Goal: Task Accomplishment & Management: Manage account settings

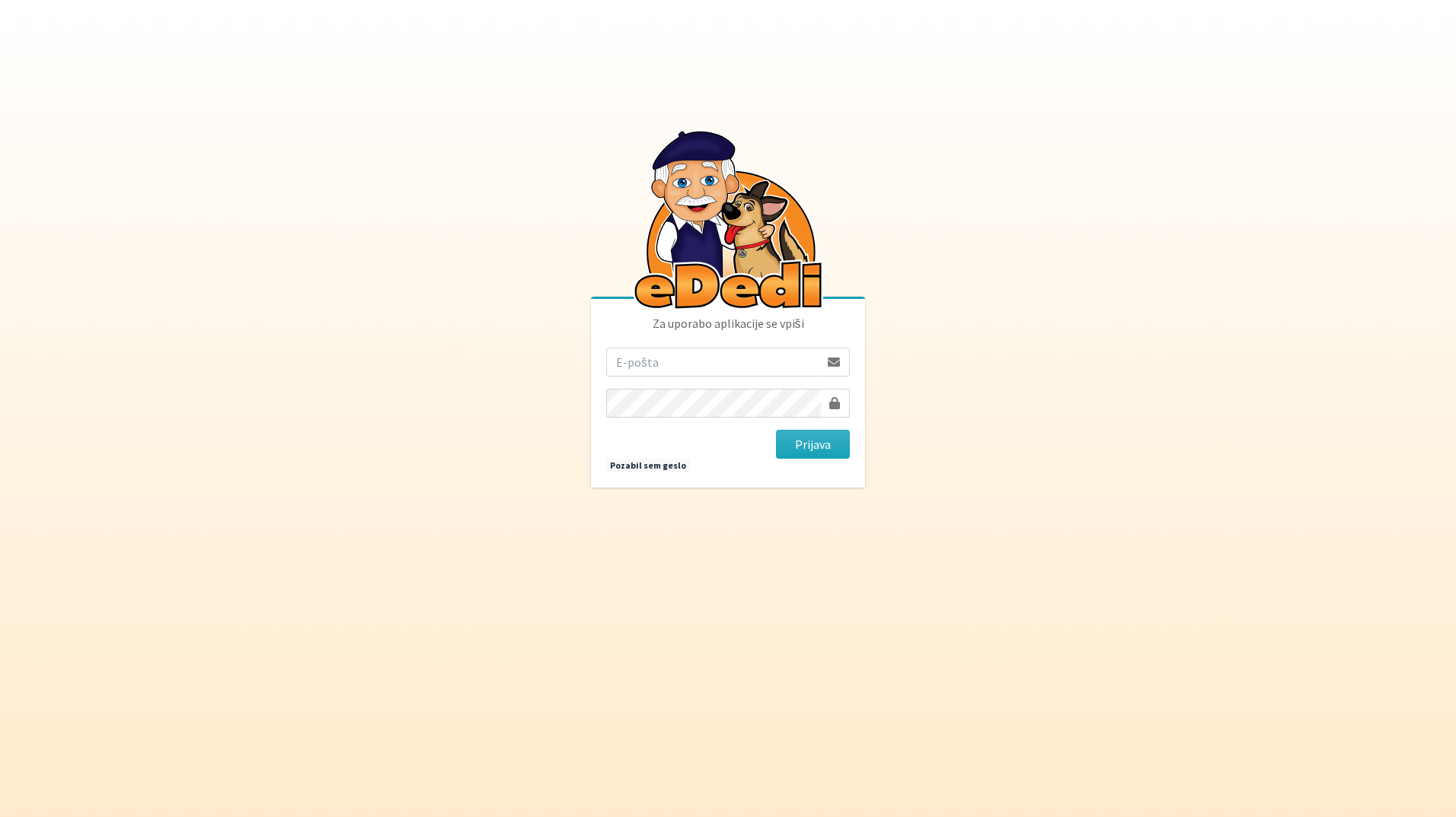
drag, startPoint x: 688, startPoint y: 359, endPoint x: 696, endPoint y: 371, distance: 14.4
click at [690, 358] on input "email" at bounding box center [712, 362] width 213 height 29
type input "katja.skulj@erps.si"
click at [776, 430] on button "Prijava" at bounding box center [813, 445] width 74 height 29
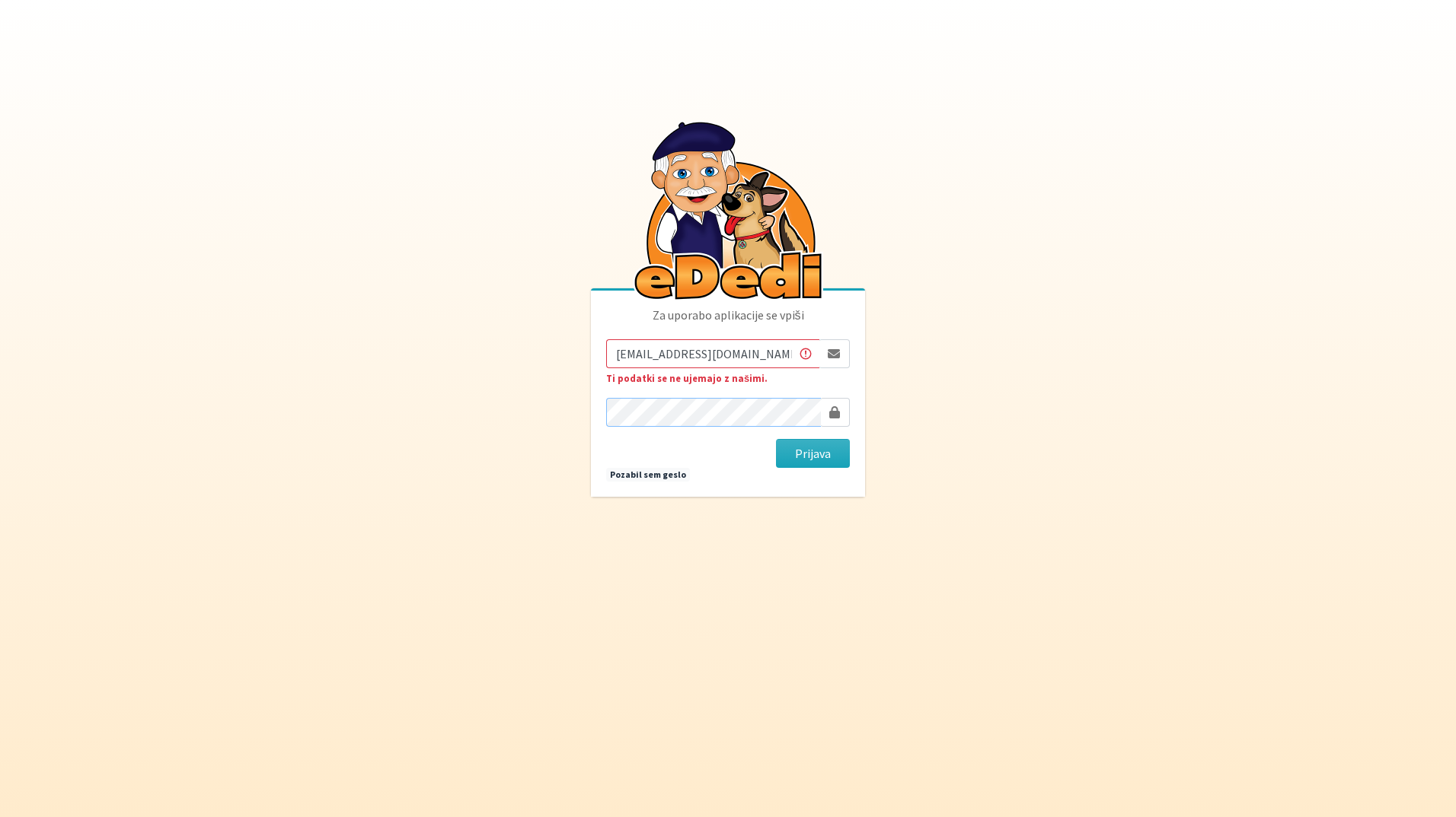
click at [776, 439] on button "Prijava" at bounding box center [813, 454] width 74 height 29
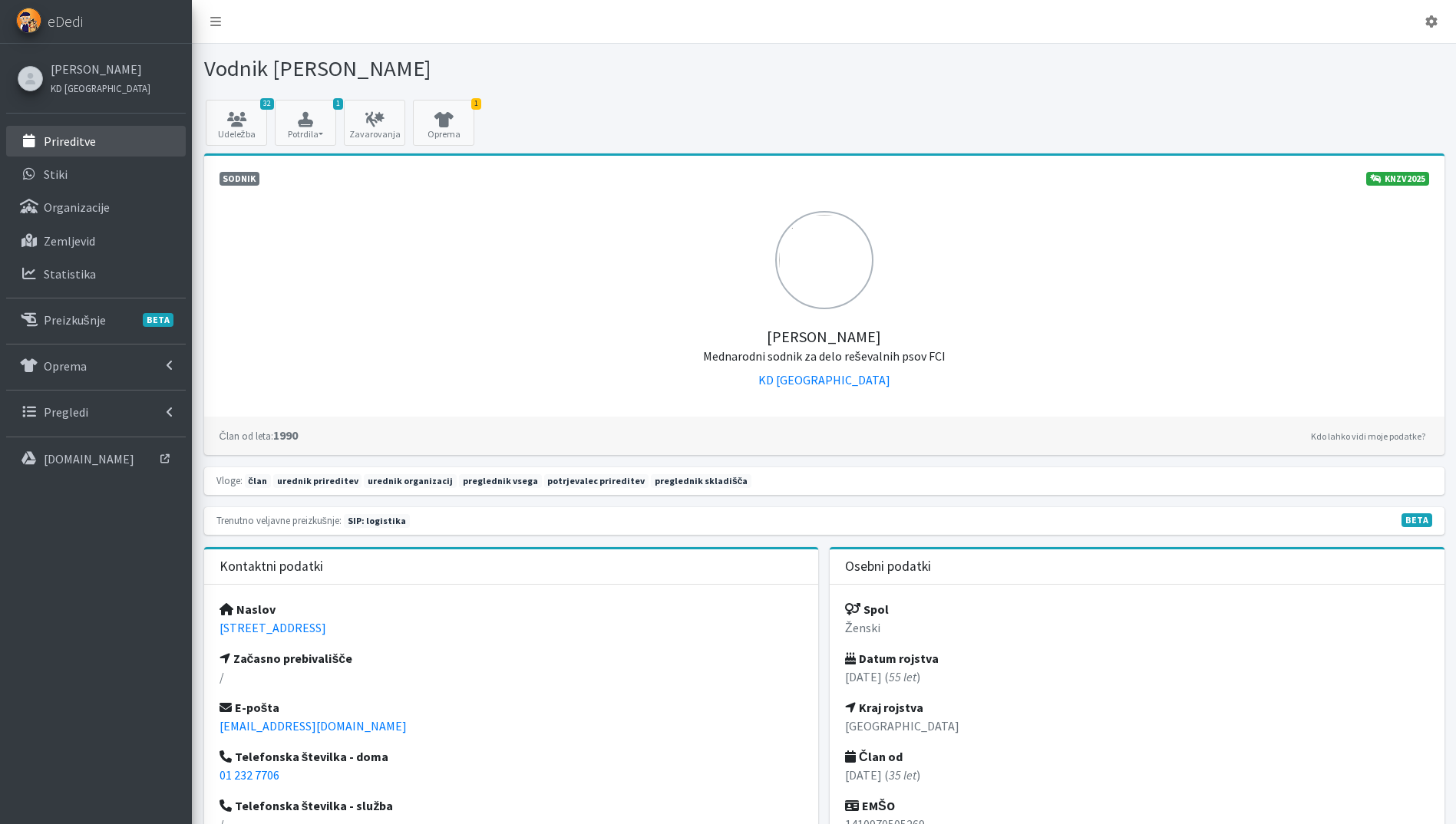
click at [78, 136] on p "Prireditve" at bounding box center [70, 141] width 52 height 16
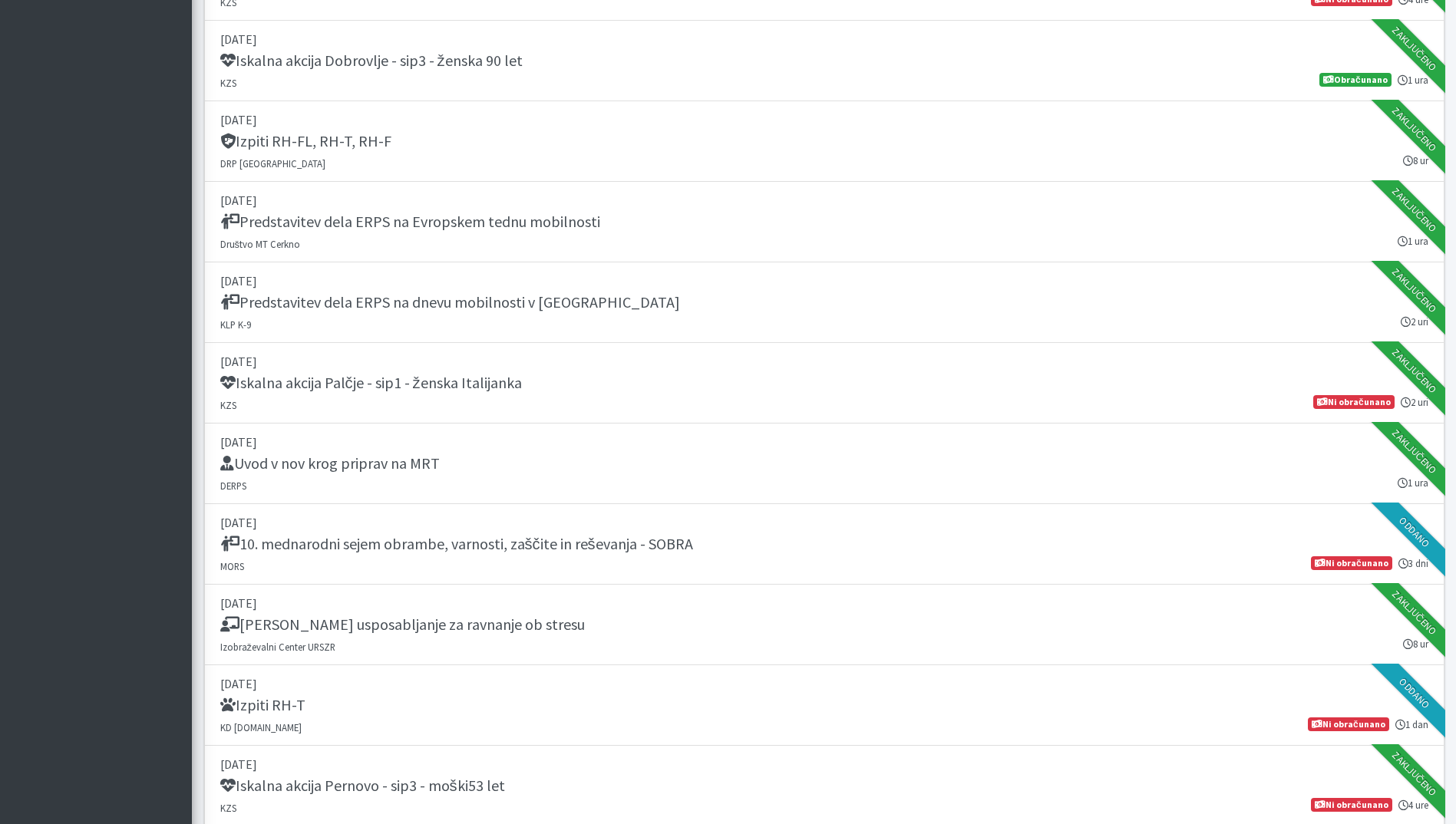
scroll to position [2302, 0]
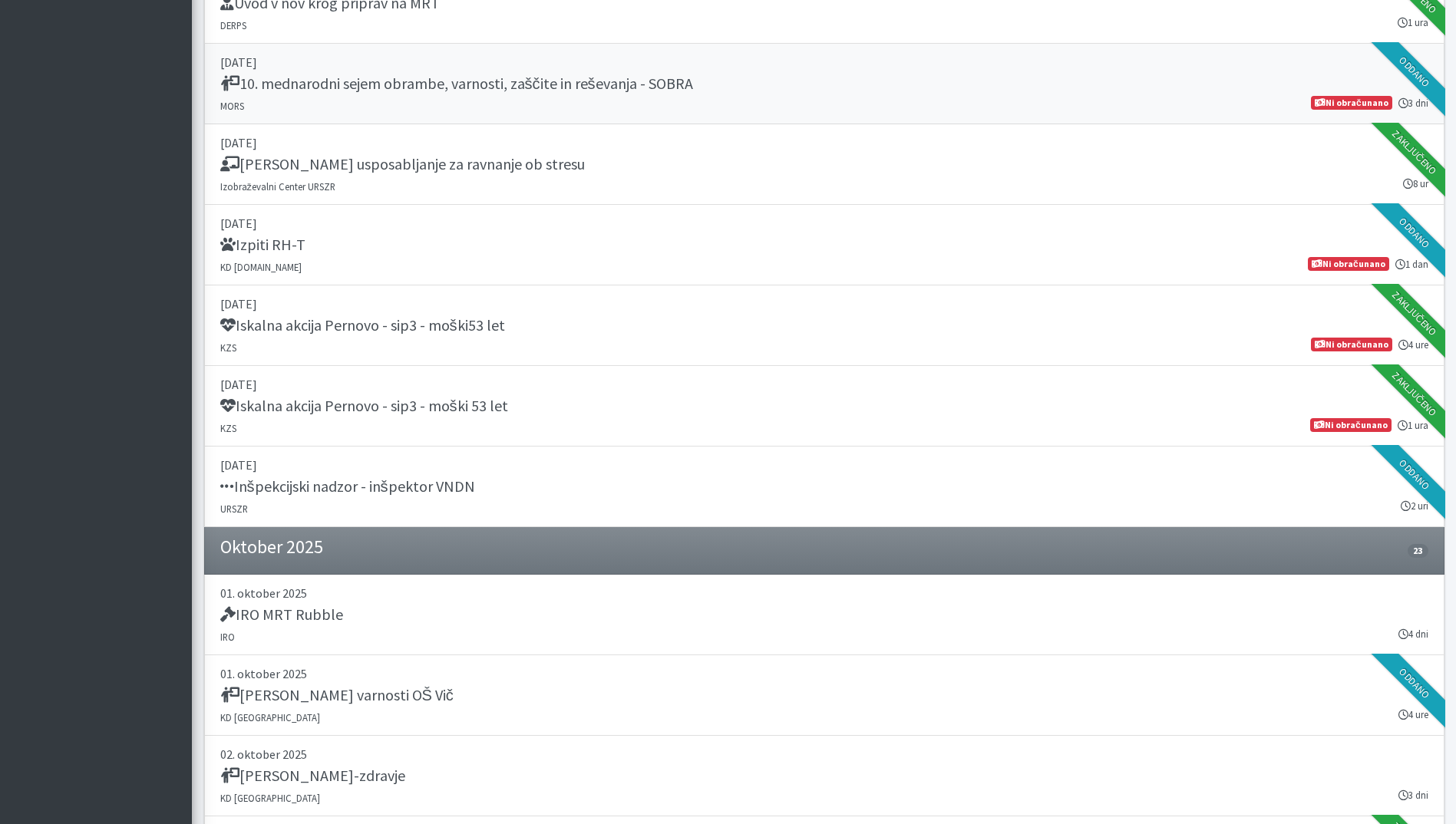
click at [571, 82] on h5 "10. mednarodni sejem obrambe, varnosti, zaščite in reševanja - SOBRA" at bounding box center [457, 83] width 473 height 19
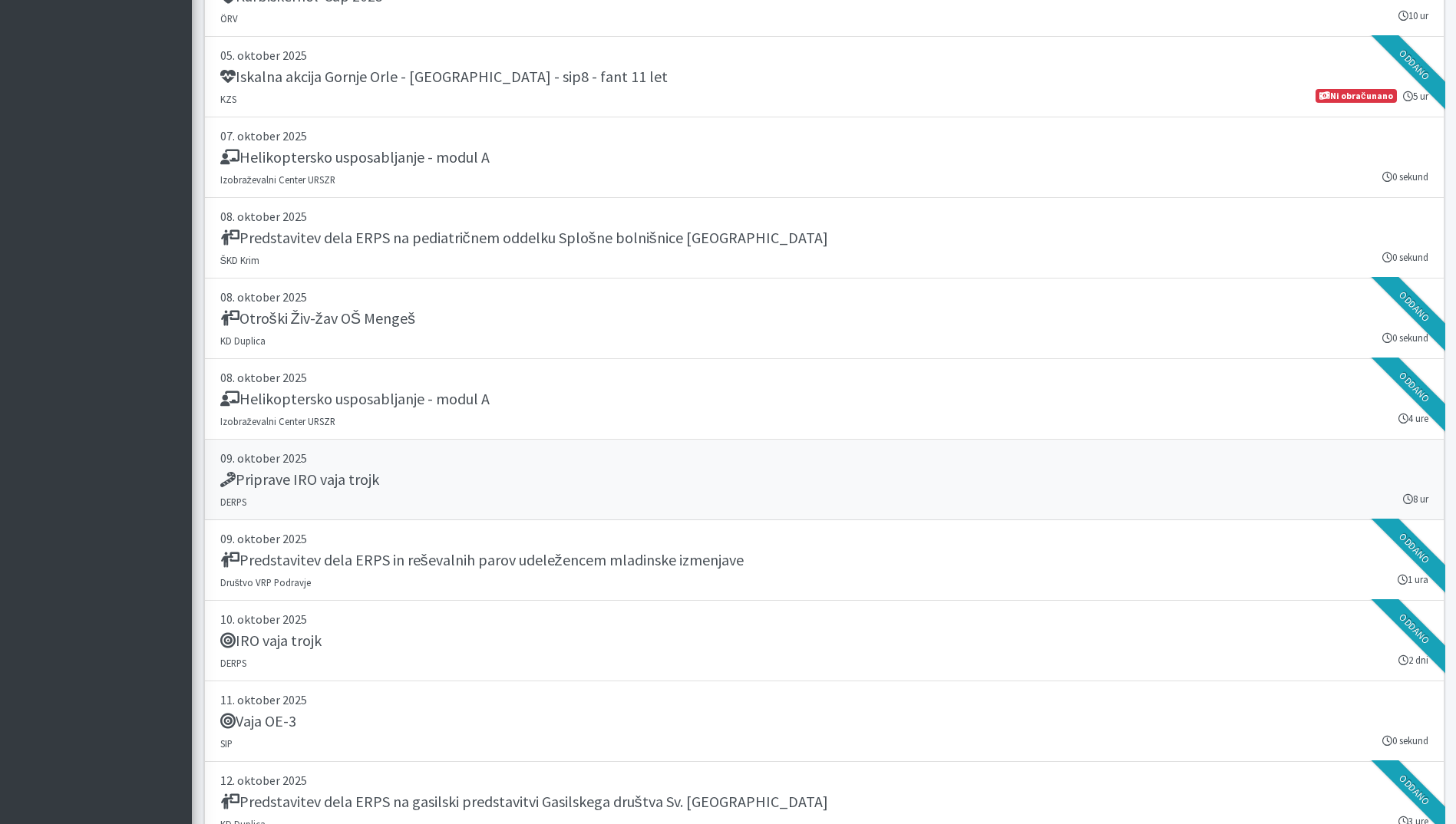
scroll to position [3684, 0]
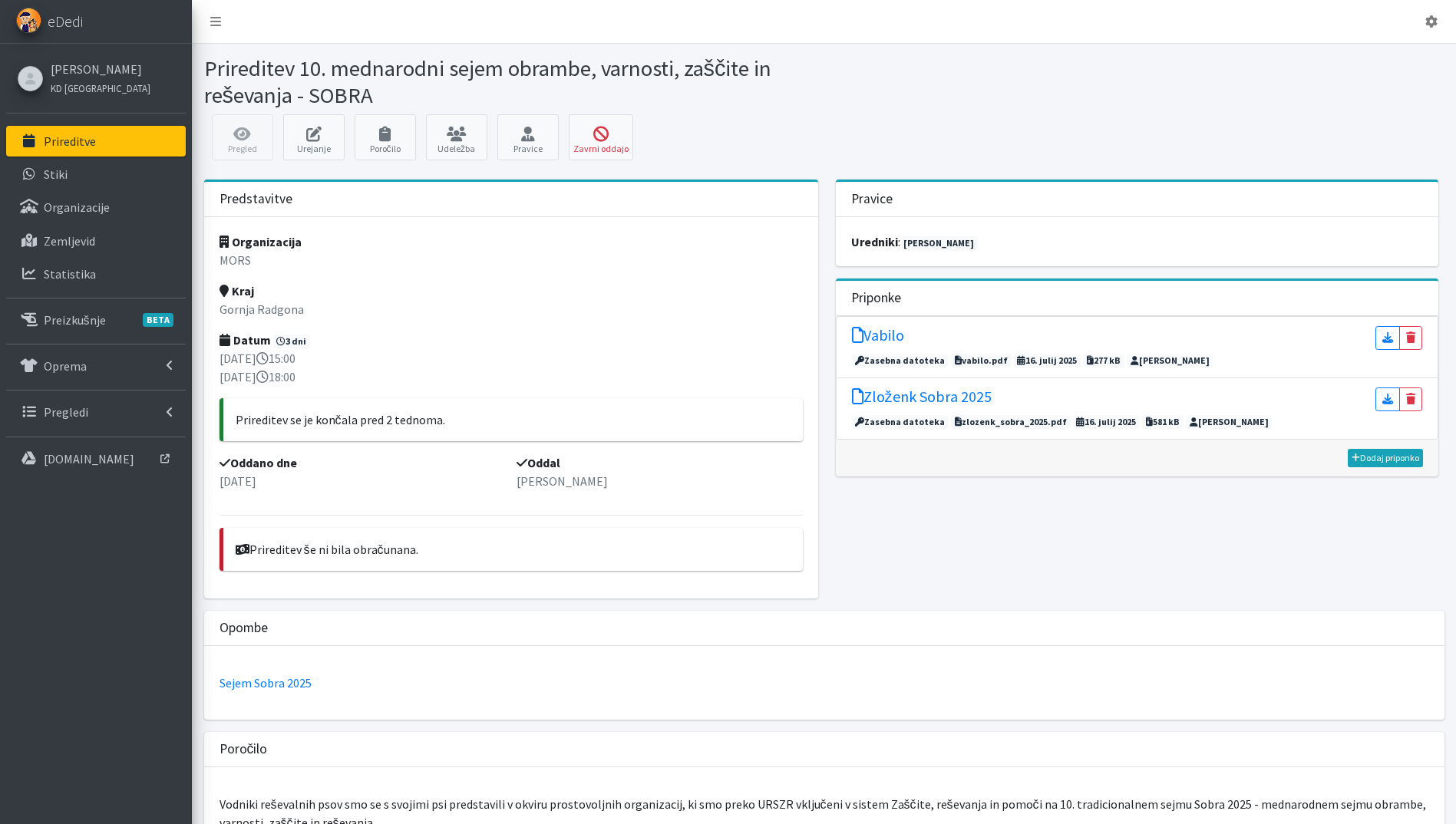
scroll to position [921, 0]
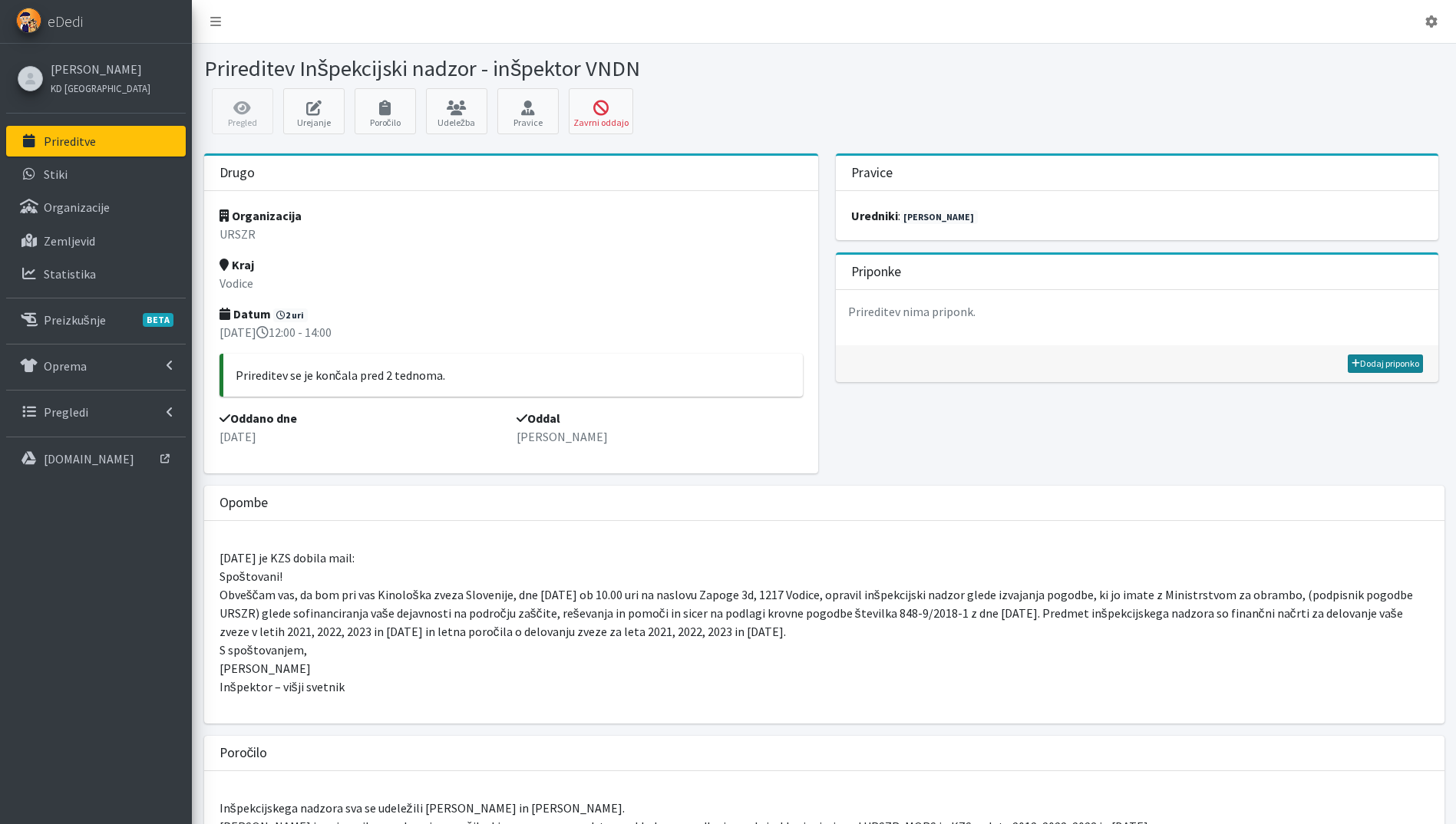
click at [1397, 362] on link "Dodaj priponko" at bounding box center [1385, 364] width 75 height 19
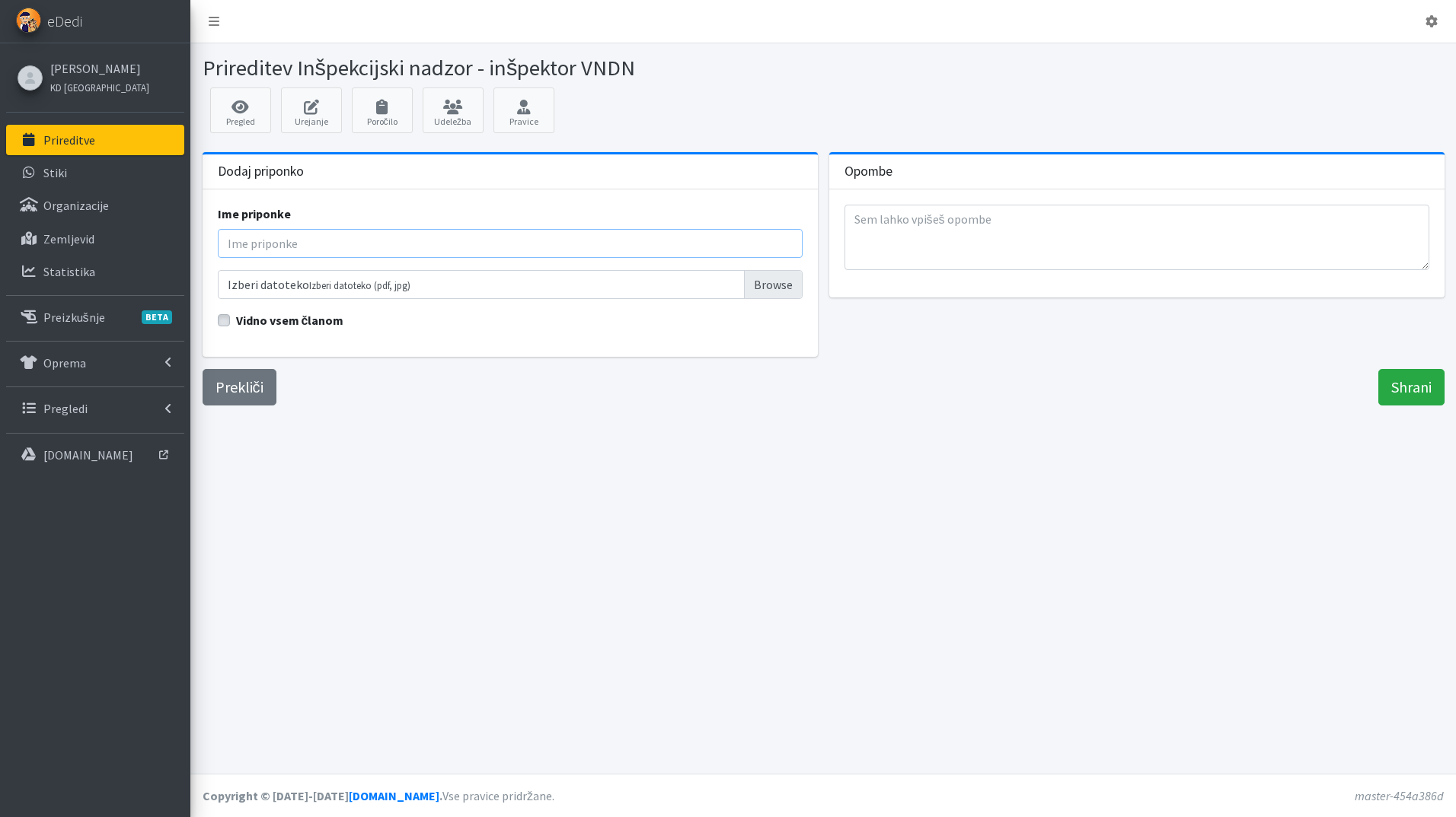
click at [294, 245] on input "Ime priponke" at bounding box center [510, 244] width 585 height 29
type input "Zapisnik"
click at [754, 286] on input "Izberi datoteko Izberi datoteko (pdf, jpg)" at bounding box center [510, 285] width 585 height 29
type input "C:\fakepath\Zapisnik o rednem inšpekcijskem nadzoru.pdf"
click at [1428, 386] on input "Shrani" at bounding box center [1411, 388] width 66 height 37
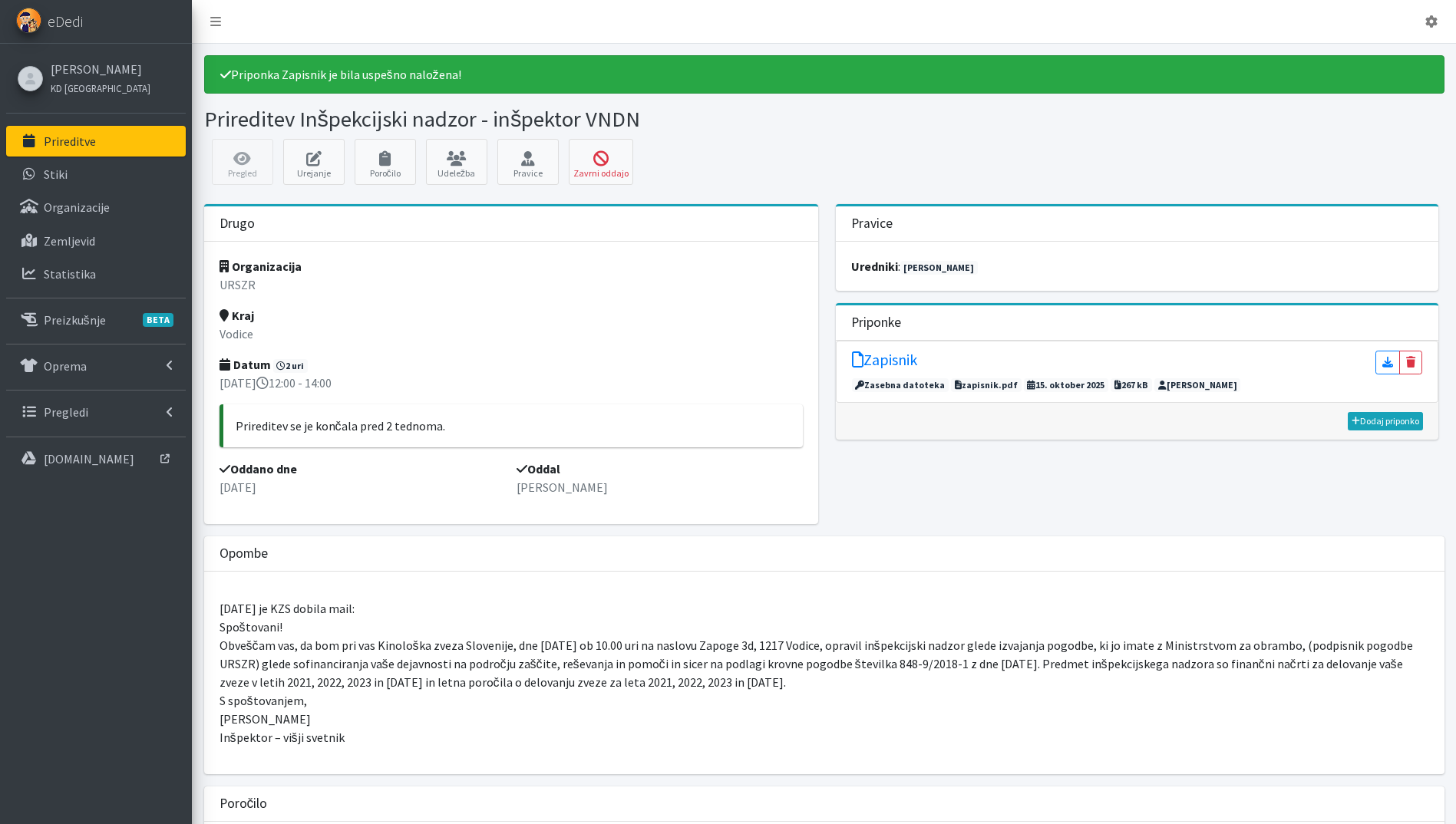
drag, startPoint x: 99, startPoint y: 136, endPoint x: 166, endPoint y: 147, distance: 67.9
click at [98, 136] on link "Prireditve" at bounding box center [95, 140] width 179 height 30
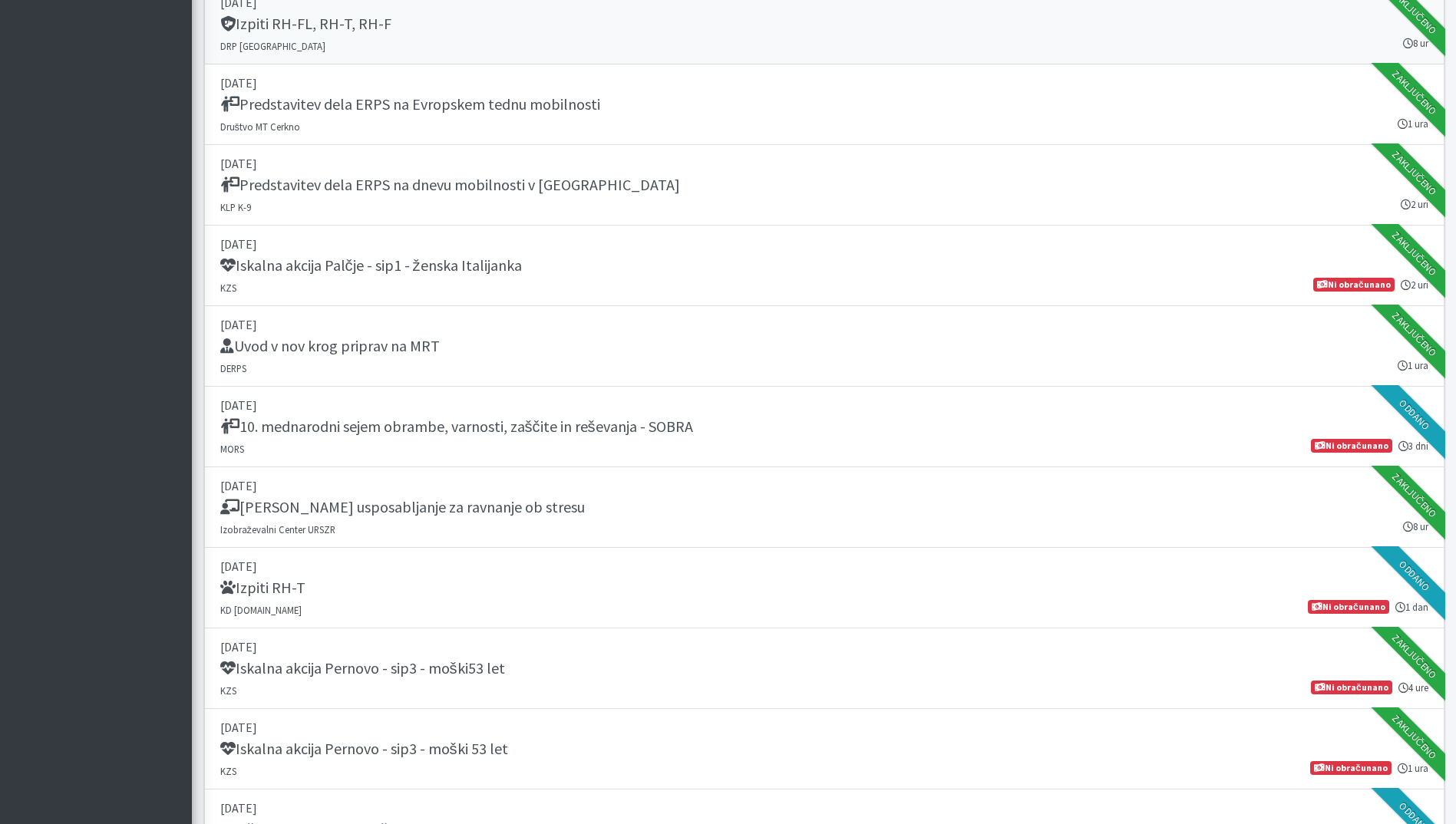
scroll to position [2763, 0]
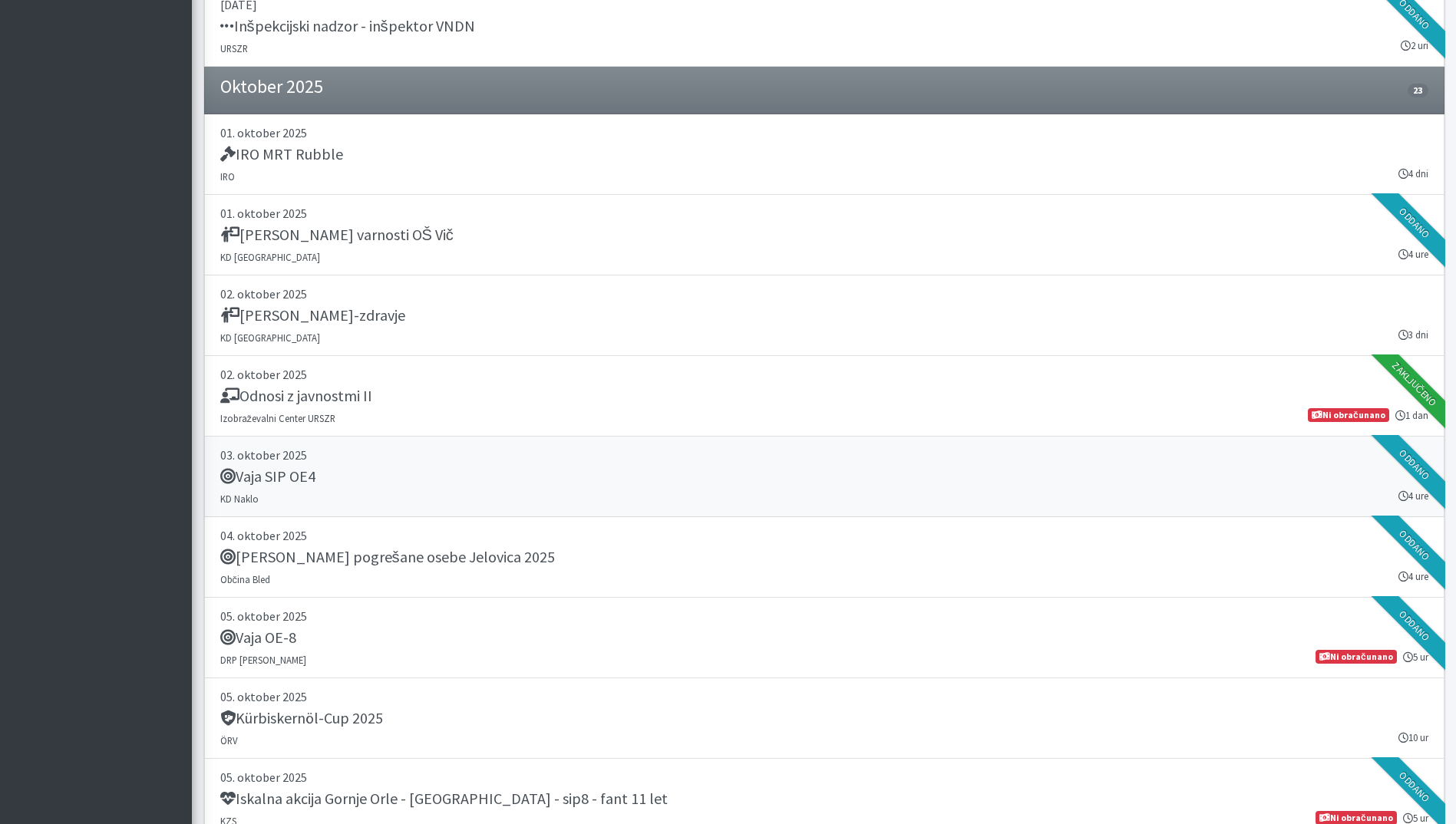
click at [575, 478] on div "Vaja SIP OE4" at bounding box center [824, 478] width 1208 height 22
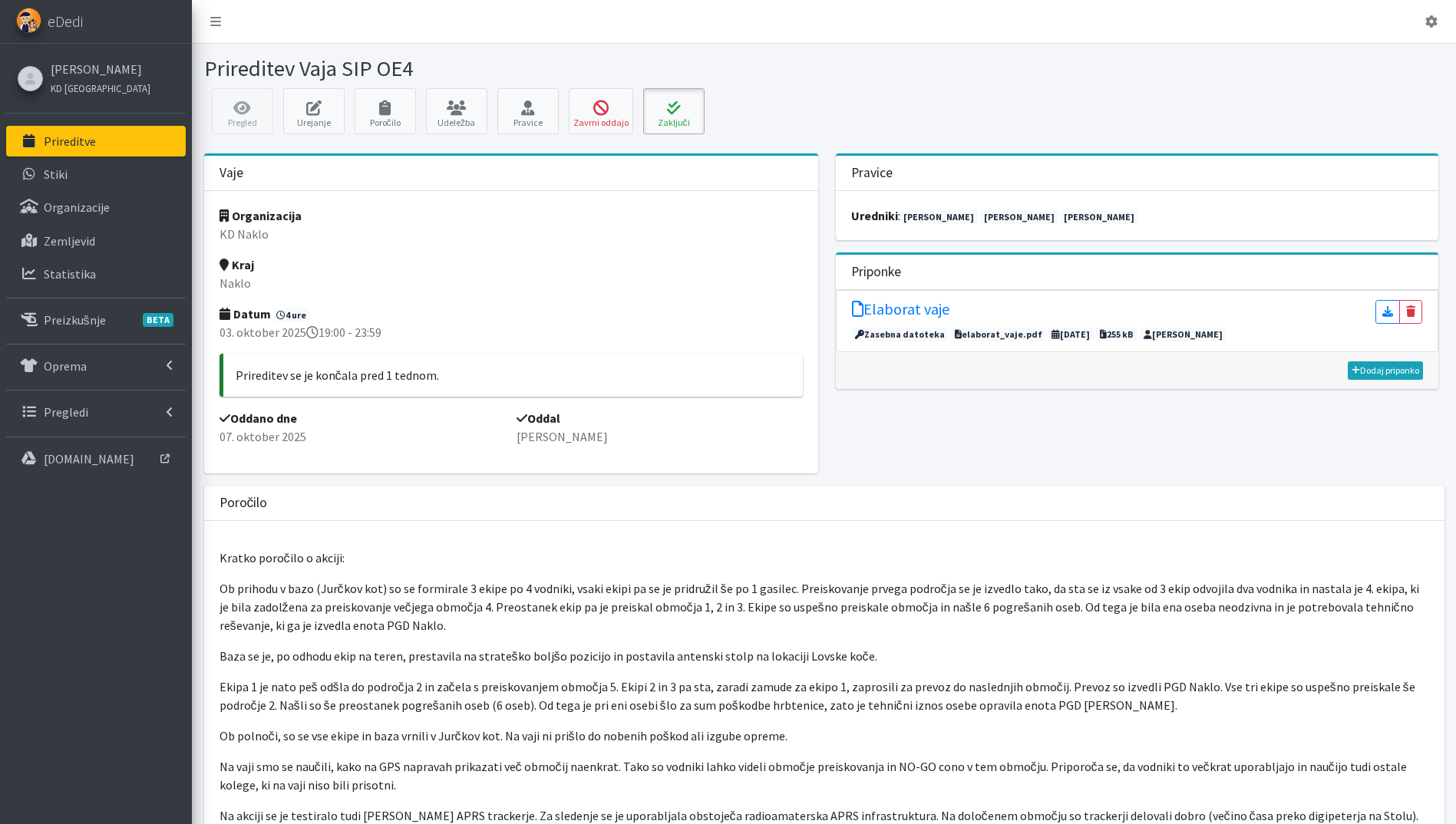
click at [679, 101] on icon at bounding box center [673, 109] width 52 height 16
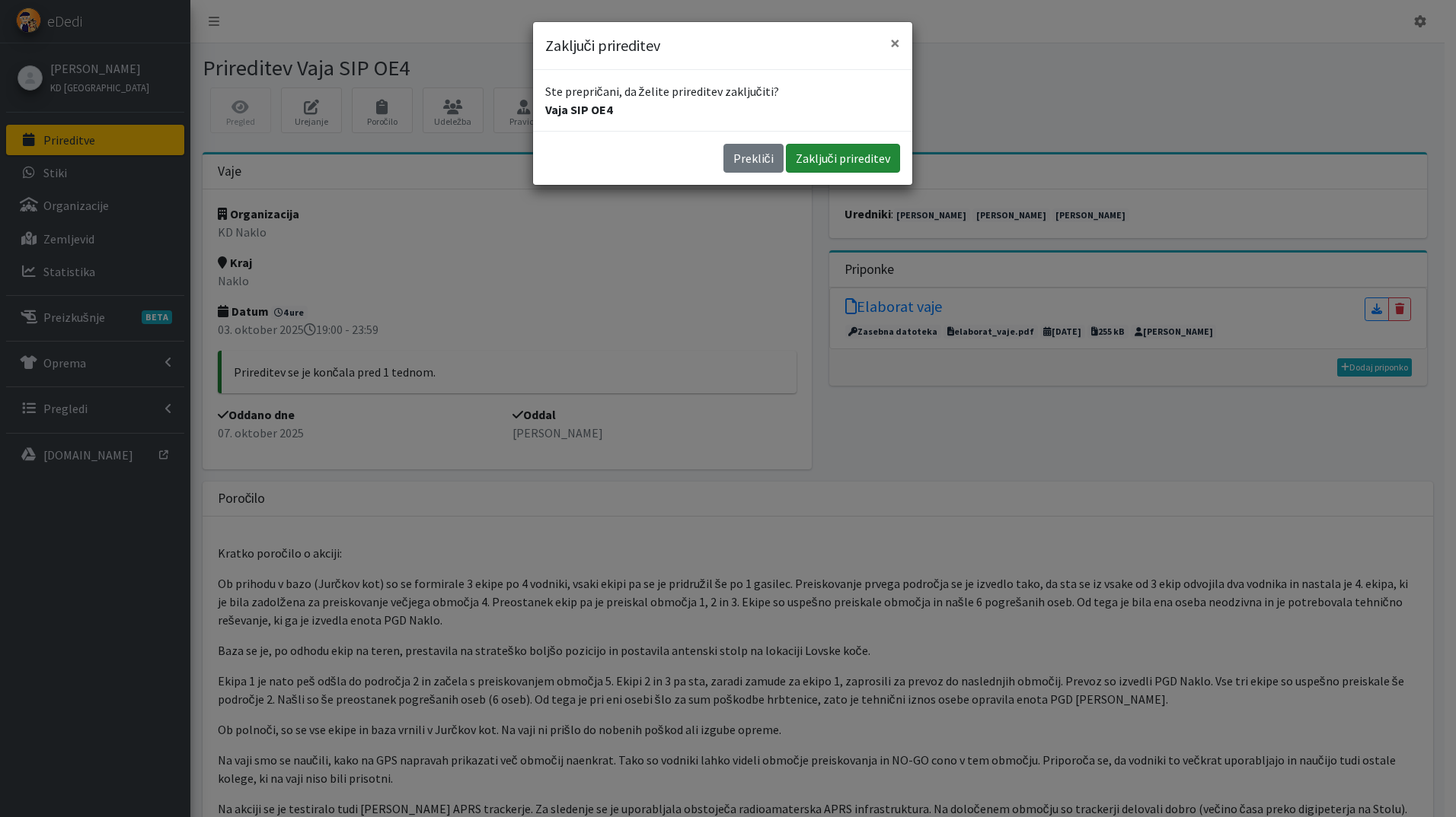
click at [835, 163] on button "Zaključi prireditev" at bounding box center [843, 158] width 115 height 29
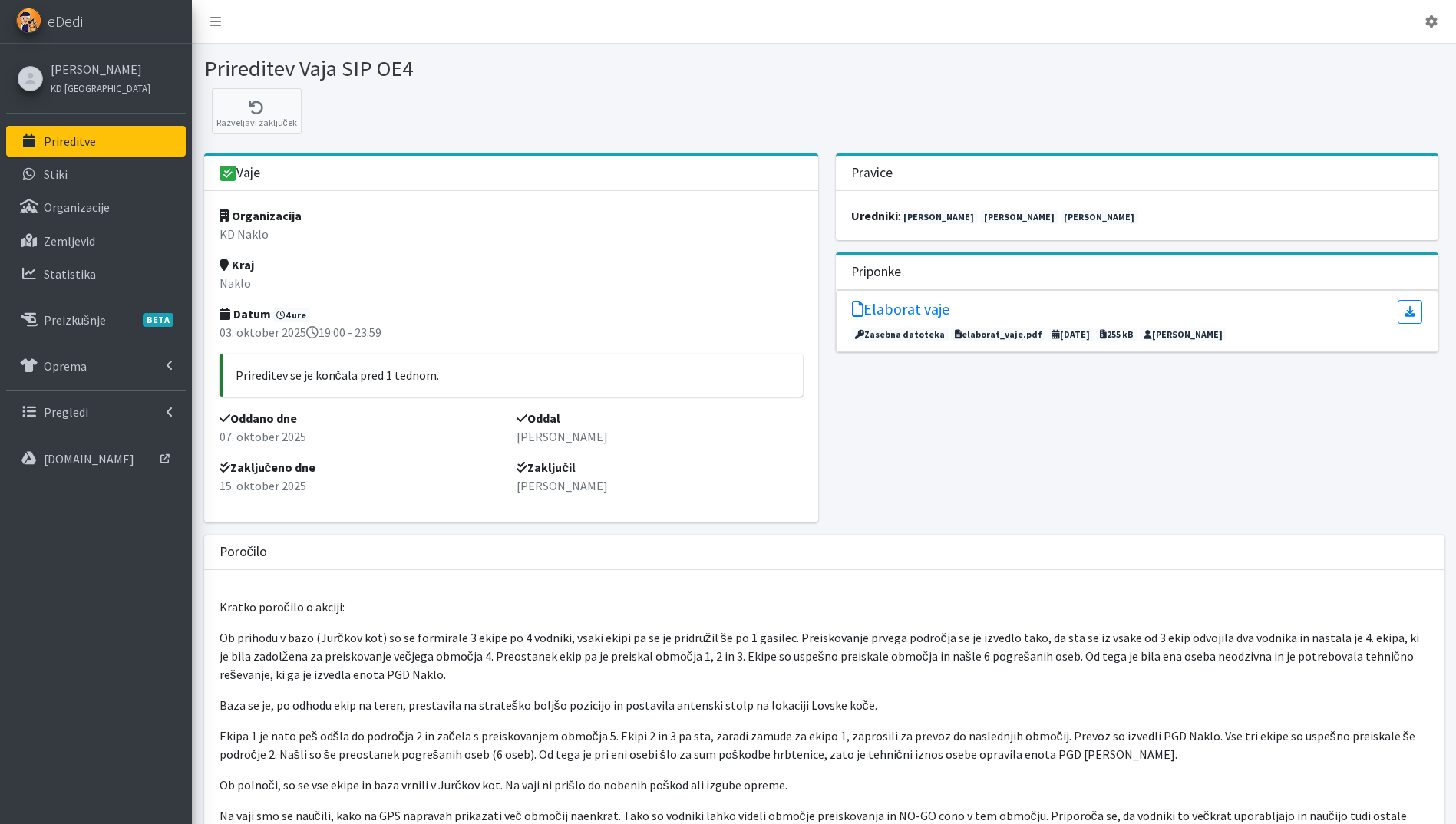
drag, startPoint x: 0, startPoint y: 0, endPoint x: 100, endPoint y: 137, distance: 169.6
click at [99, 134] on link "Prireditve" at bounding box center [95, 140] width 179 height 30
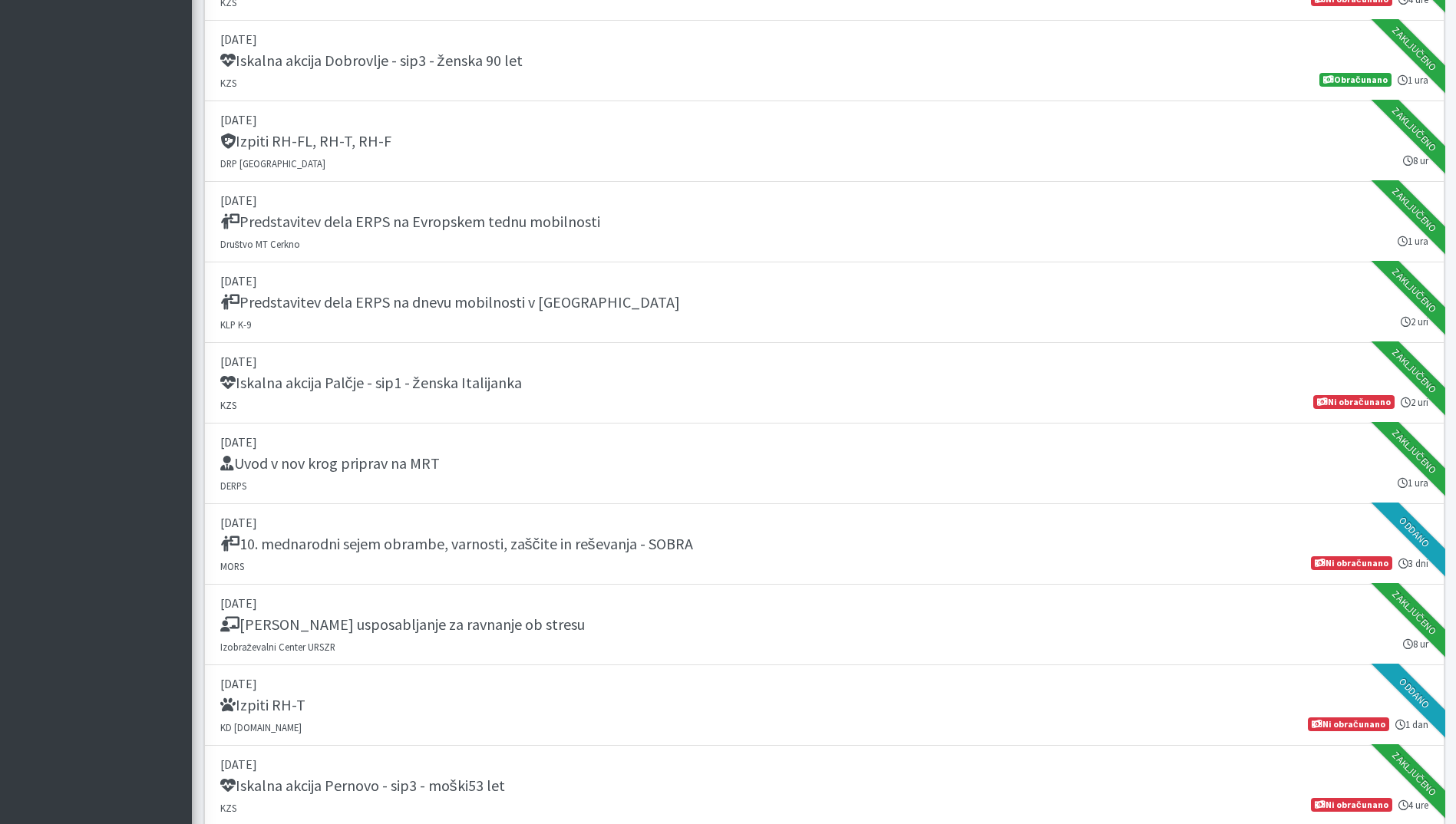
scroll to position [2302, 0]
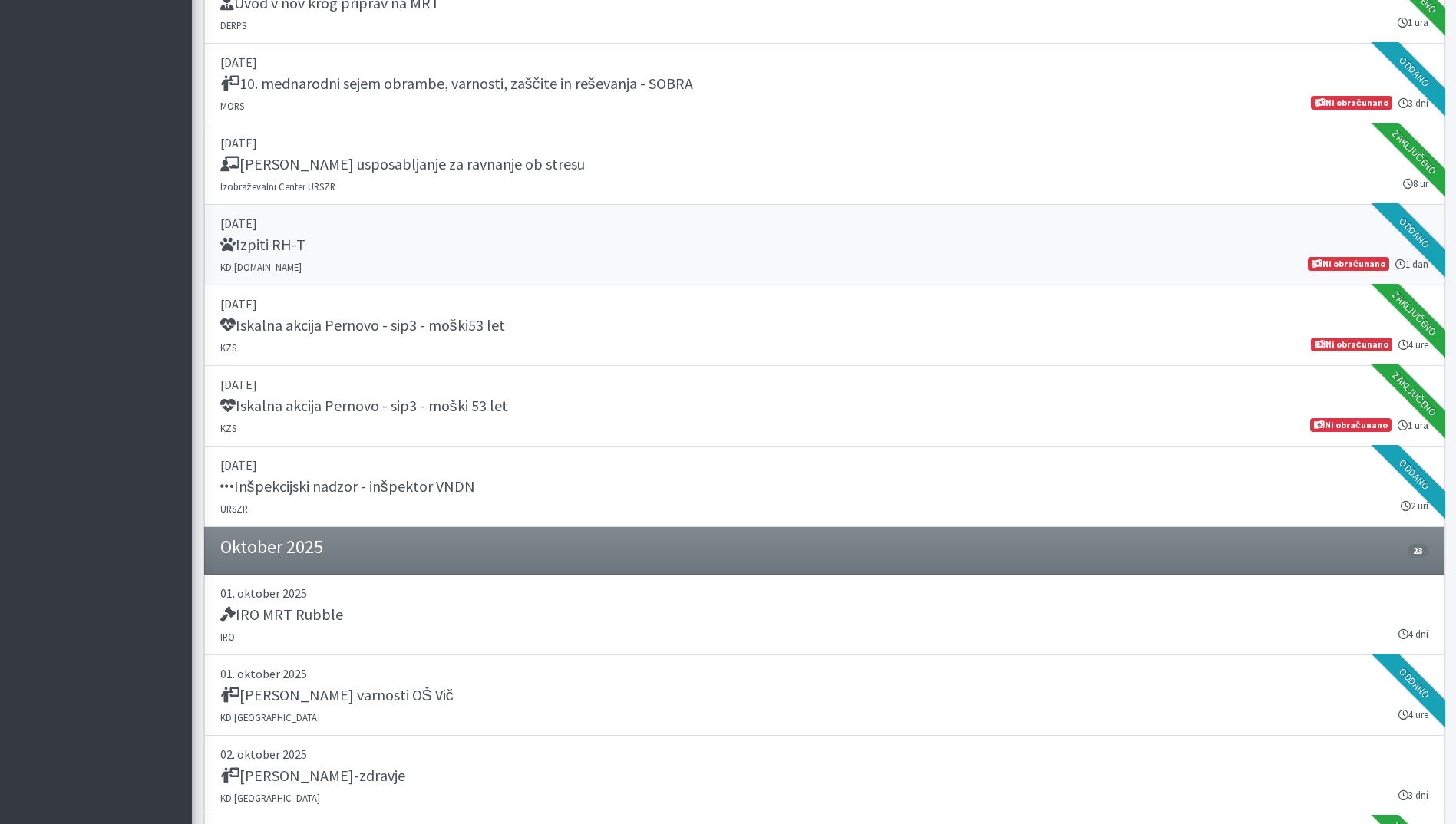
click at [548, 228] on p "[DATE]" at bounding box center [824, 223] width 1208 height 19
click at [576, 228] on p "[DATE]" at bounding box center [824, 223] width 1208 height 19
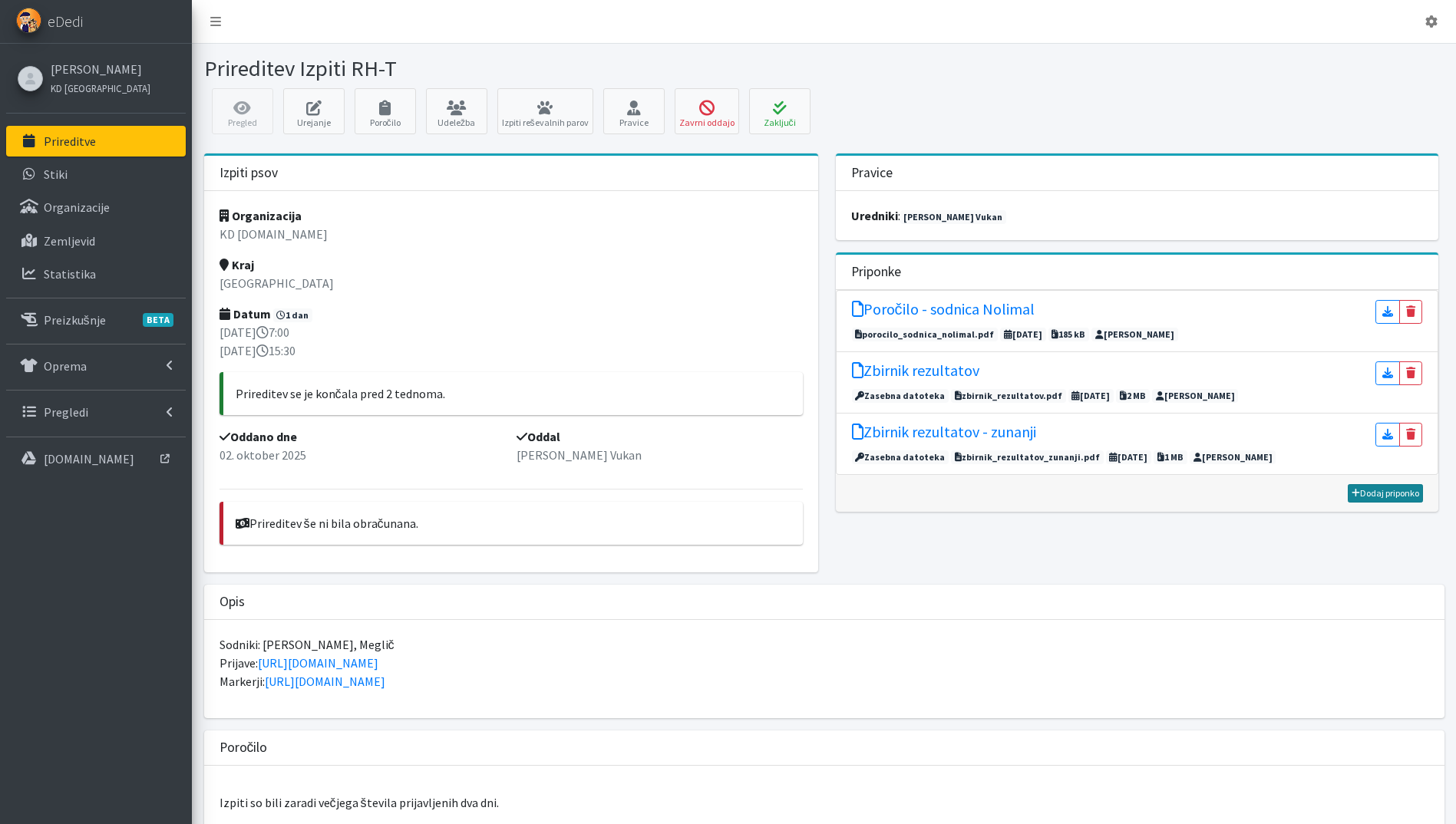
click at [1391, 493] on link "Dodaj priponko" at bounding box center [1385, 493] width 75 height 19
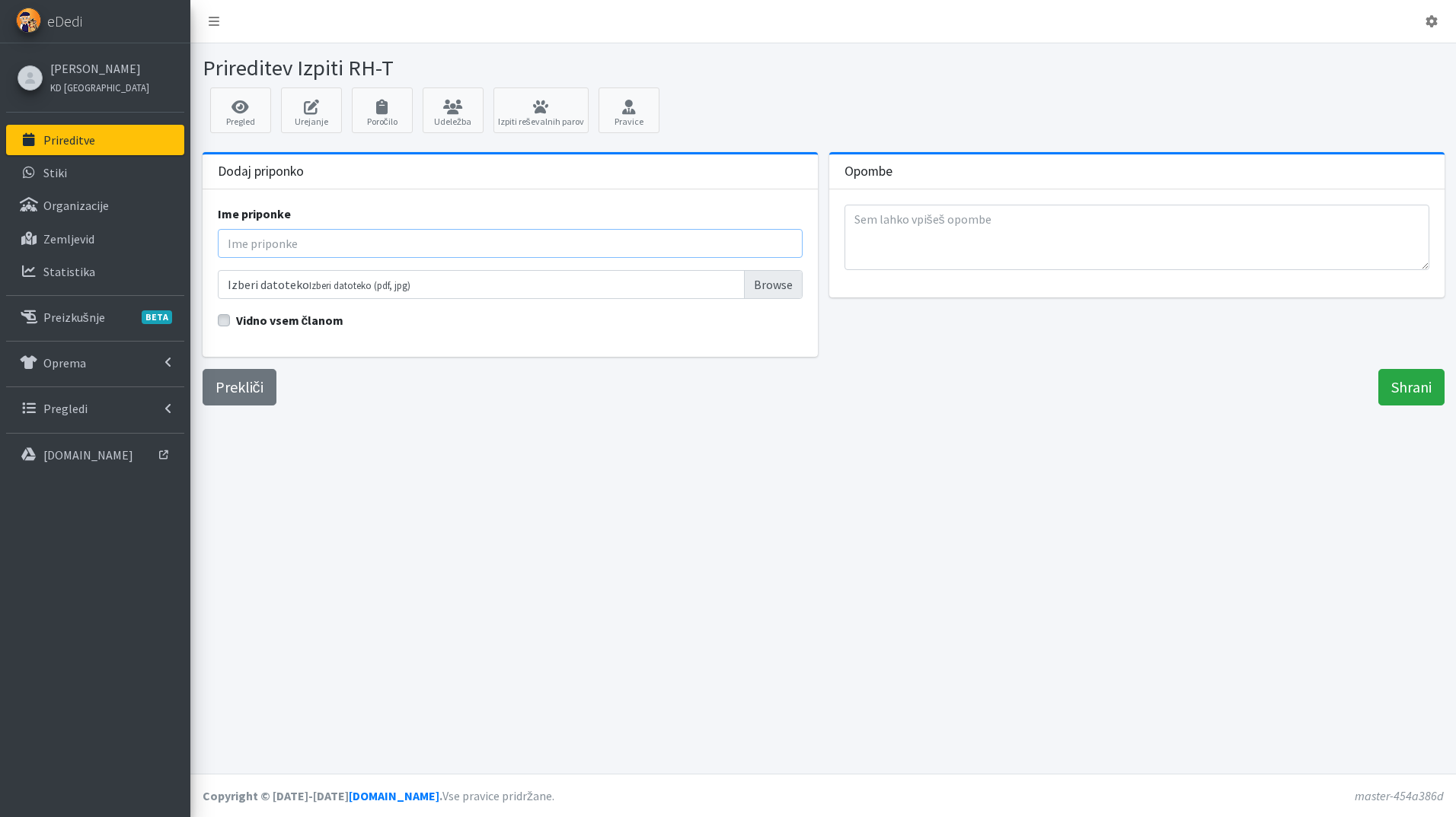
click at [340, 250] on input "Ime priponke" at bounding box center [510, 244] width 585 height 29
type input "Poročilo sodnik - Meglič"
click at [236, 315] on label "Vidno vsem članom" at bounding box center [290, 320] width 108 height 18
click at [226, 315] on input "Vidno vsem članom" at bounding box center [224, 319] width 13 height 16
checkbox input "true"
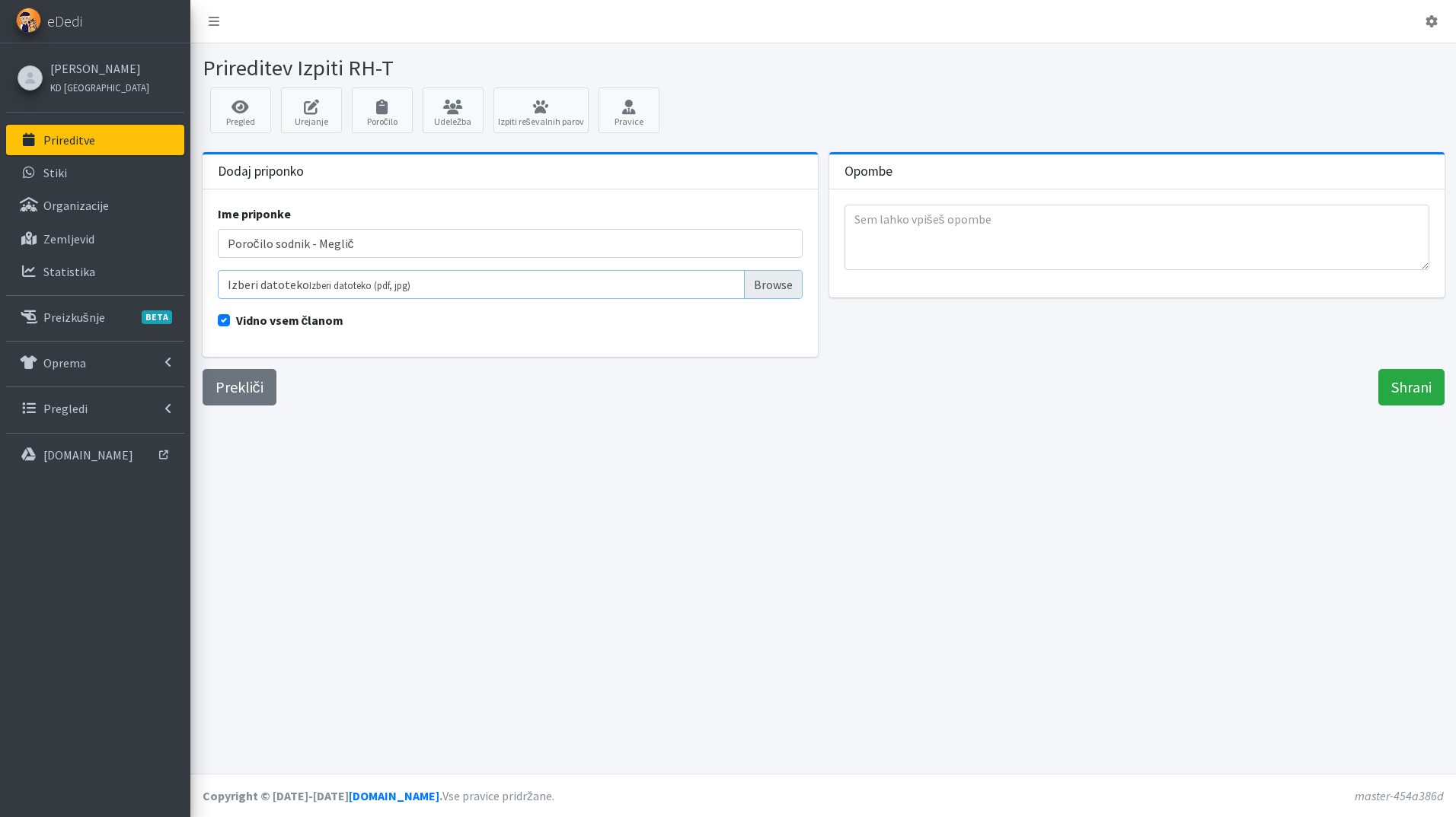
click at [779, 283] on input "Izberi datoteko Izberi datoteko (pdf, jpg)" at bounding box center [510, 285] width 585 height 29
type input "C:\fakepath\SarSi september 2025 Meglič.pdf"
click at [1406, 388] on input "Shrani" at bounding box center [1411, 388] width 66 height 37
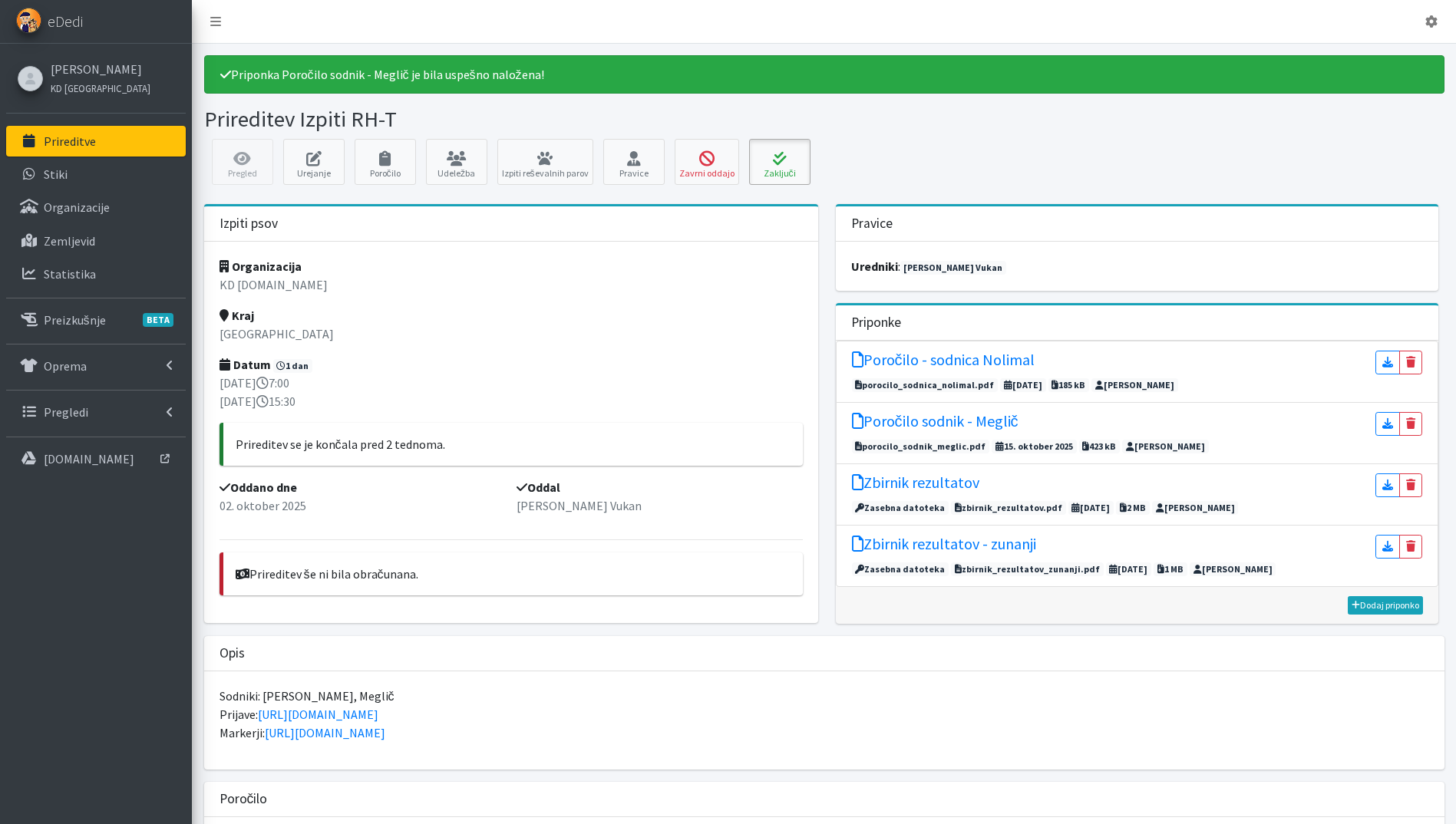
click at [792, 156] on icon at bounding box center [779, 159] width 52 height 16
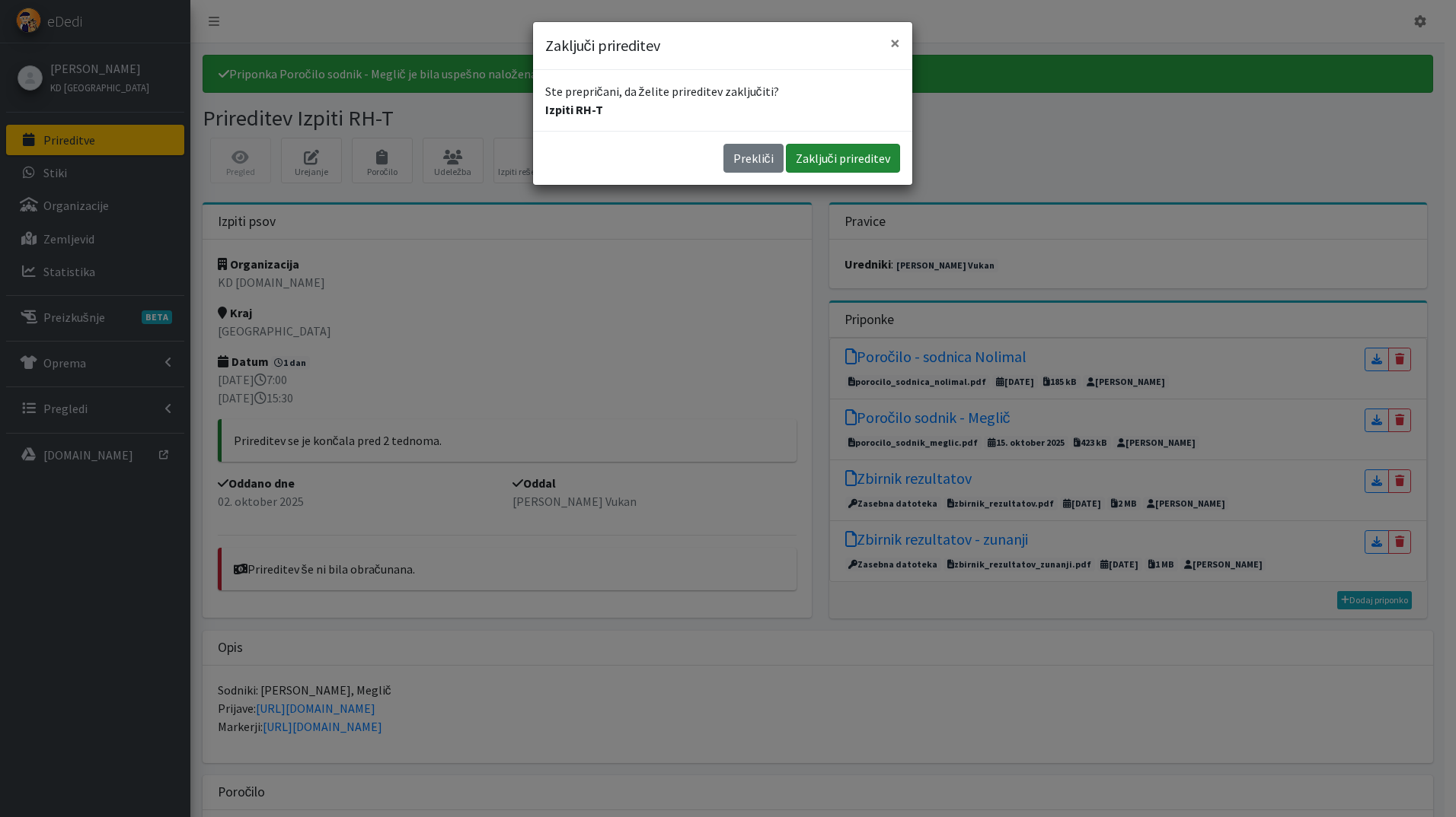
click at [826, 153] on button "Zaključi prireditev" at bounding box center [843, 158] width 115 height 29
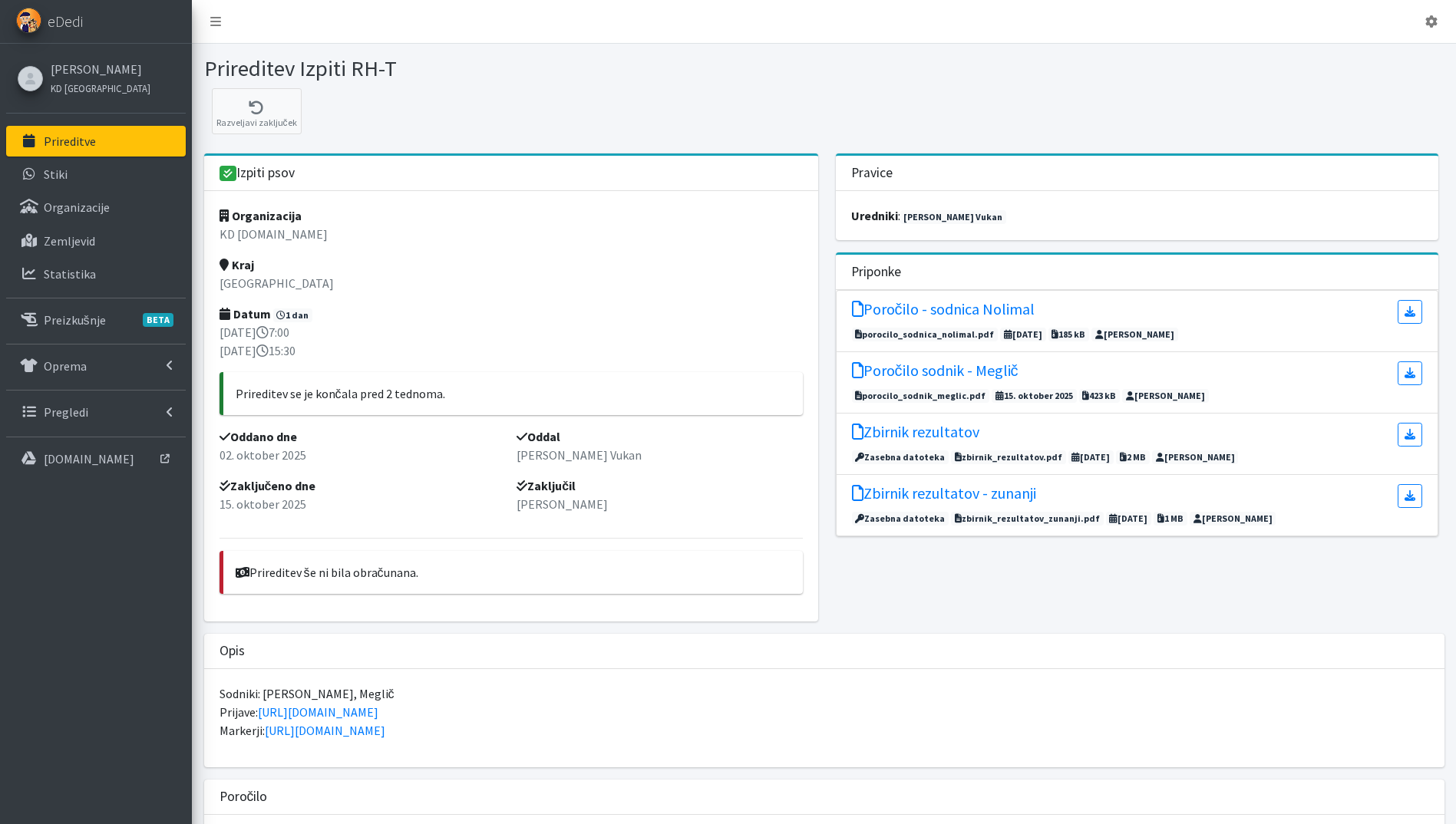
click at [108, 140] on link "Prireditve" at bounding box center [95, 140] width 179 height 30
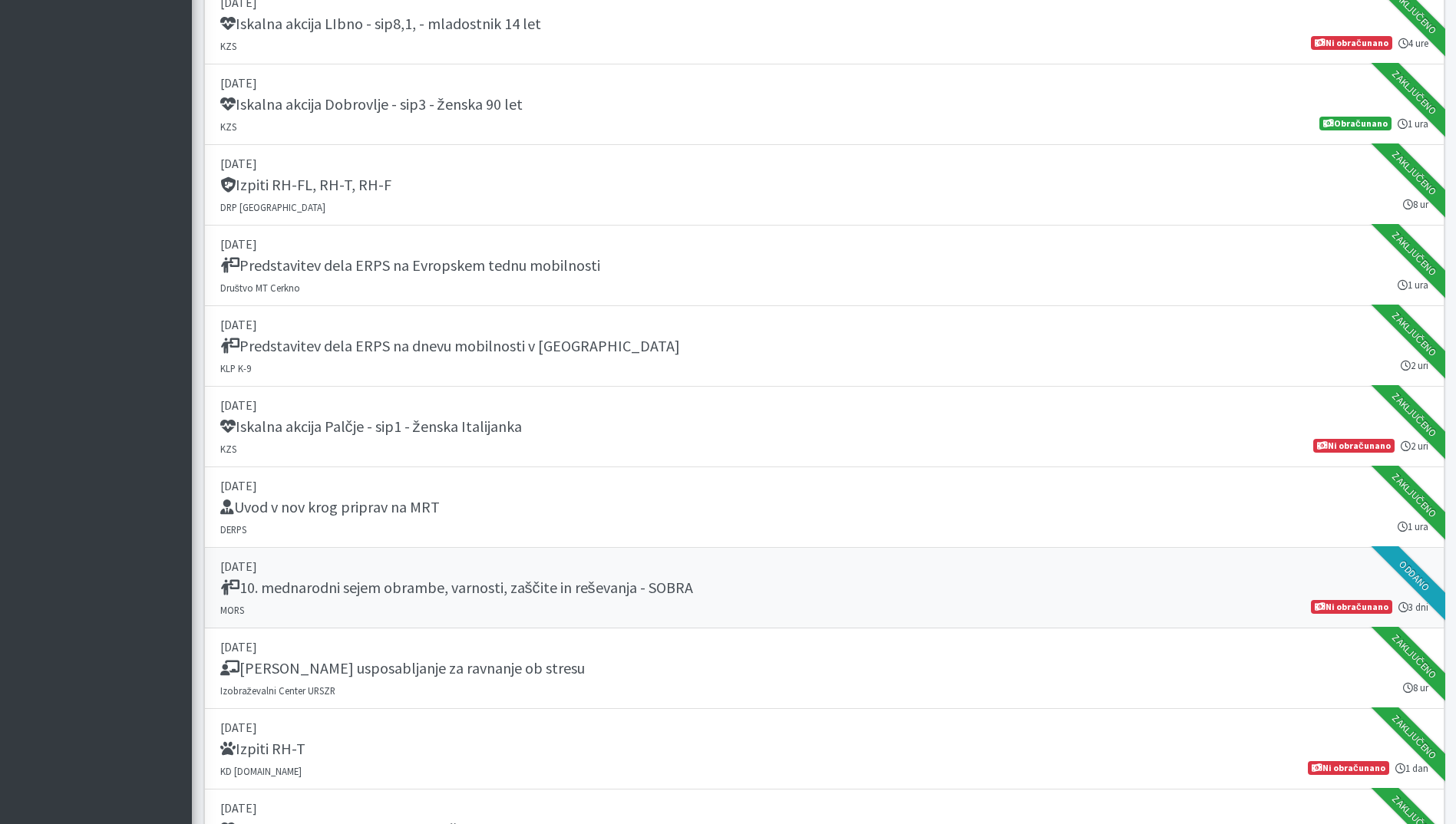
scroll to position [3223, 0]
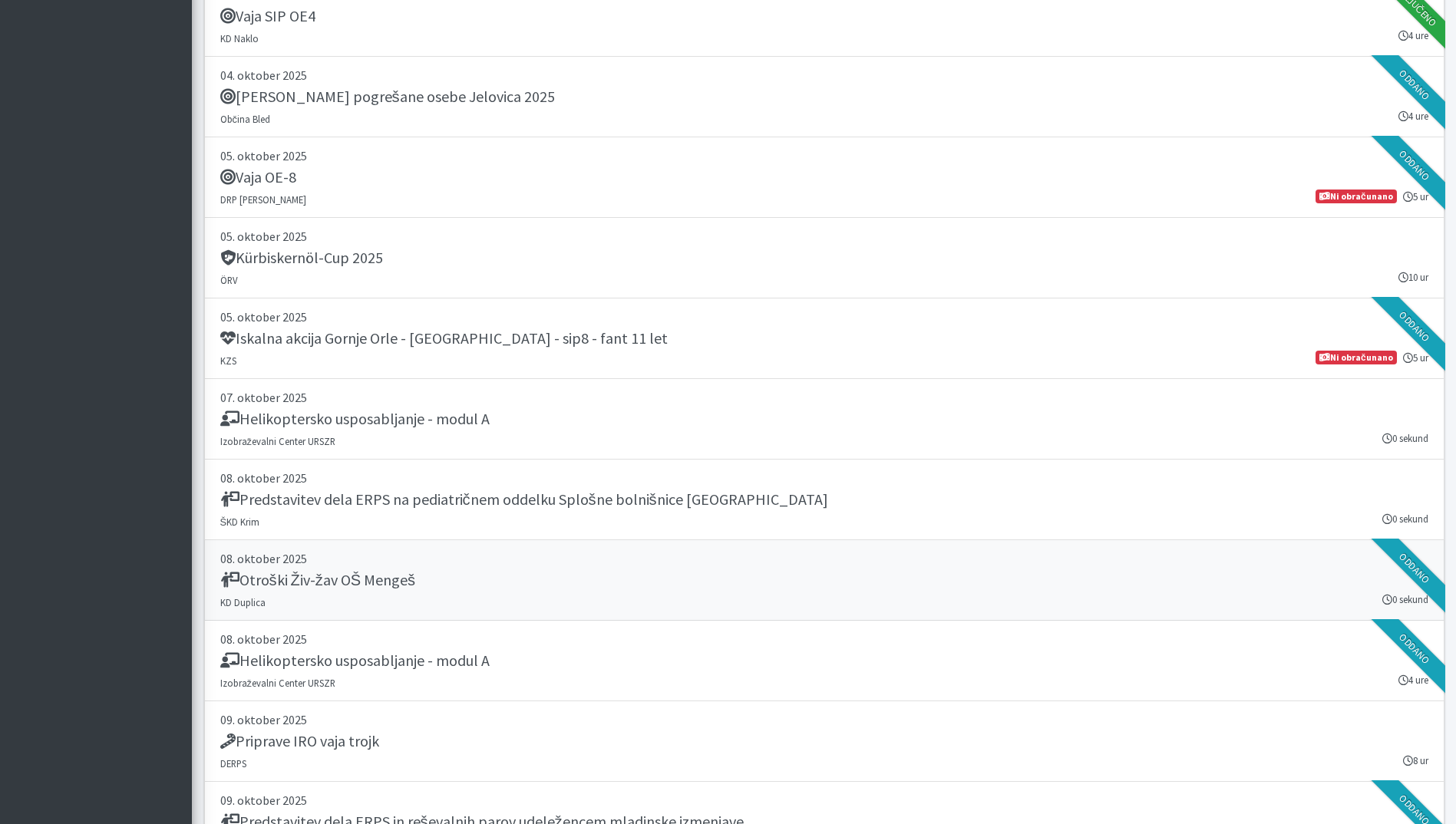
click at [576, 573] on div "Otroški Živ-žav OŠ Mengeš" at bounding box center [824, 582] width 1208 height 22
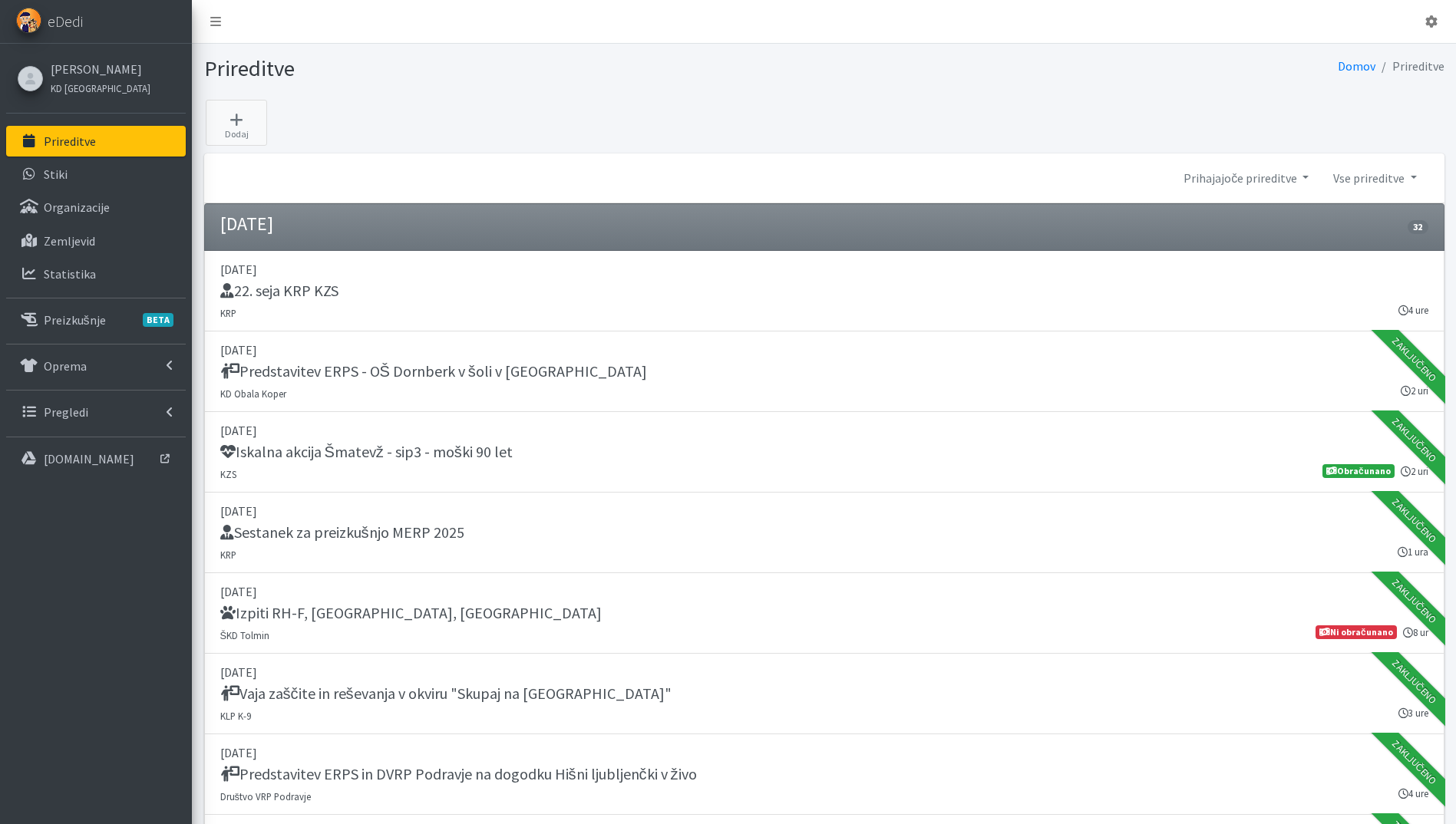
scroll to position [3223, 0]
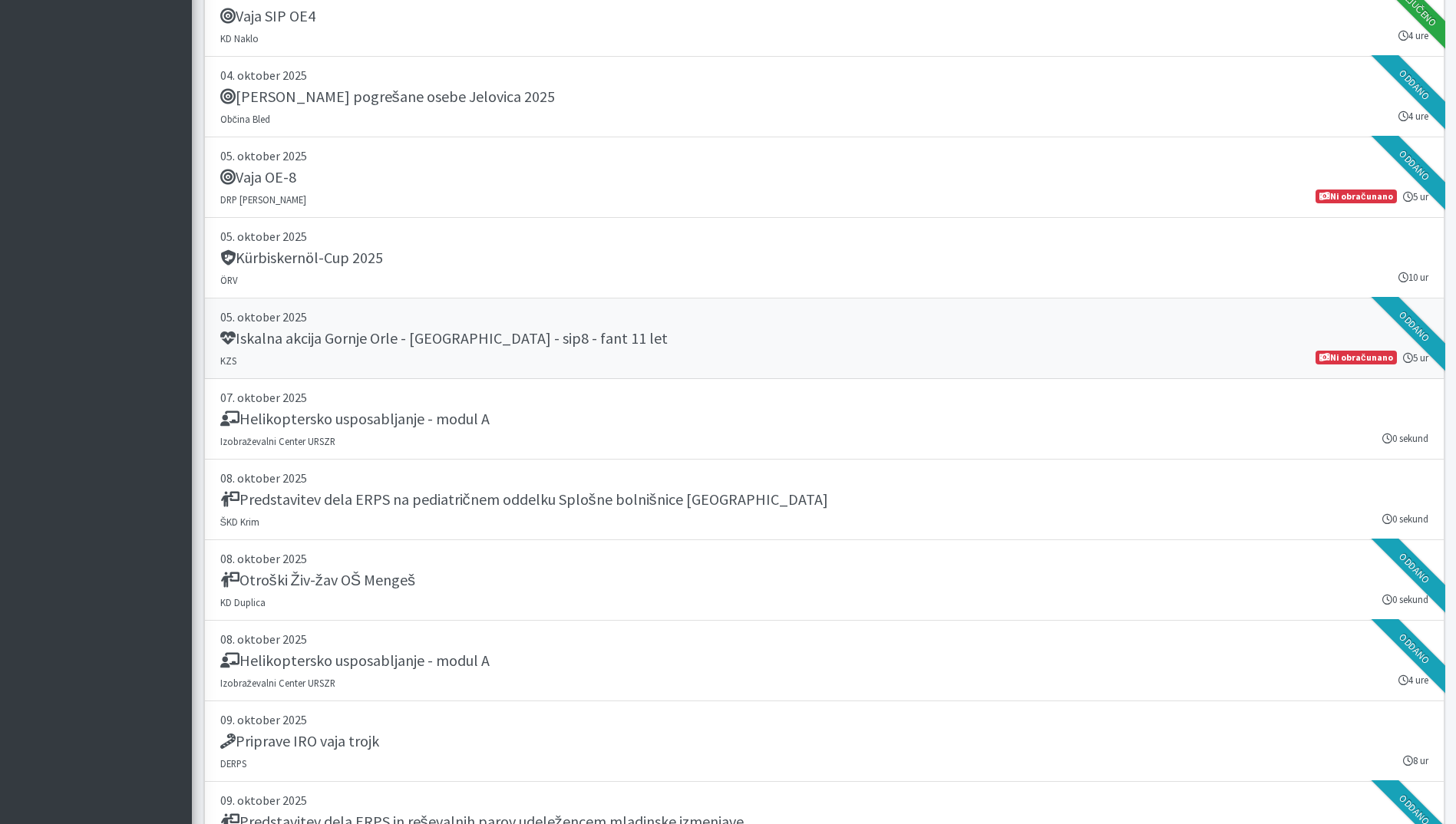
click at [700, 326] on p "05. oktober 2025" at bounding box center [824, 316] width 1208 height 19
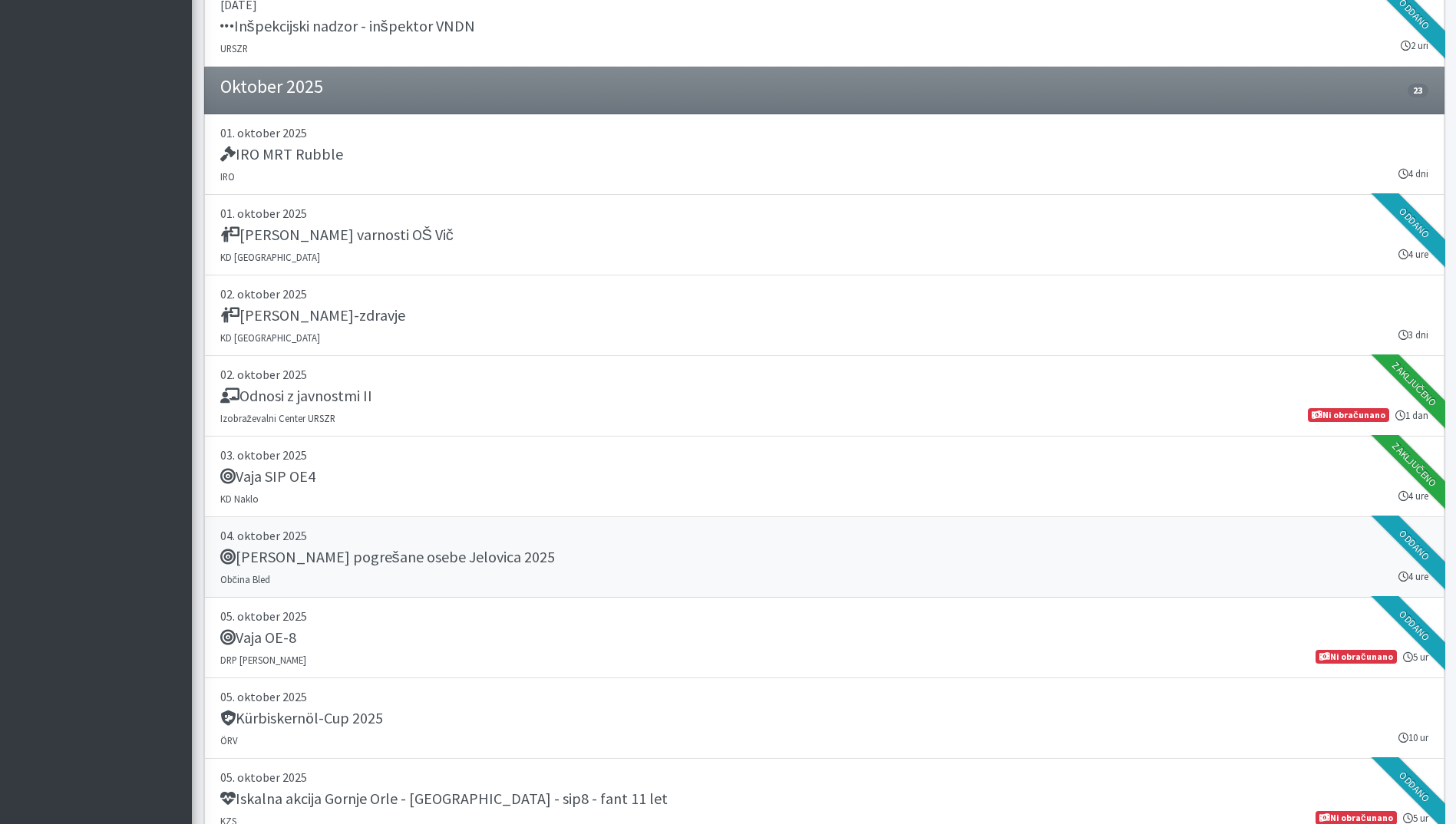
click at [744, 574] on link "04. oktober 2025 Vaja Iskanje pogrešane osebe Jelovica 2025 Občina Bled 4 ure O…" at bounding box center [824, 557] width 1240 height 80
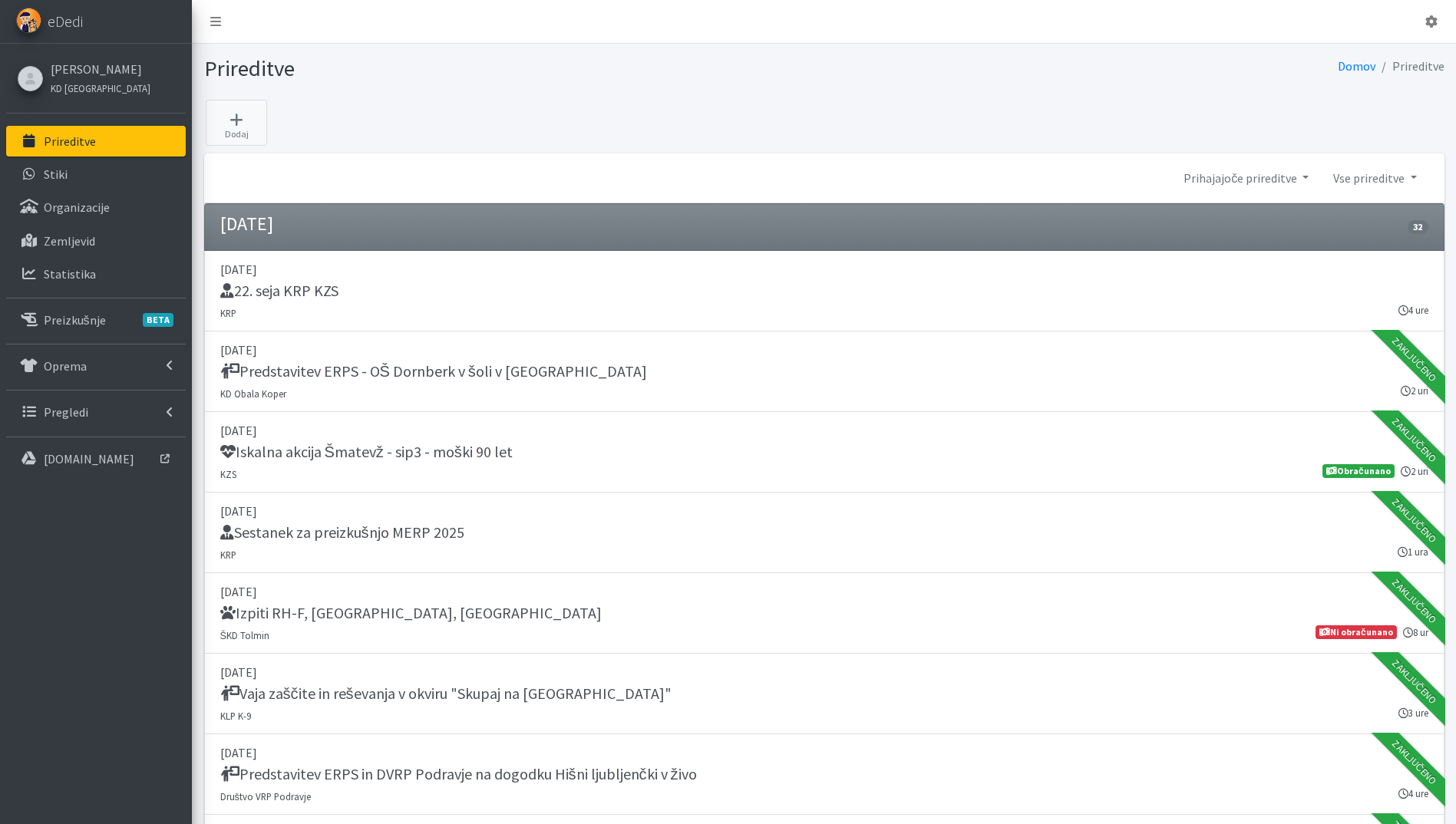
scroll to position [2763, 0]
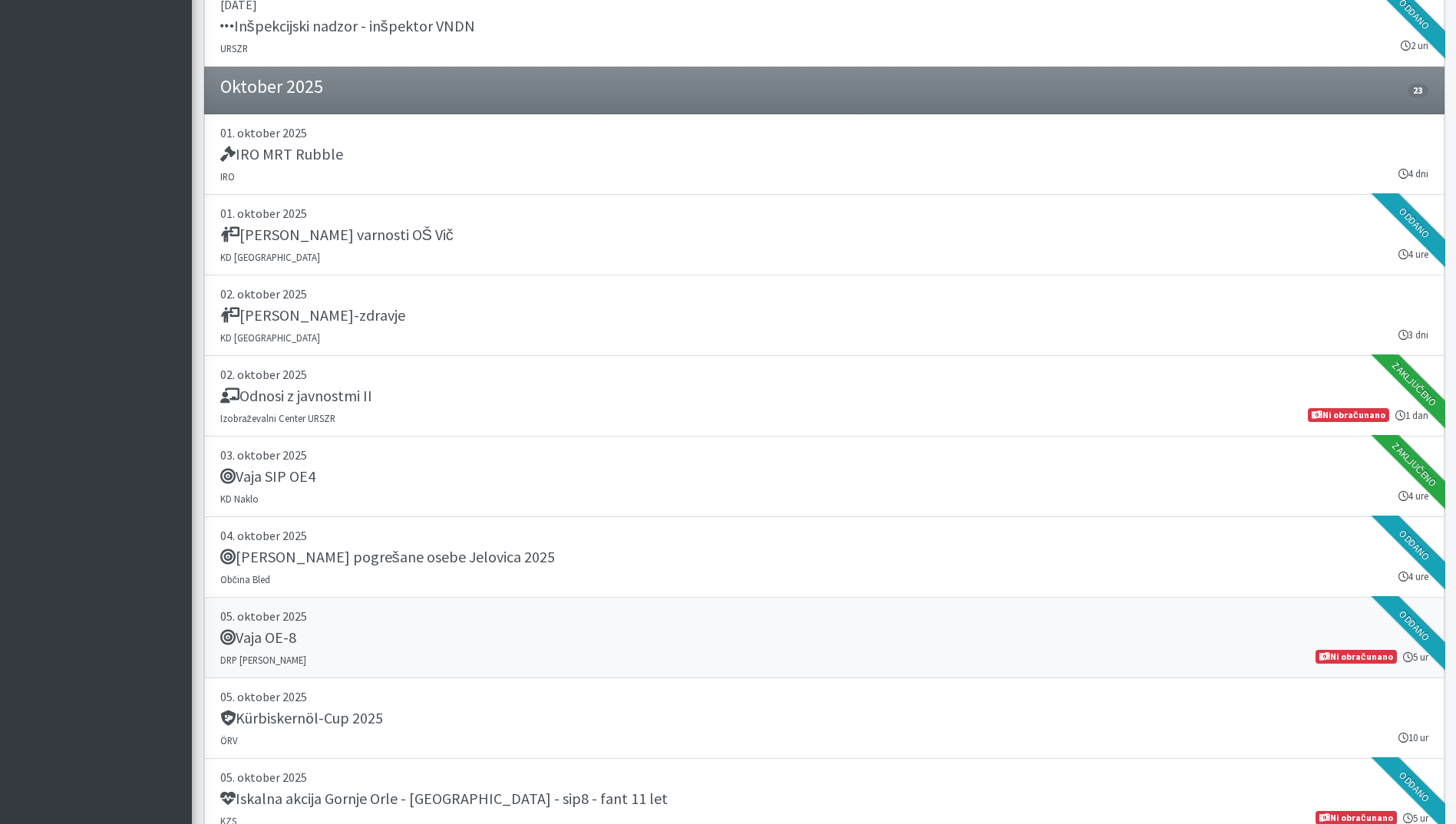
click at [406, 650] on div "Vaja OE-8" at bounding box center [824, 640] width 1208 height 22
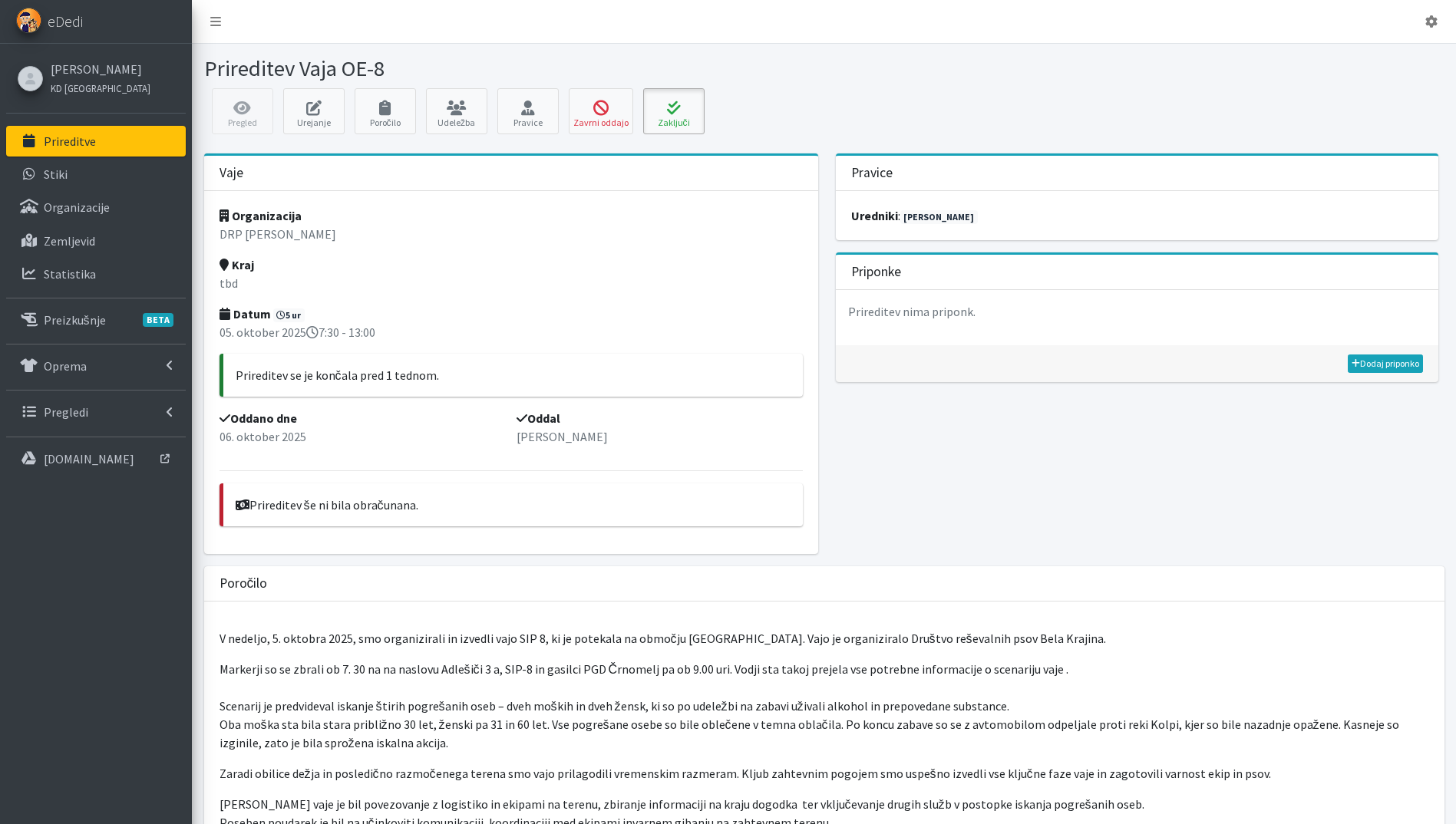
click at [663, 116] on button "Zaključi" at bounding box center [673, 111] width 62 height 46
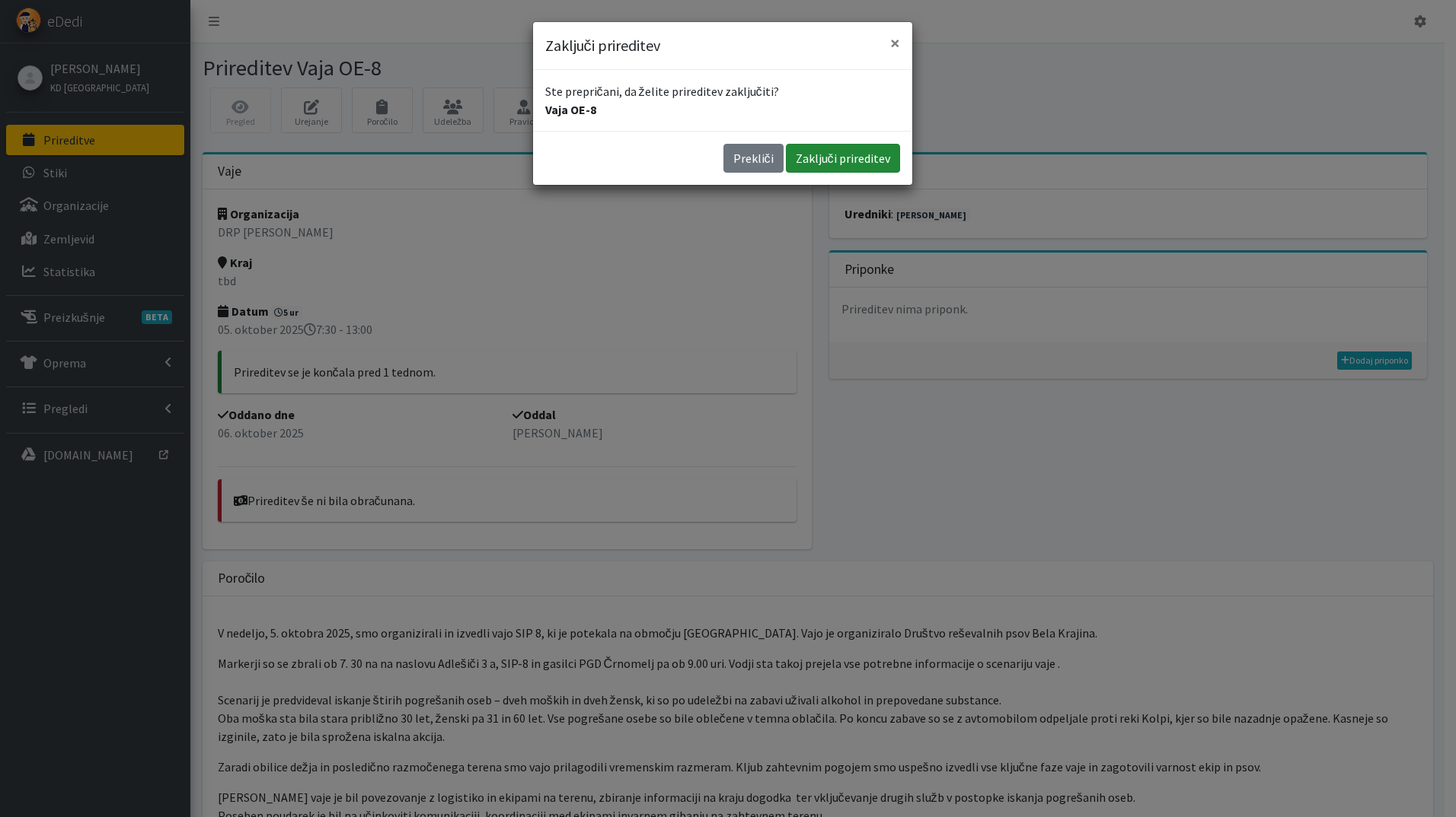
click at [878, 155] on button "Zaključi prireditev" at bounding box center [843, 158] width 115 height 29
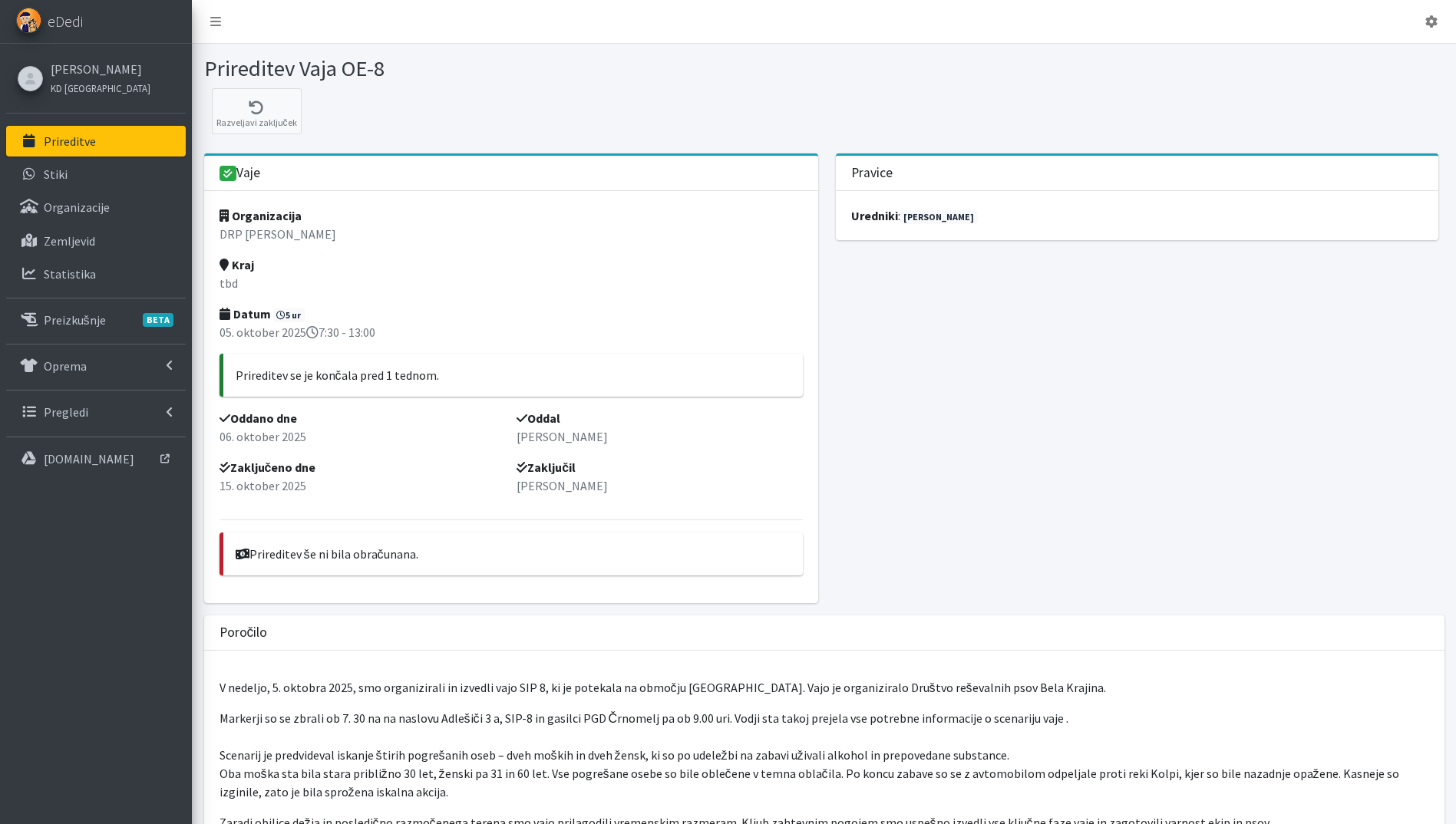
click at [81, 136] on p "Prireditve" at bounding box center [70, 141] width 52 height 16
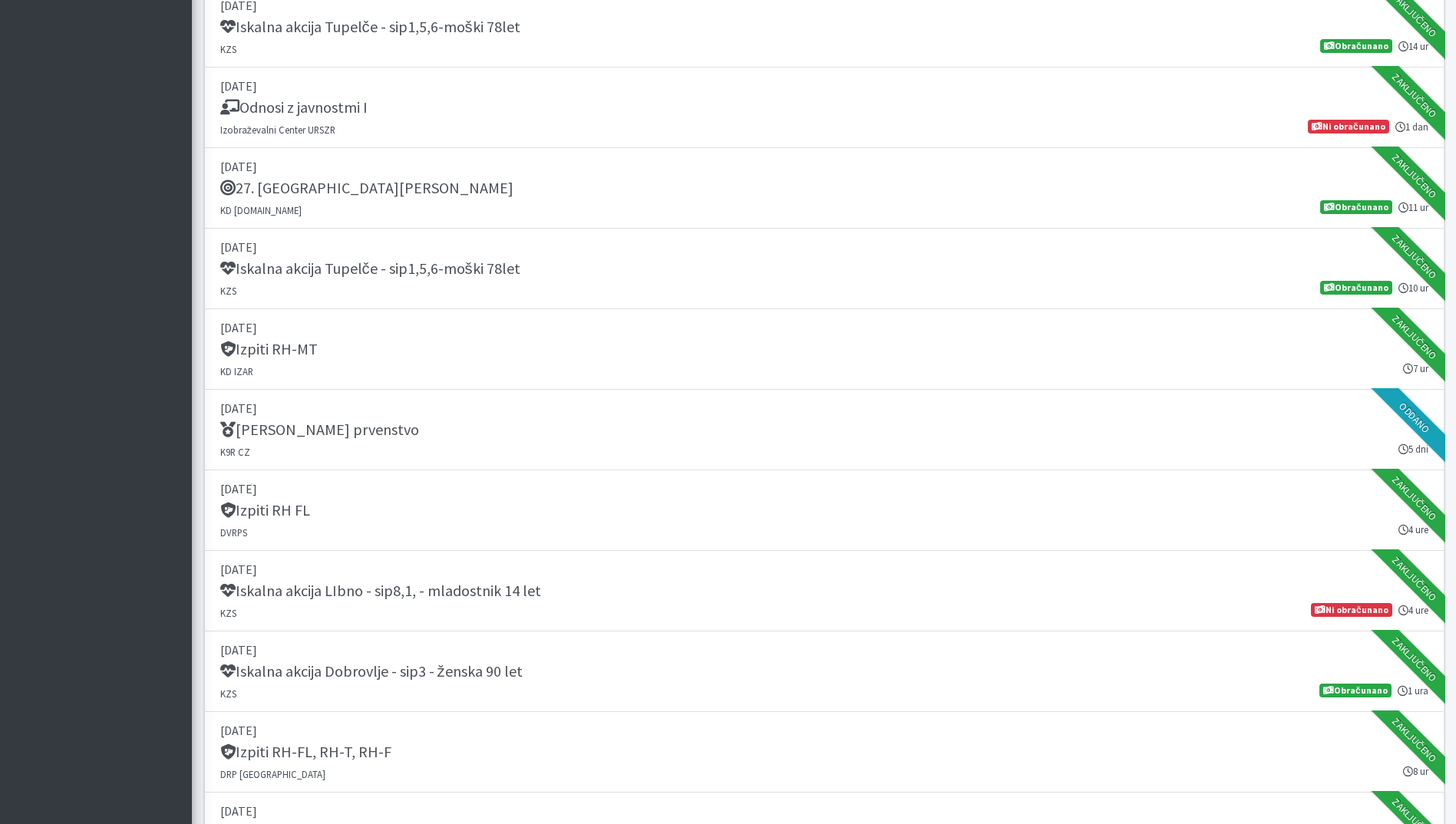
scroll to position [1381, 0]
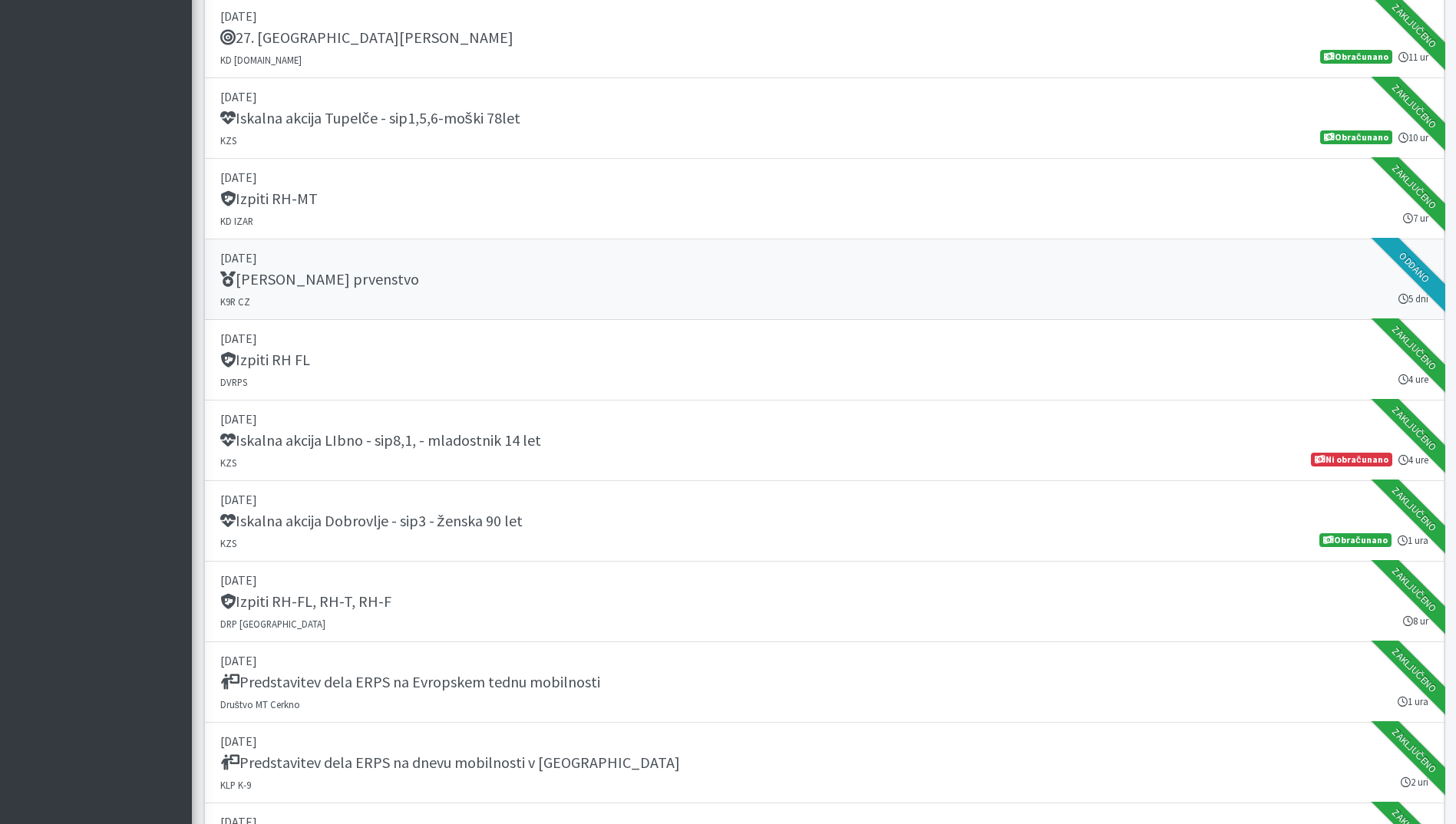
click at [792, 256] on p "16. september 2025" at bounding box center [824, 258] width 1208 height 19
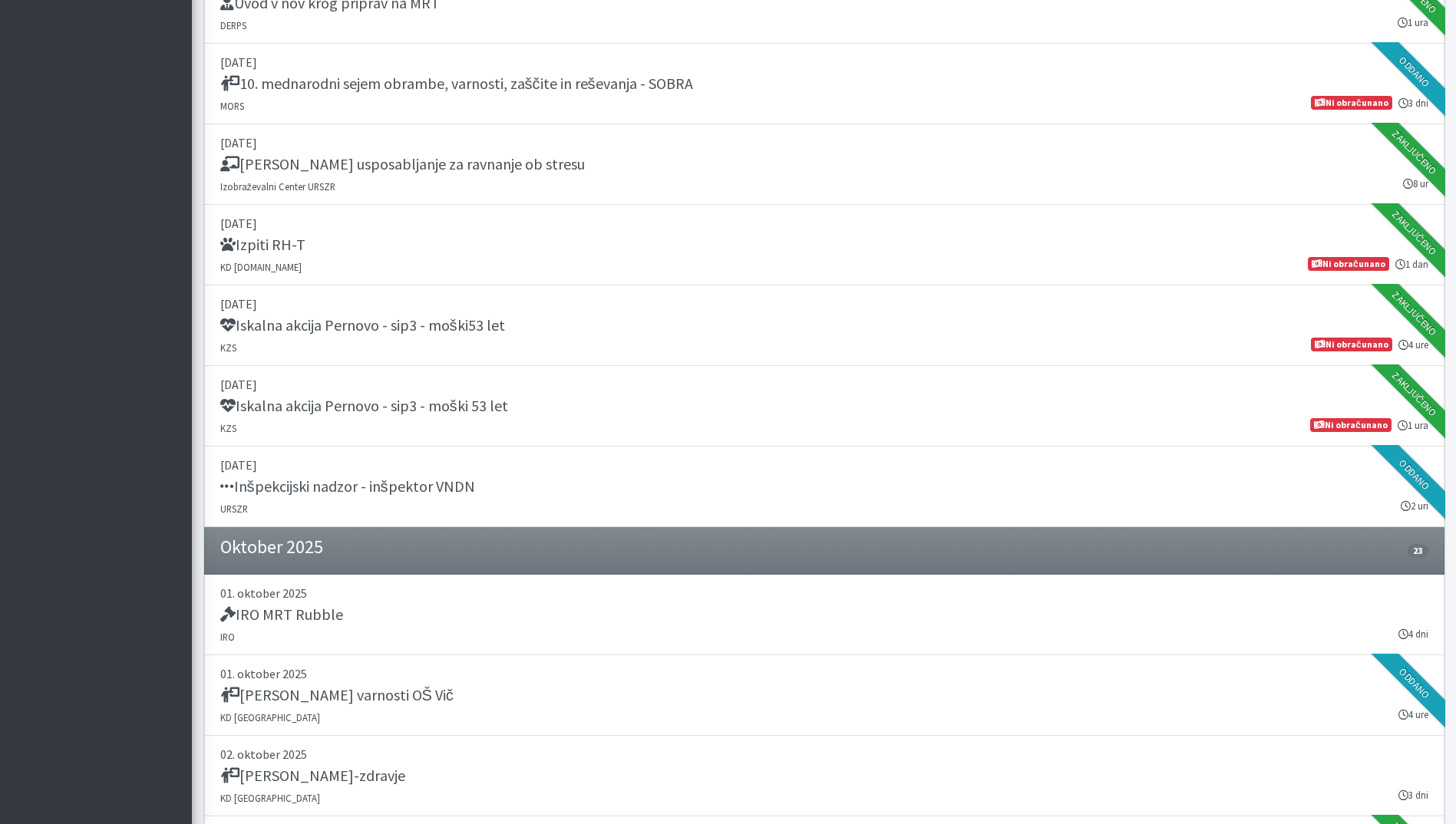
scroll to position [2763, 0]
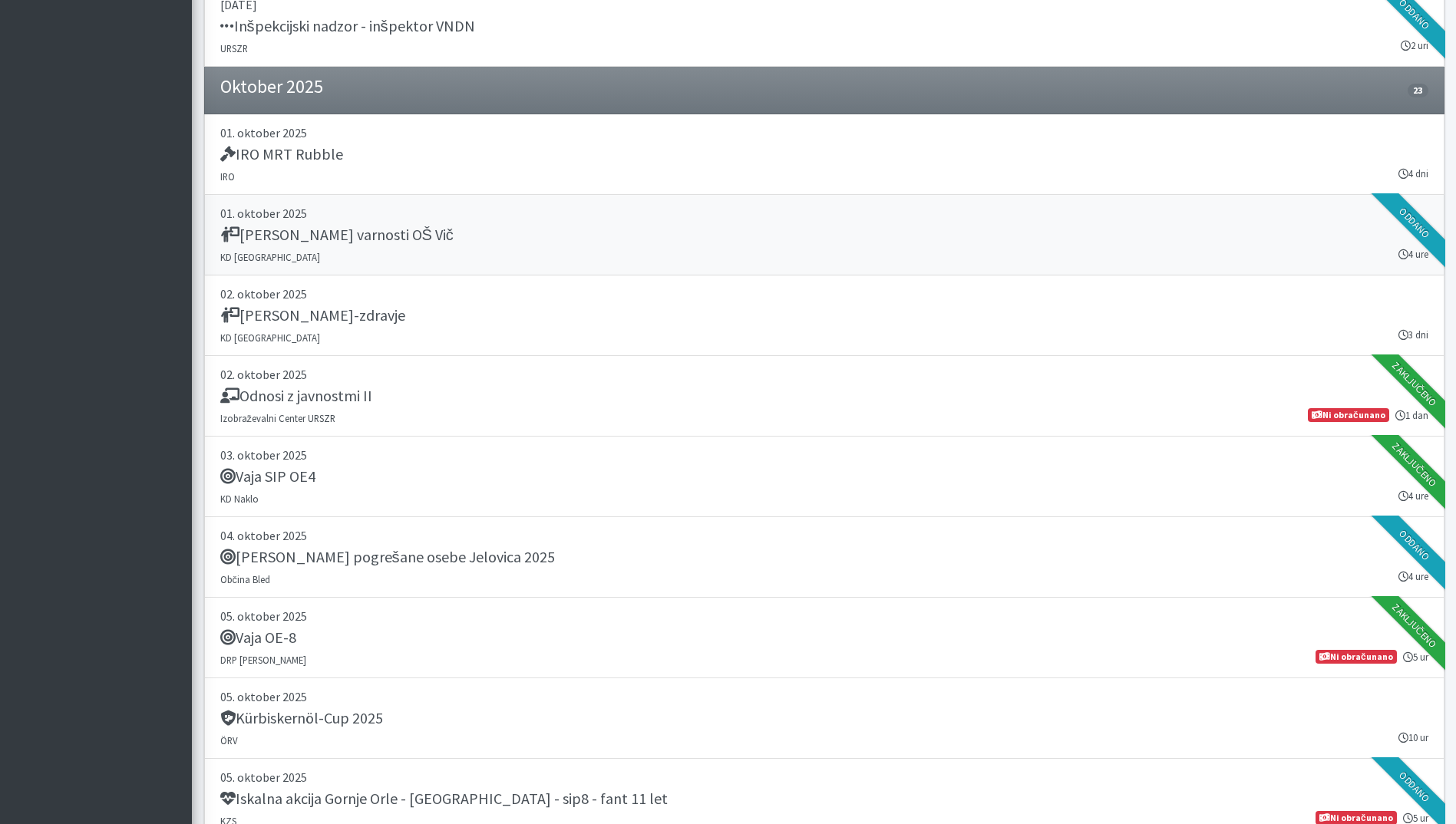
click at [526, 210] on p "01. oktober 2025" at bounding box center [824, 213] width 1208 height 19
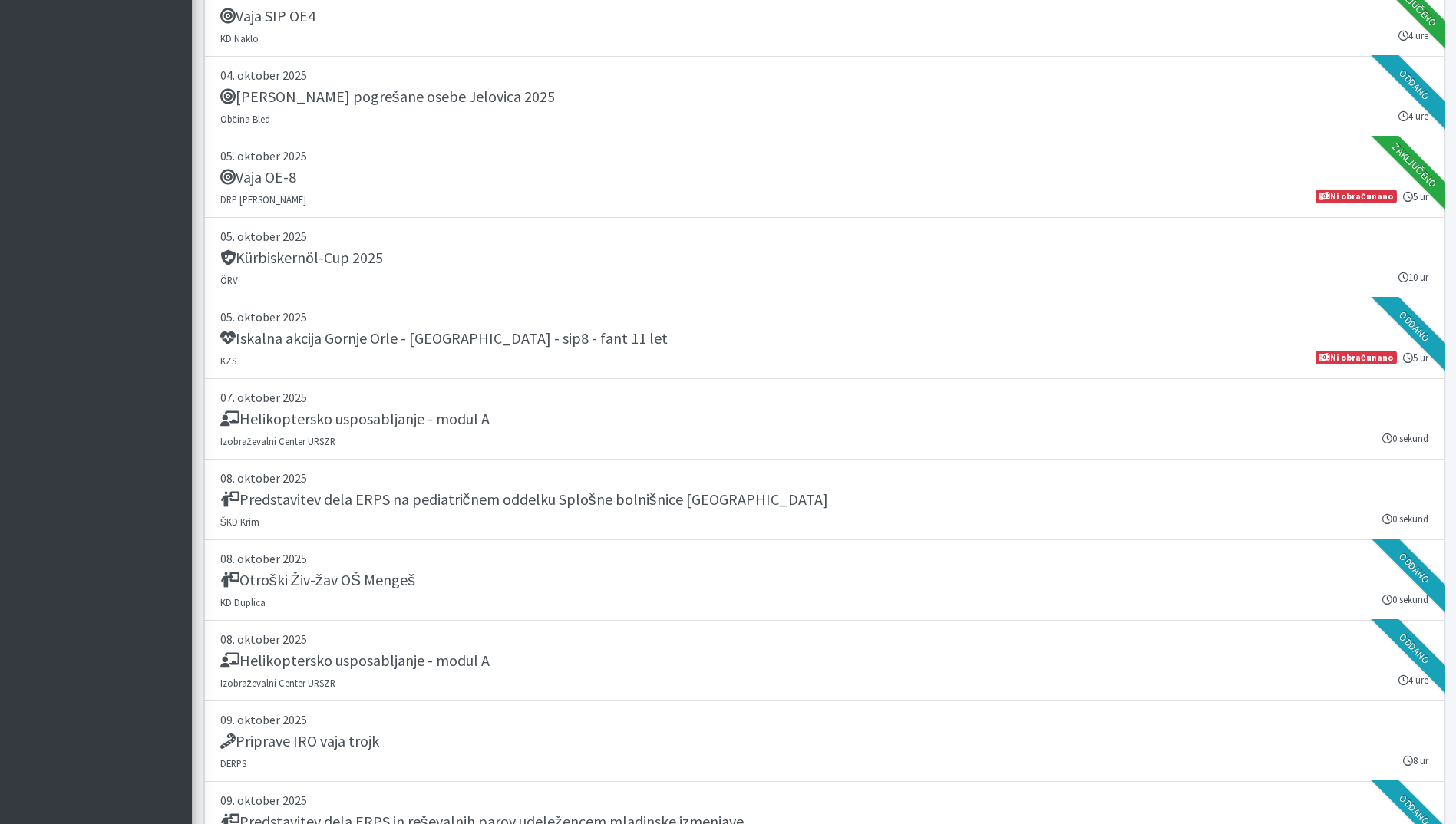
scroll to position [3684, 0]
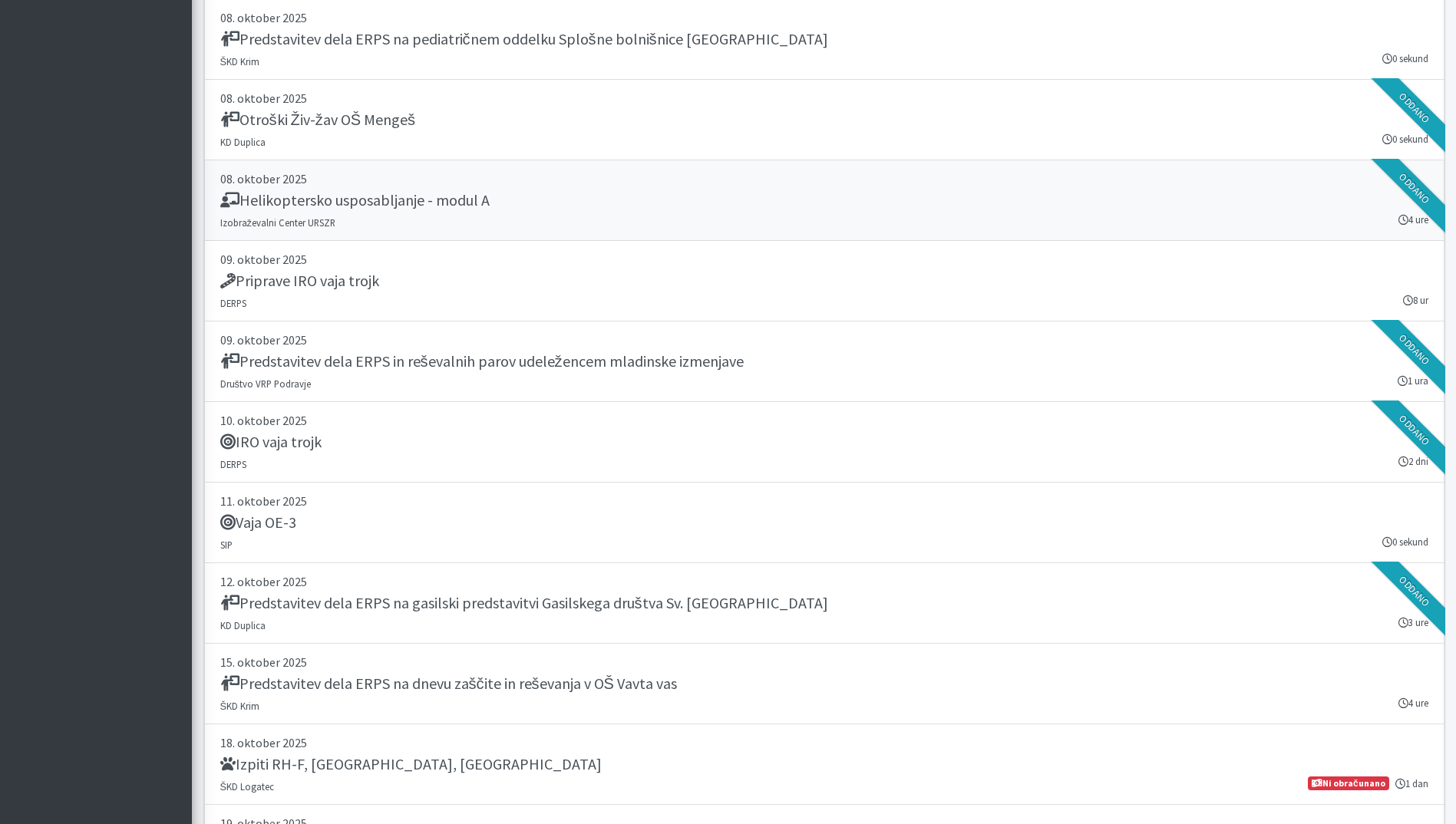
click at [578, 207] on div "Helikoptersko usposabljanje - modul A" at bounding box center [824, 202] width 1208 height 22
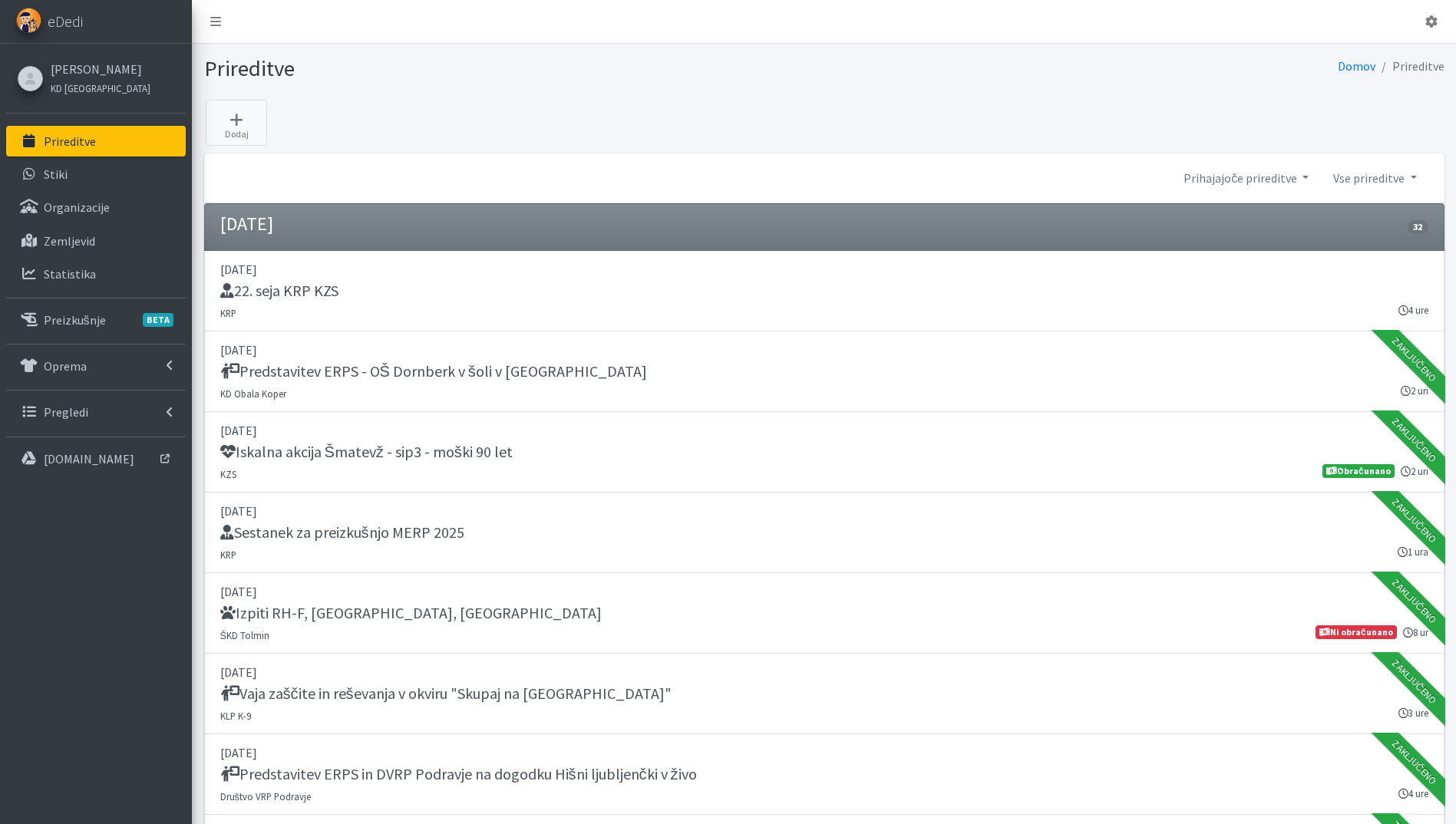
scroll to position [3684, 0]
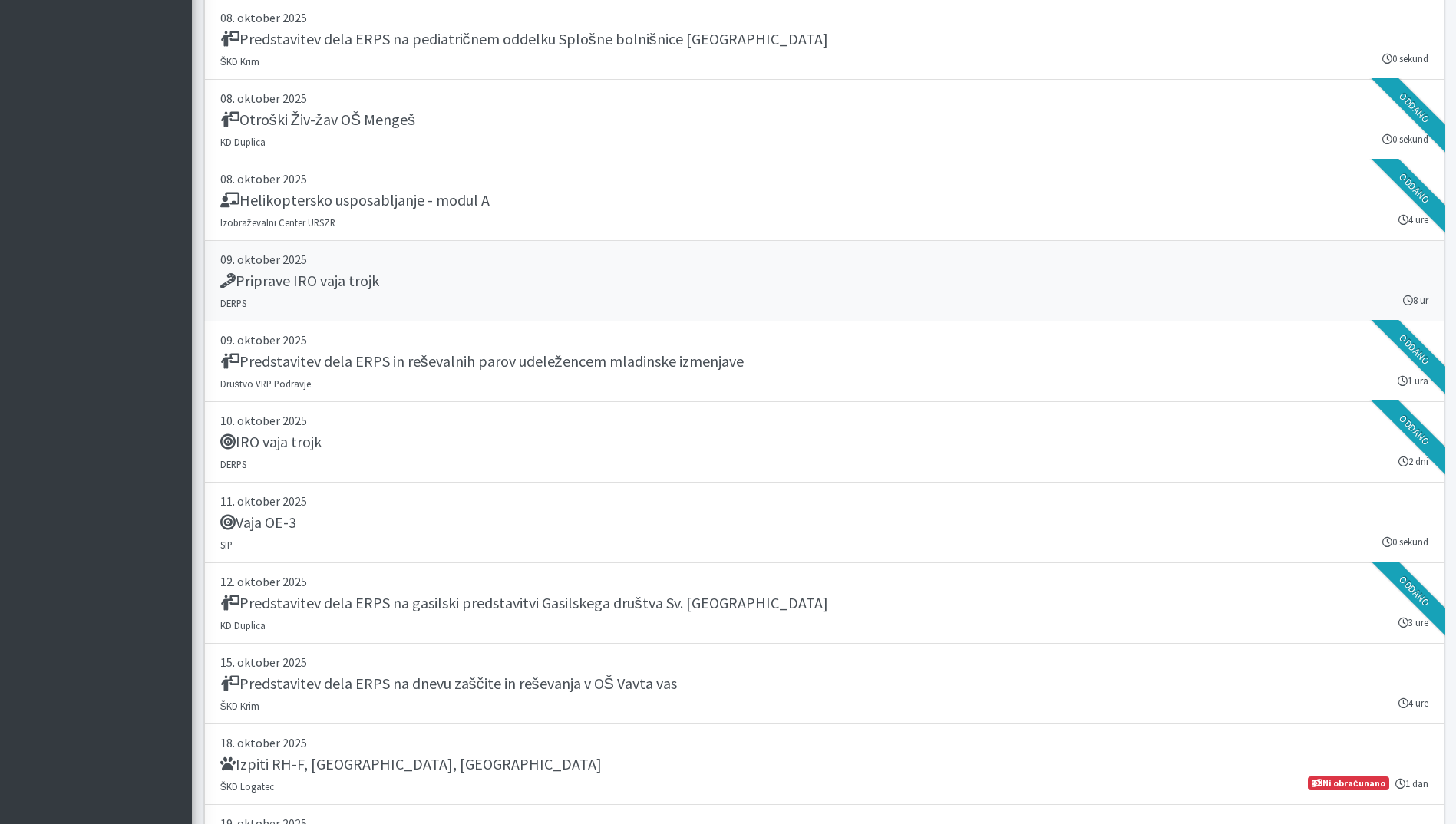
click at [483, 289] on div "Priprave IRO vaja trojk" at bounding box center [824, 282] width 1208 height 22
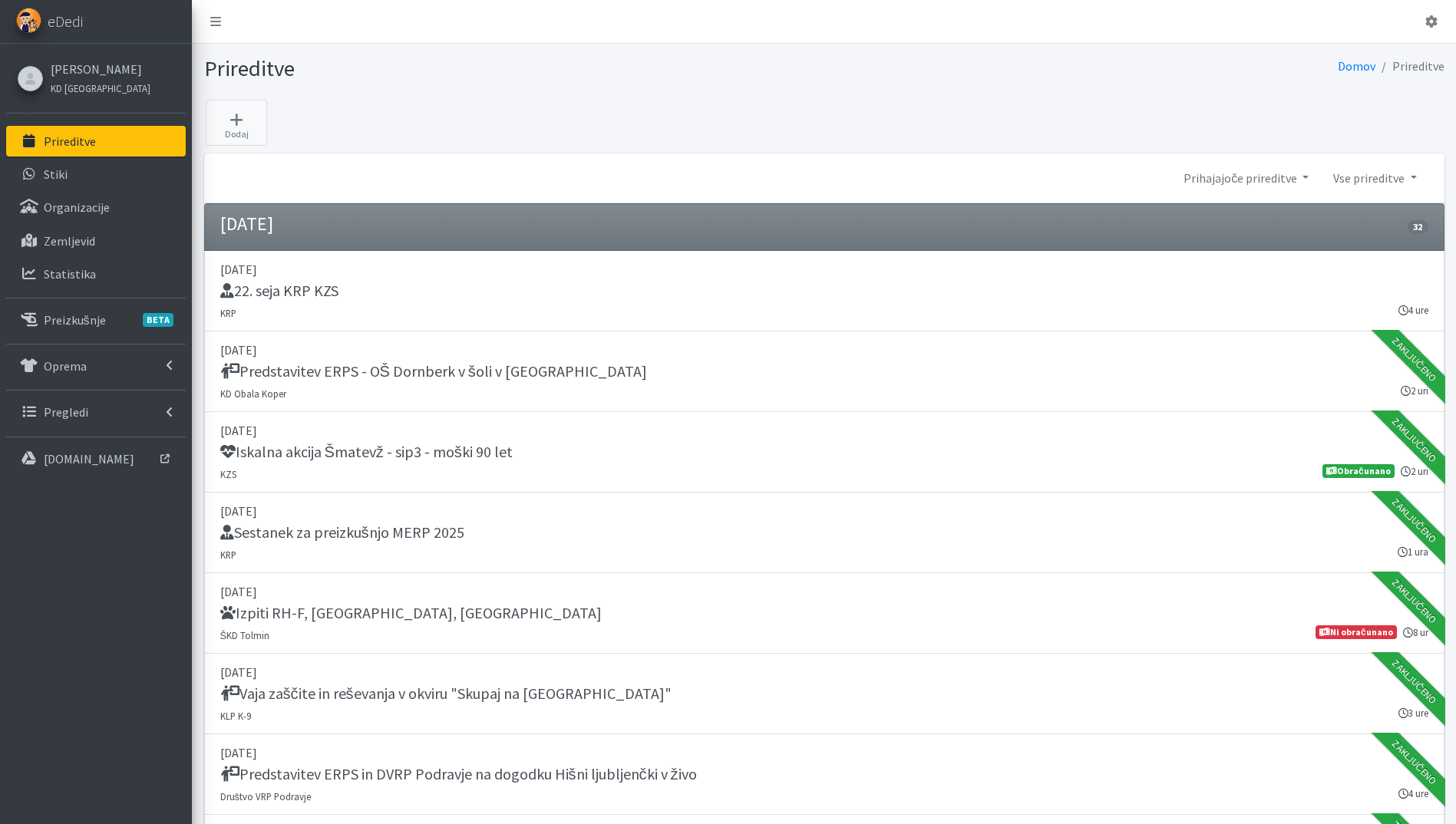
scroll to position [3684, 0]
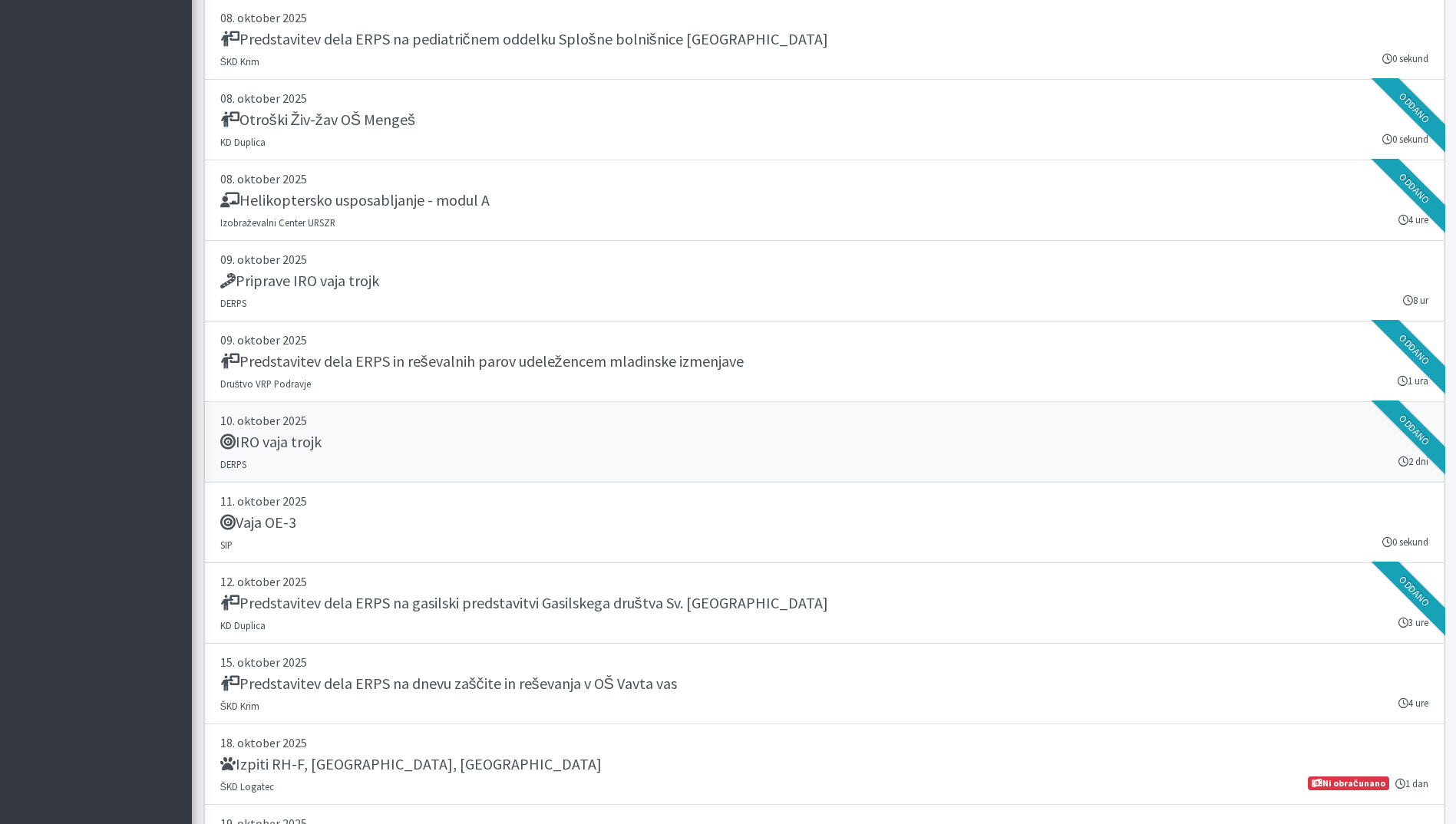
click at [547, 450] on div "IRO vaja trojk" at bounding box center [824, 444] width 1208 height 22
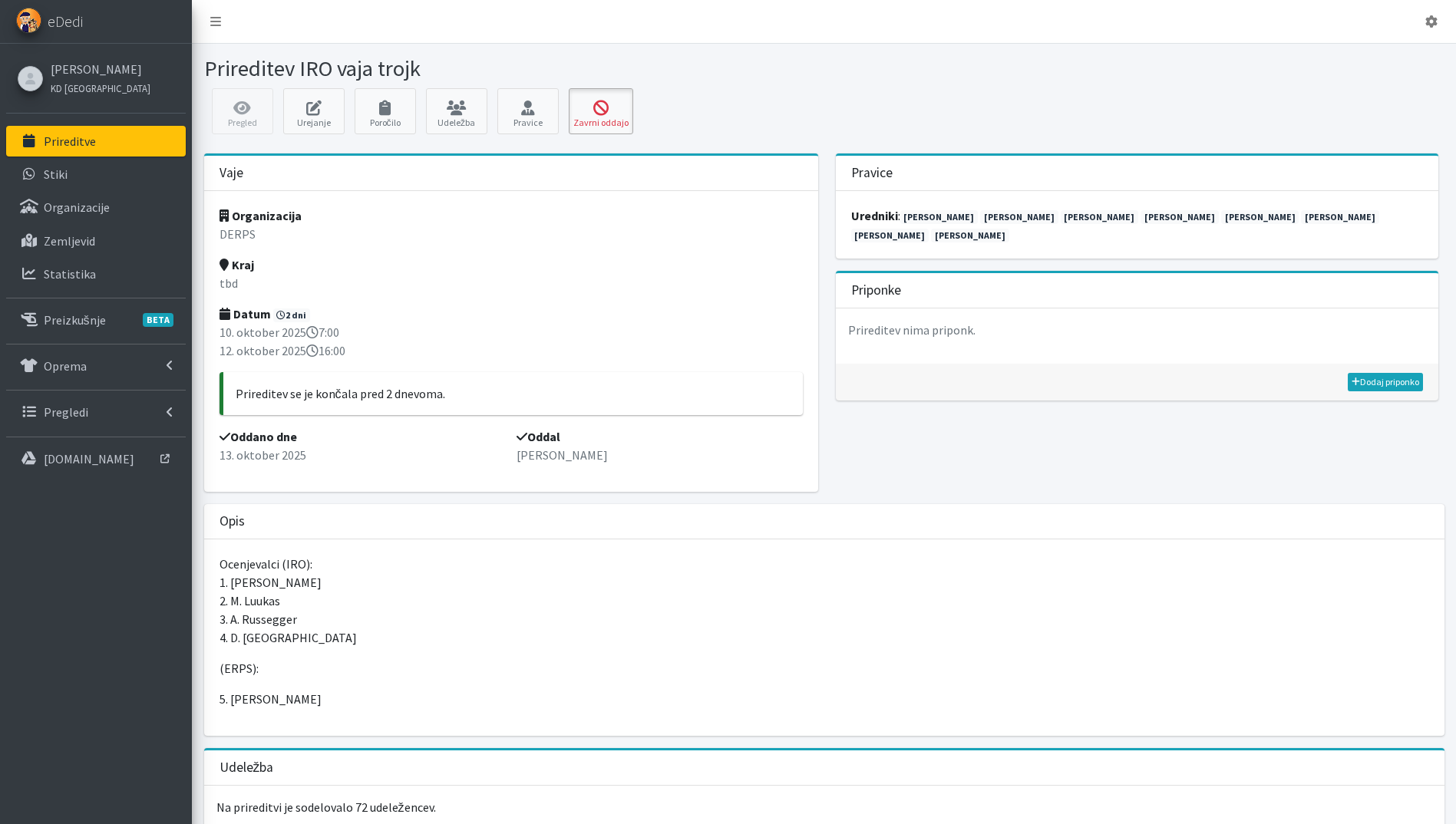
click at [602, 107] on icon at bounding box center [601, 109] width 55 height 16
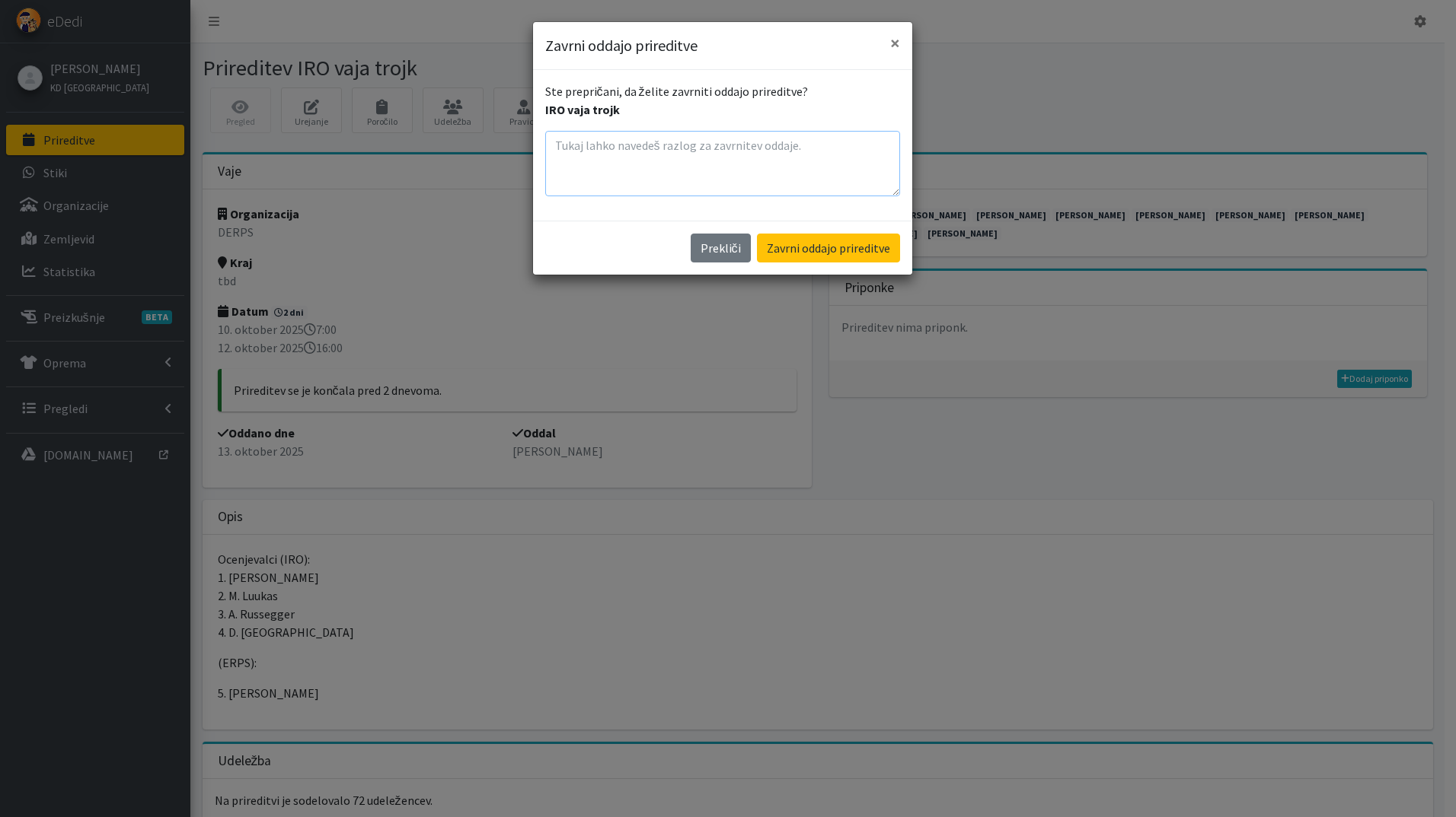
click at [772, 168] on textarea at bounding box center [722, 163] width 355 height 65
type textarea "manjka poročilo"
click at [831, 253] on button "Zavrni oddajo prireditve" at bounding box center [828, 249] width 143 height 29
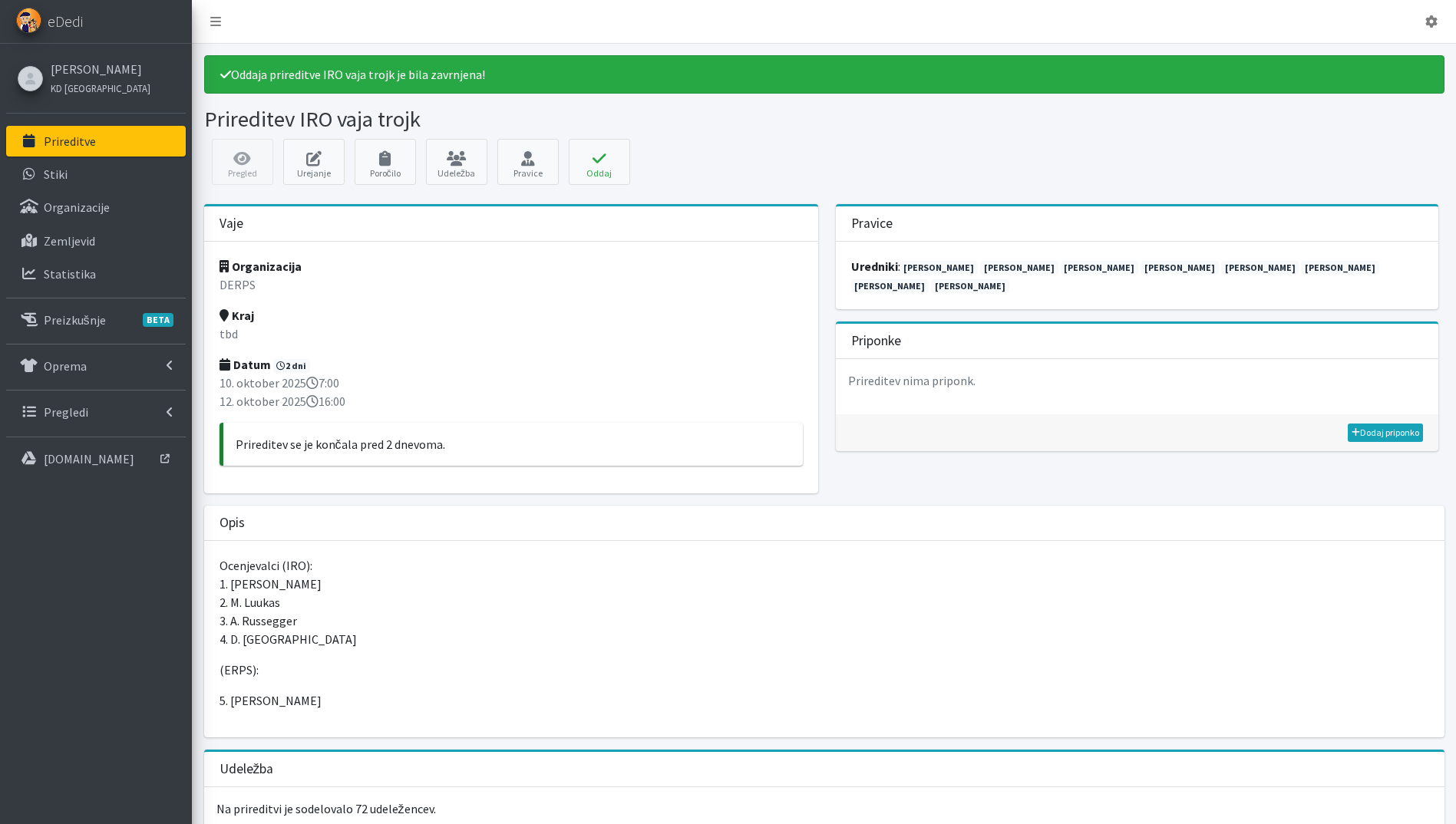
click at [92, 143] on p "Prireditve" at bounding box center [70, 141] width 52 height 16
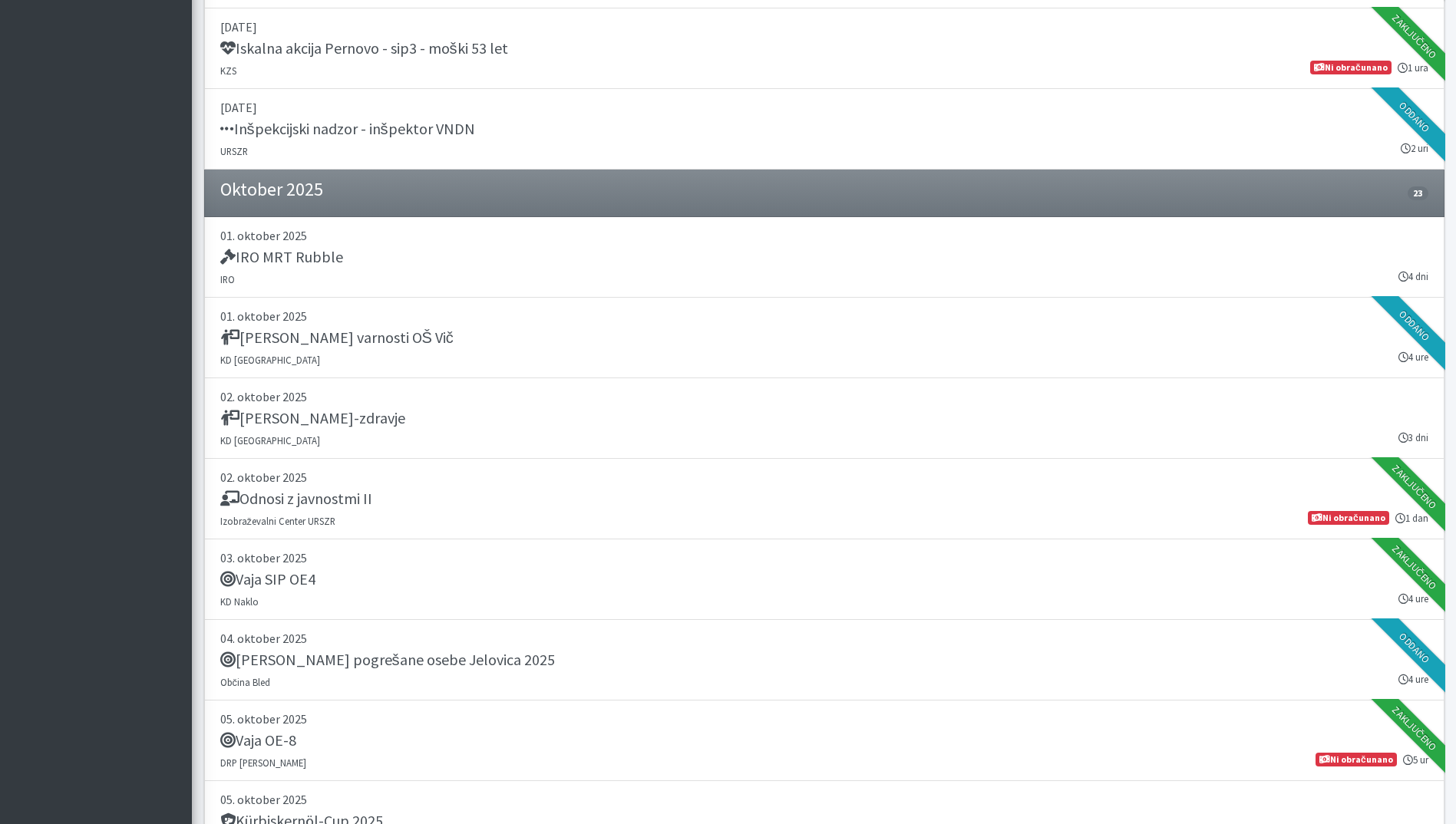
scroll to position [3684, 0]
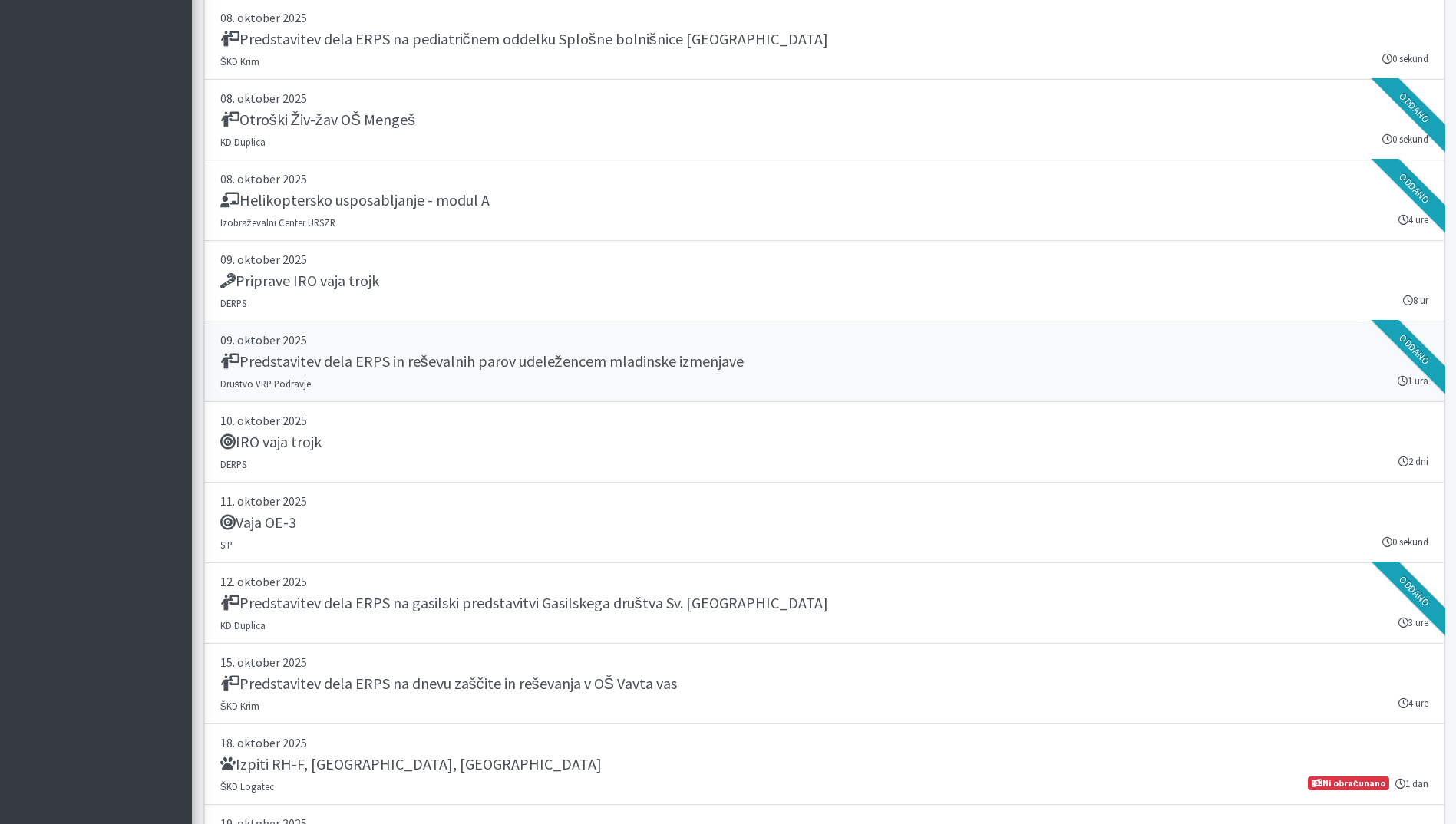
click at [744, 364] on div "Predstavitev dela ERPS in reševalnih parov udeležencem mladinske izmenjave" at bounding box center [824, 364] width 1208 height 22
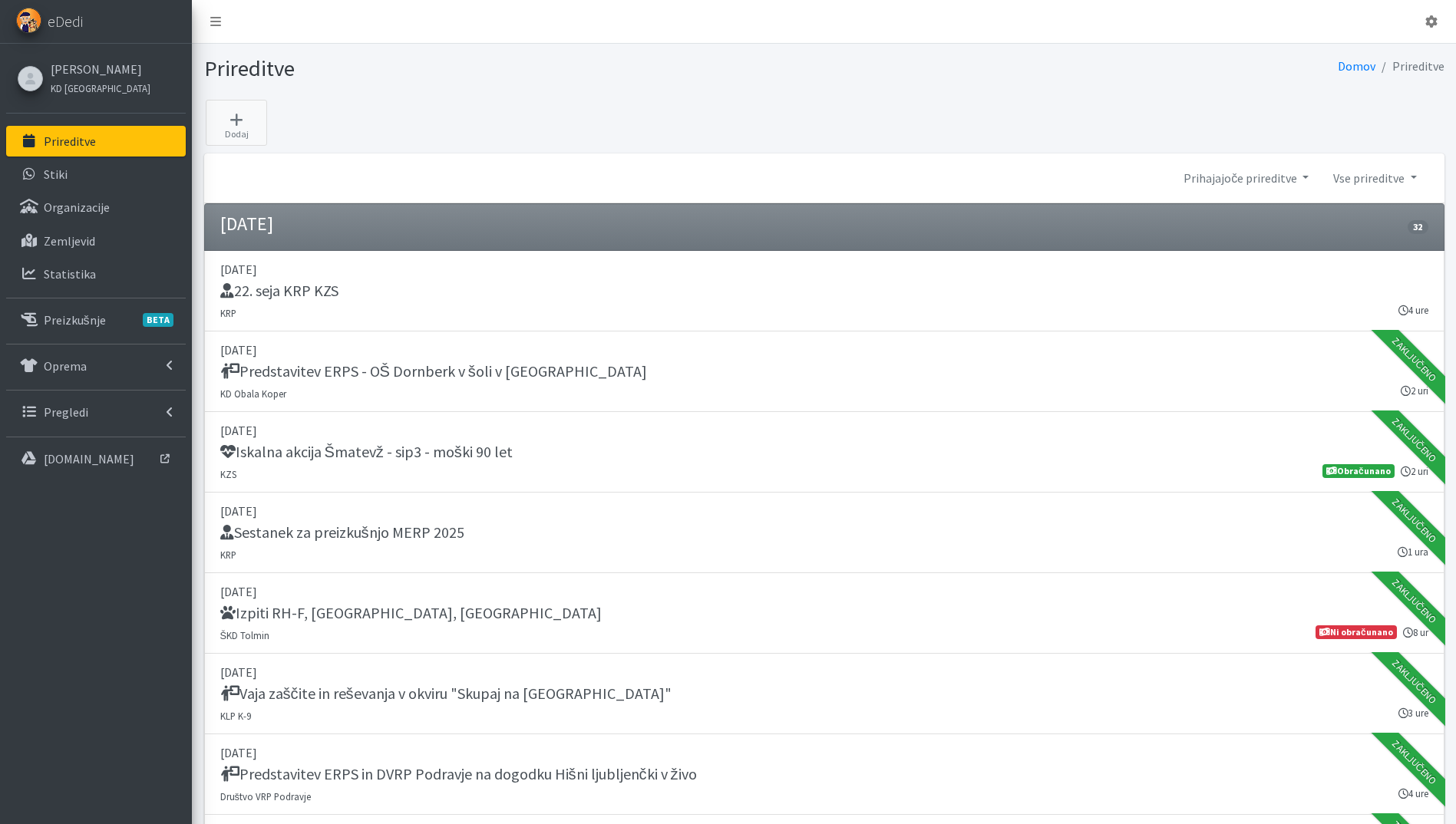
scroll to position [3684, 0]
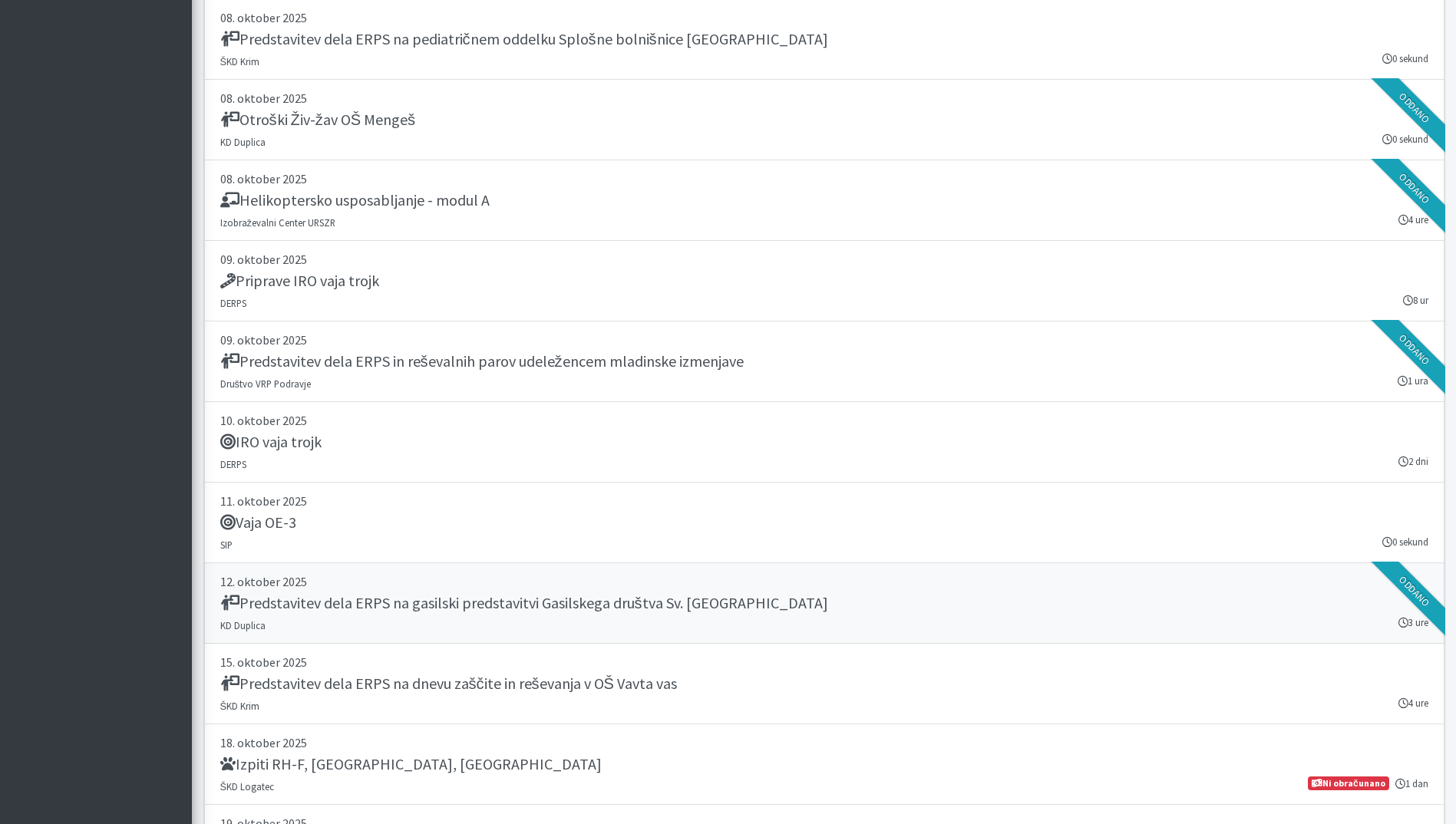
click at [539, 607] on h5 "Predstavitev dela ERPS na gasilski predstavitvi Gasilskega društva Sv. Trojica" at bounding box center [524, 603] width 607 height 19
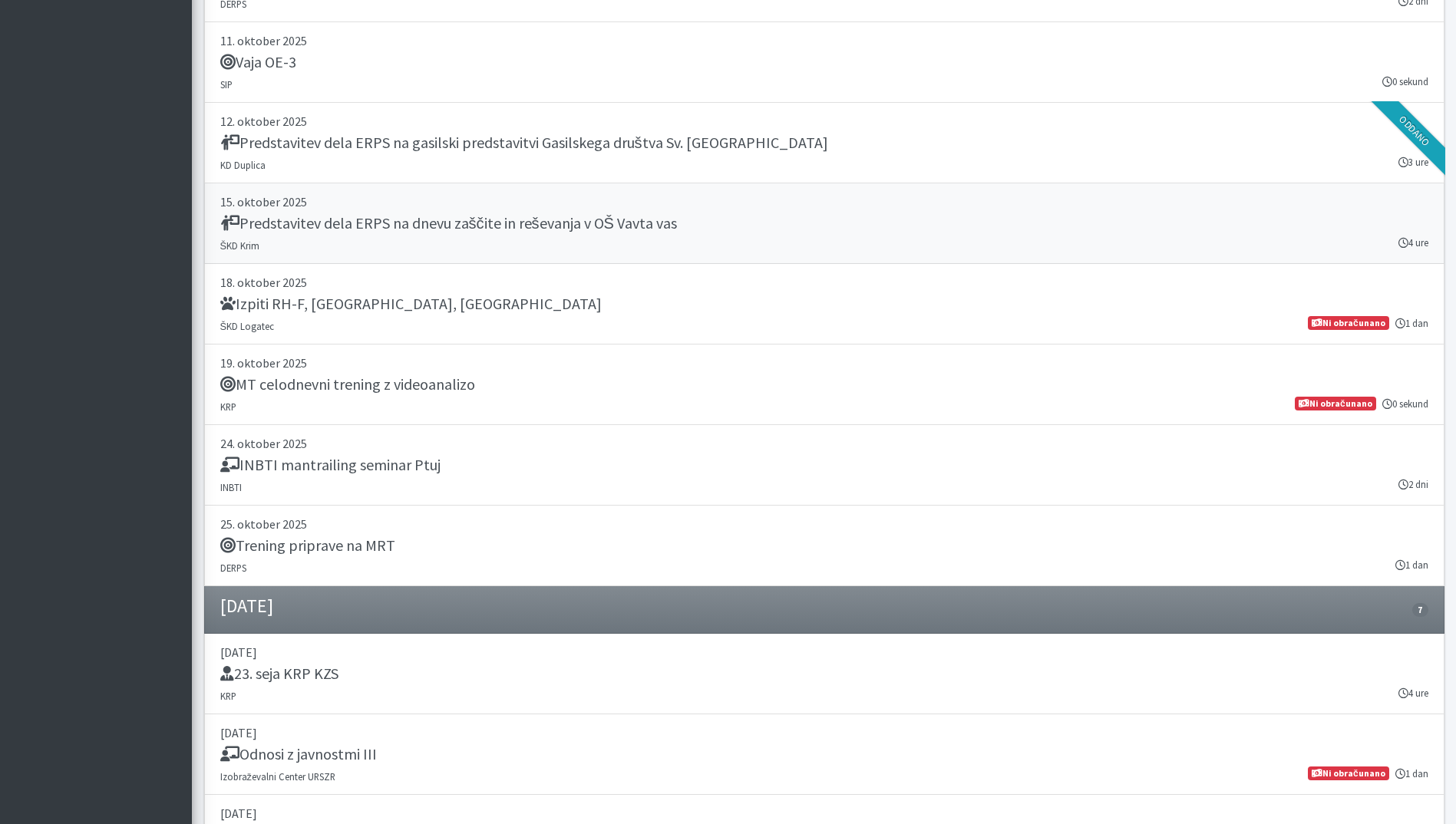
click at [496, 218] on h5 "Predstavitev dela ERPS na dnevu zaščite in reševanja v OŠ Vavta vas" at bounding box center [449, 223] width 457 height 19
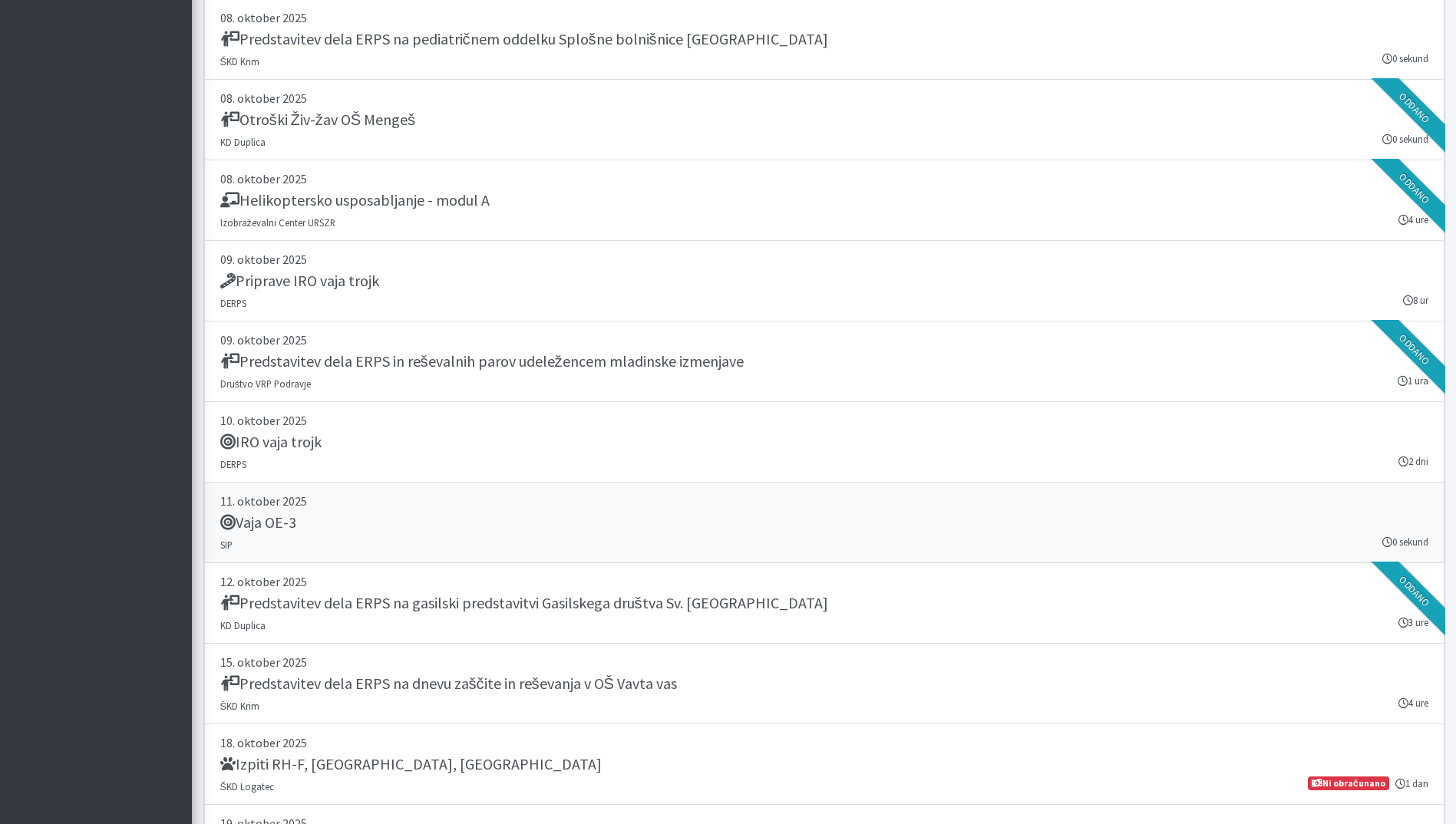
click at [572, 535] on link "[DATE] Vaja OE-3 SIP 0 sekund" at bounding box center [824, 523] width 1240 height 80
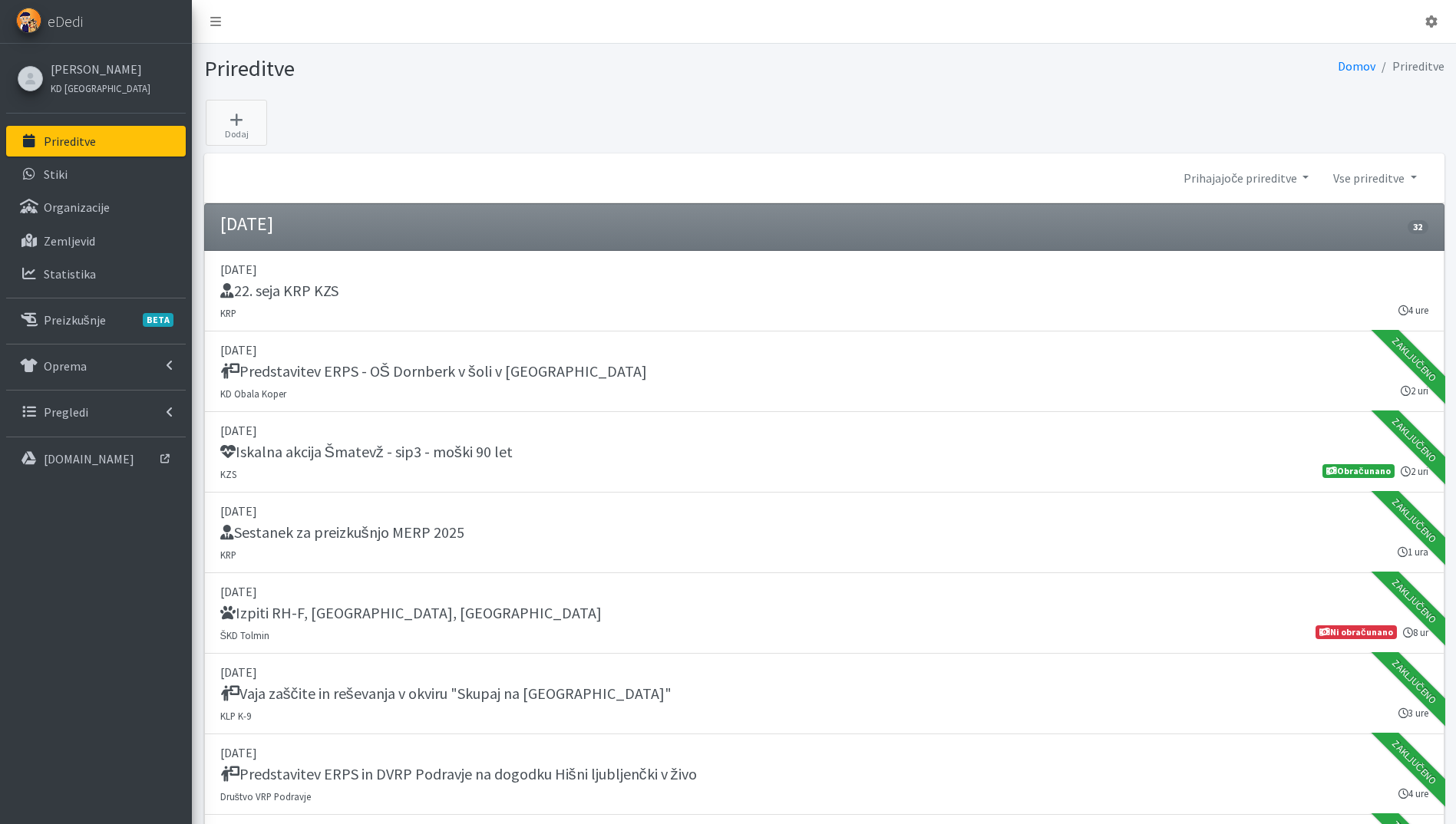
scroll to position [3684, 0]
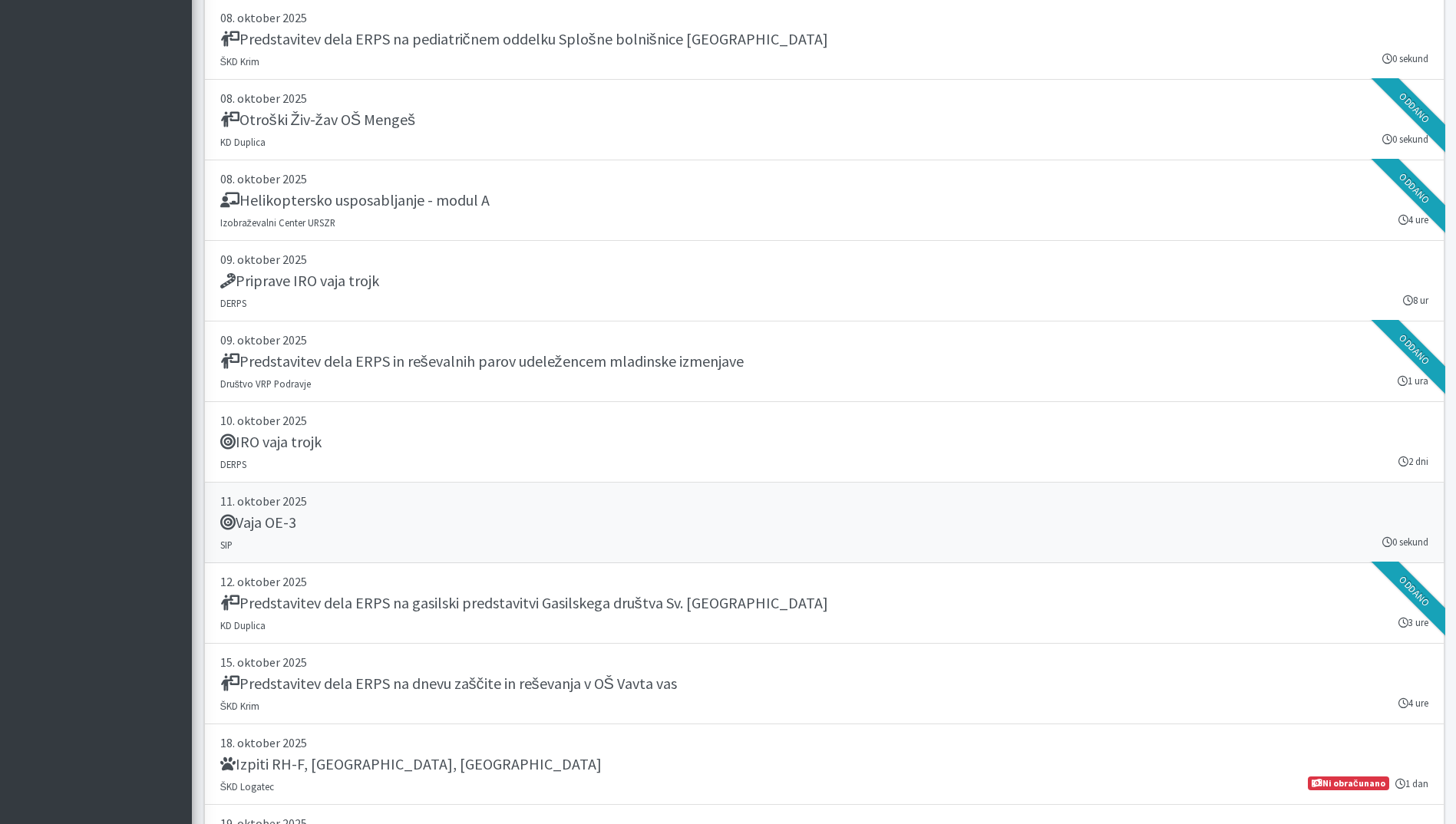
click at [355, 509] on p "11. oktober 2025" at bounding box center [824, 501] width 1208 height 19
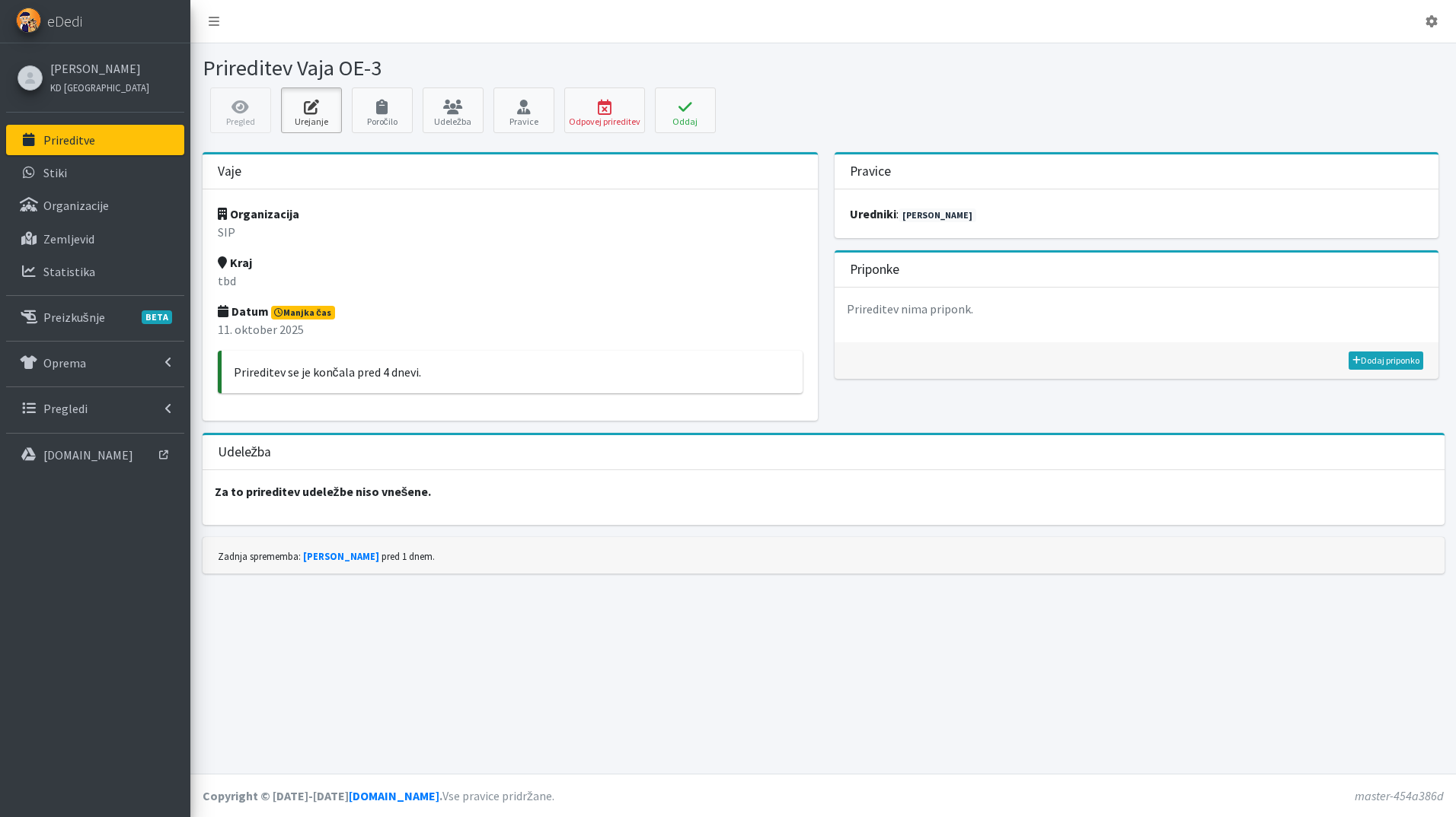
click at [315, 119] on link "Urejanje" at bounding box center [311, 110] width 61 height 46
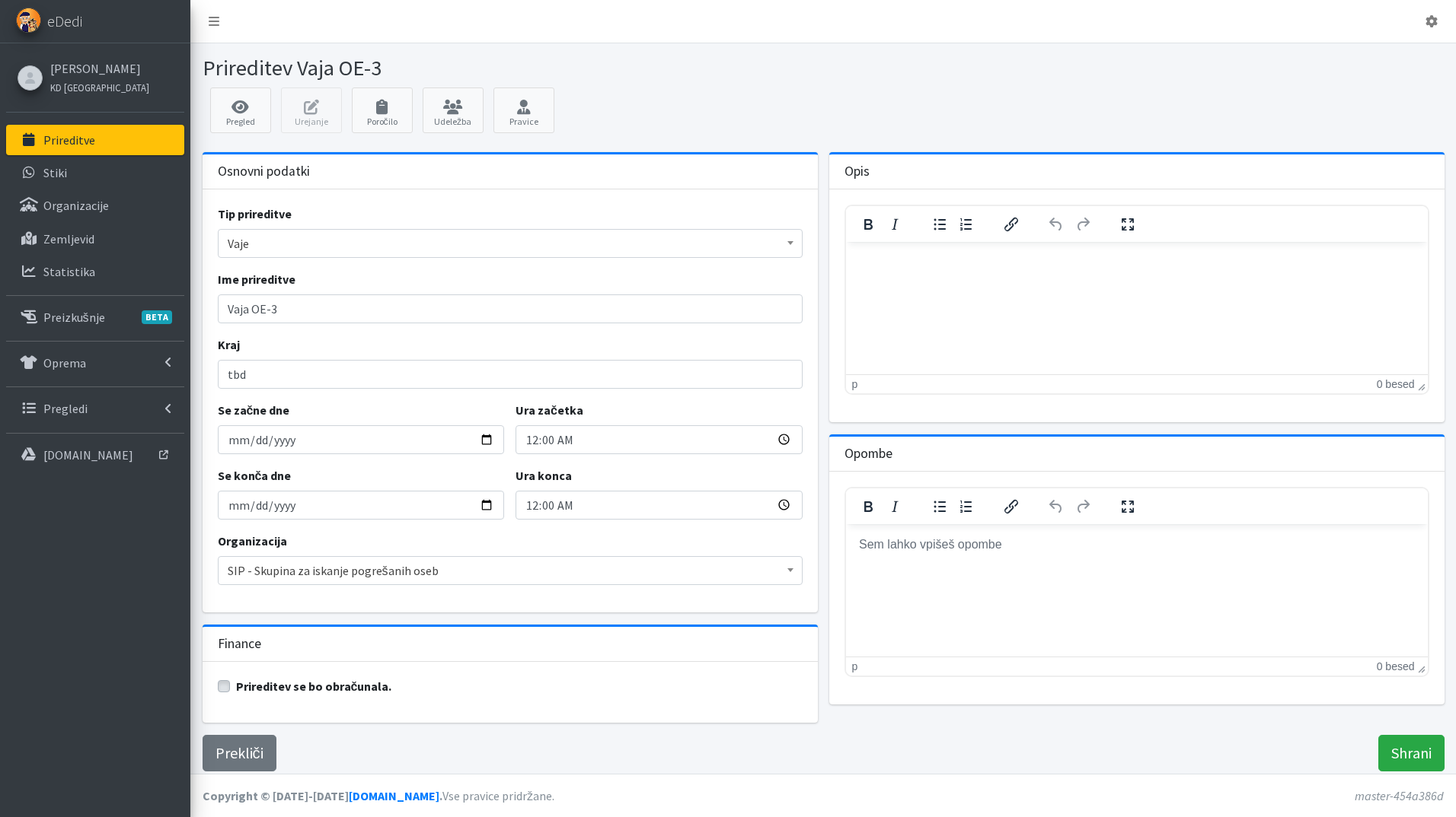
click at [236, 690] on label "Prireditev se bo obračunala." at bounding box center [314, 686] width 156 height 18
click at [230, 690] on input "Prireditev se bo obračunala." at bounding box center [224, 685] width 13 height 16
checkbox input "true"
click at [1422, 746] on input "Shrani" at bounding box center [1411, 754] width 66 height 37
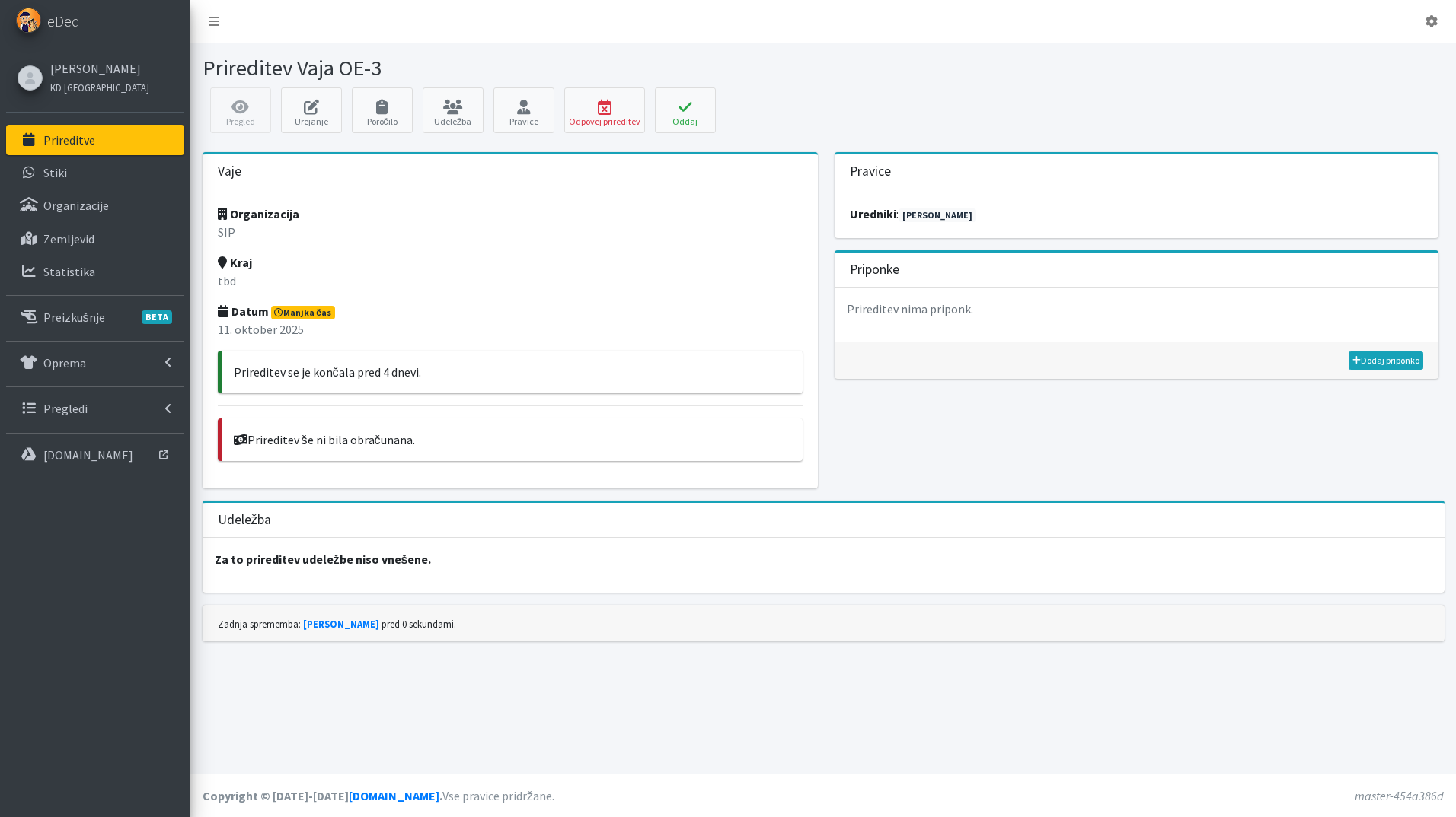
click at [72, 132] on p "Prireditve" at bounding box center [69, 140] width 52 height 16
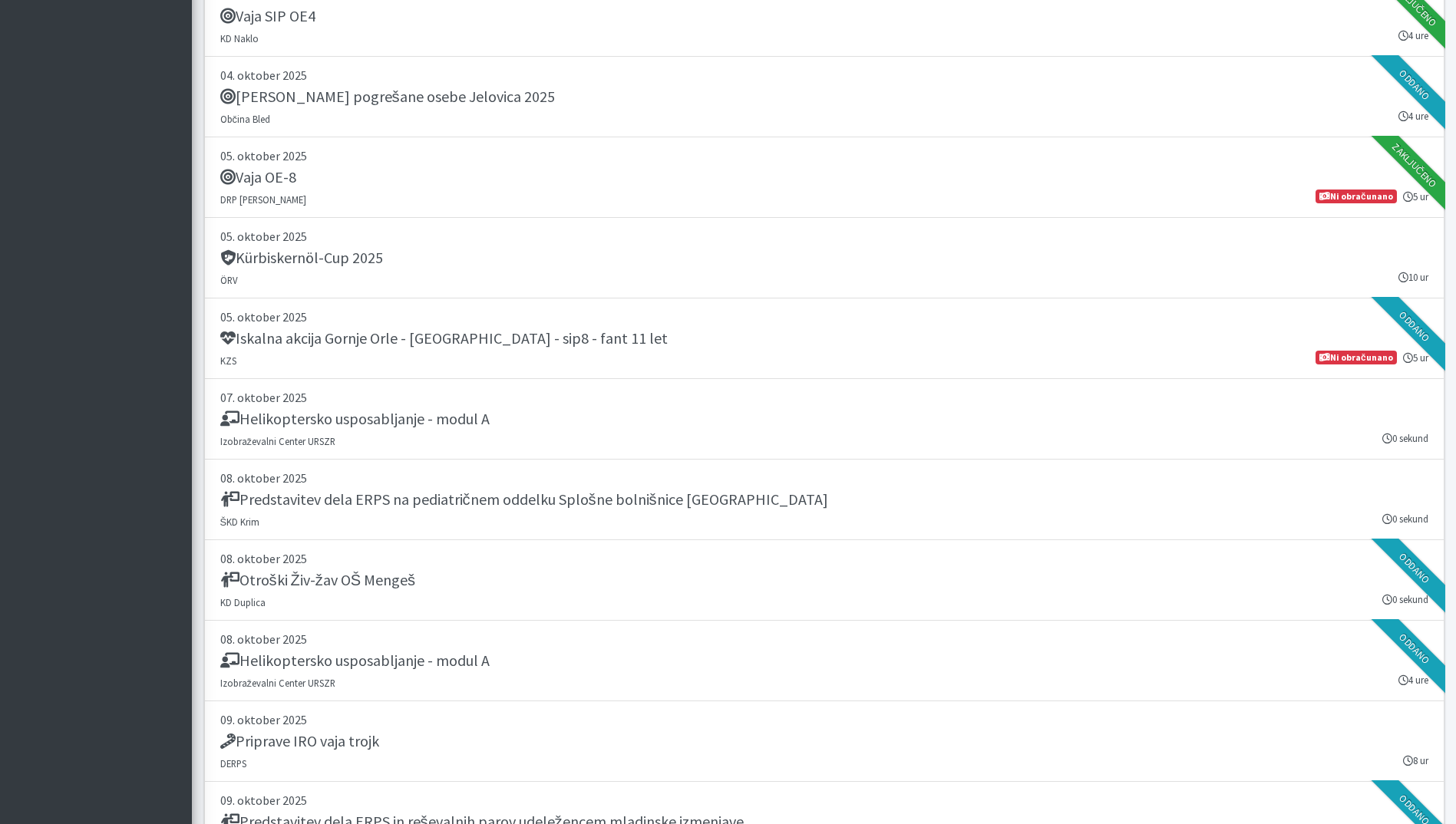
scroll to position [1381, 0]
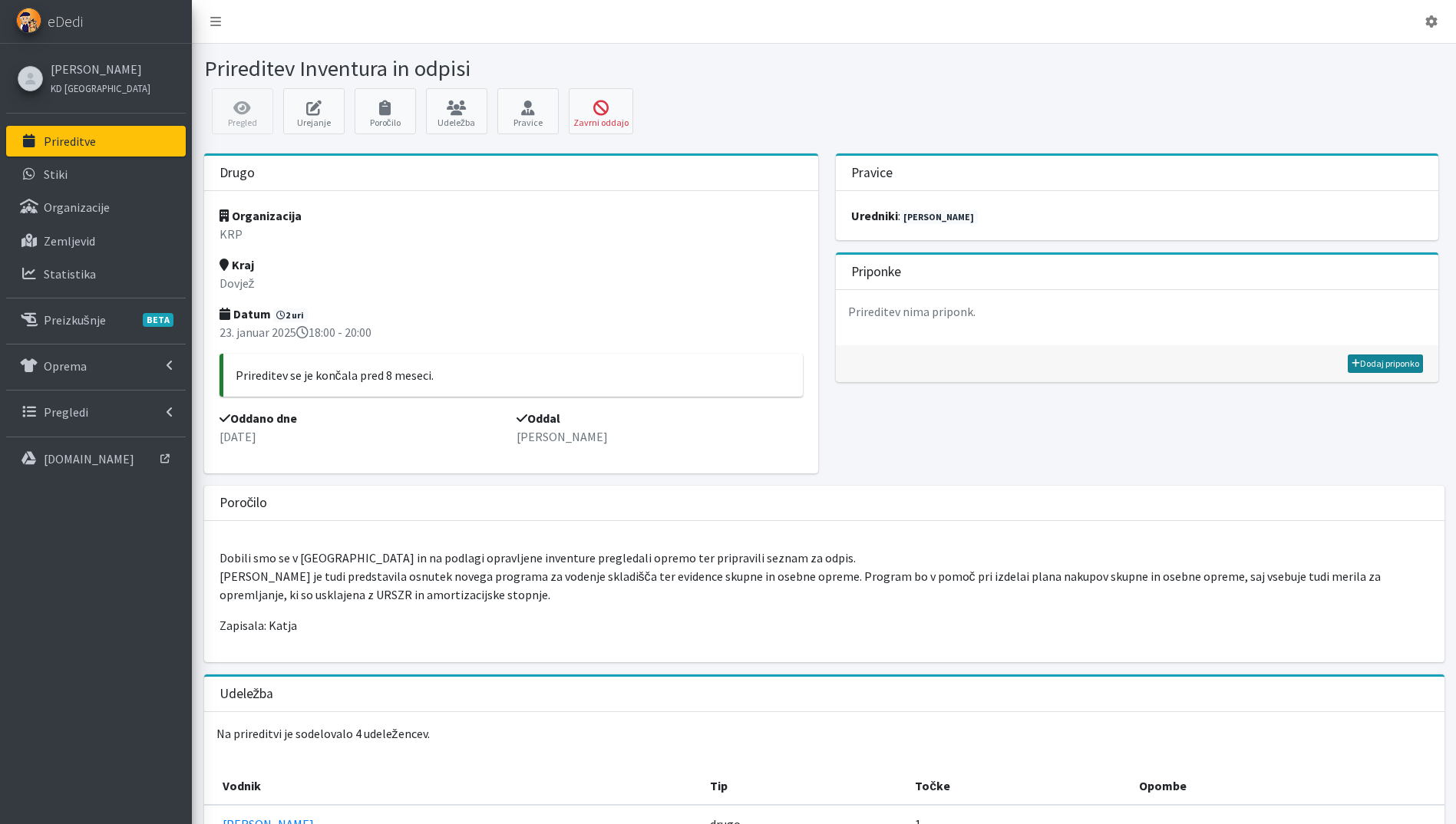
click at [1406, 360] on link "Dodaj priponko" at bounding box center [1385, 364] width 75 height 19
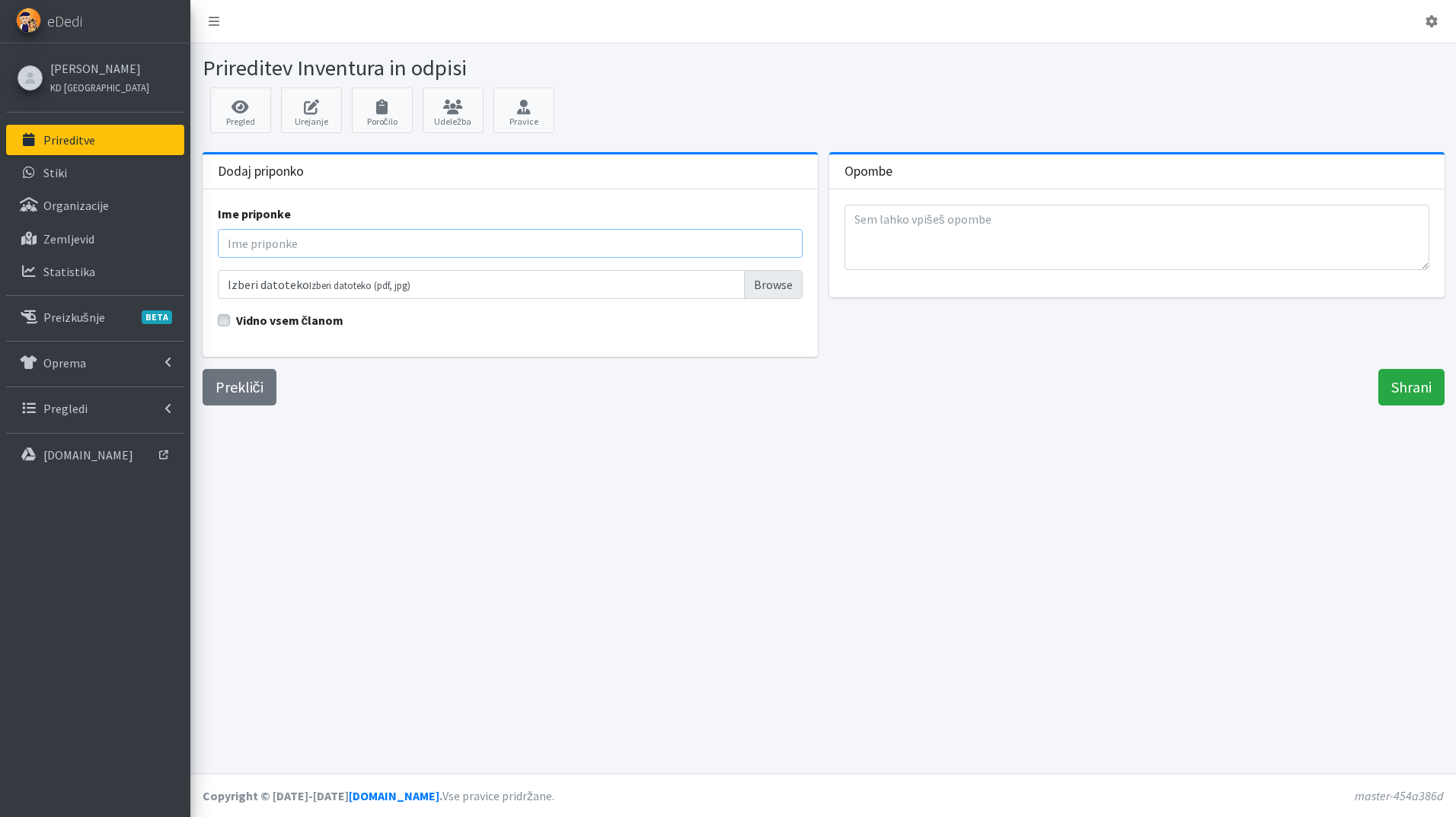
click at [246, 253] on input "Ime priponke" at bounding box center [510, 244] width 585 height 29
type input "Inventura 2025"
click at [779, 287] on input "Izberi datoteko Izberi datoteko (pdf, jpg)" at bounding box center [510, 285] width 585 height 29
type input "C:\fakepath\Inventura OS 2024.pdf"
click at [1423, 391] on input "Shrani" at bounding box center [1411, 388] width 66 height 37
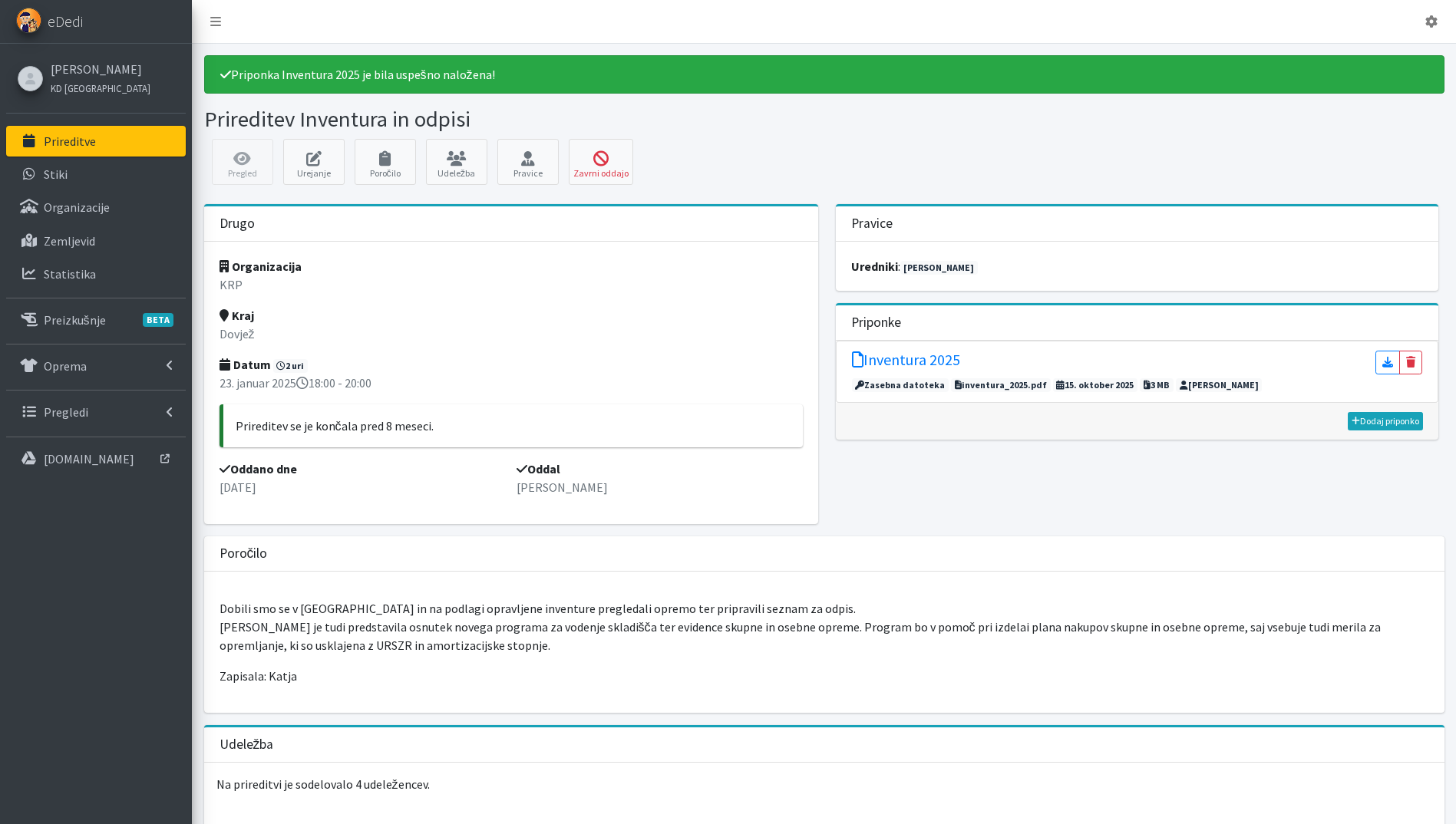
click at [100, 130] on link "Prireditve" at bounding box center [95, 140] width 179 height 30
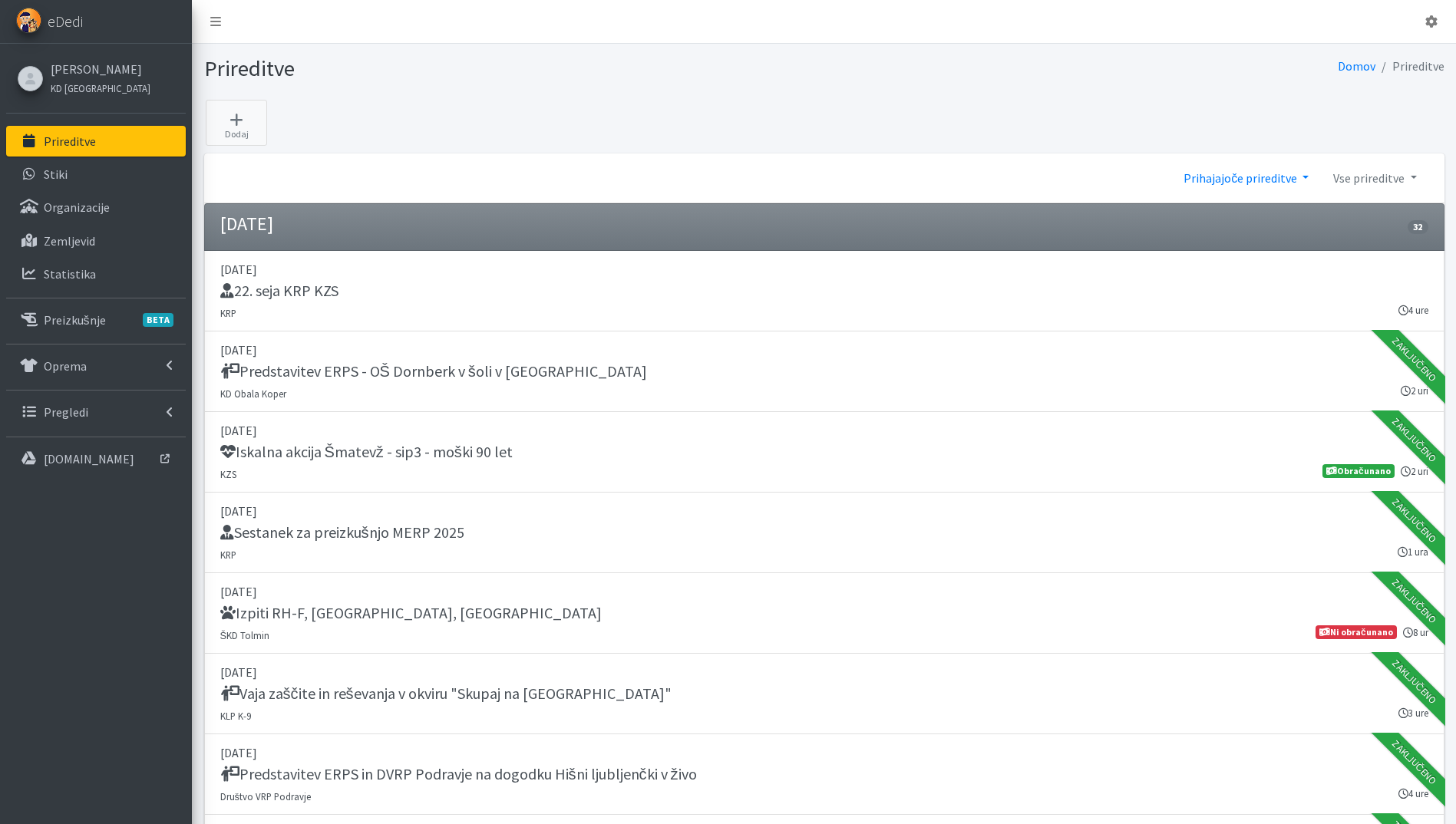
click at [1283, 177] on link "Prihajajoče prireditve" at bounding box center [1245, 177] width 150 height 30
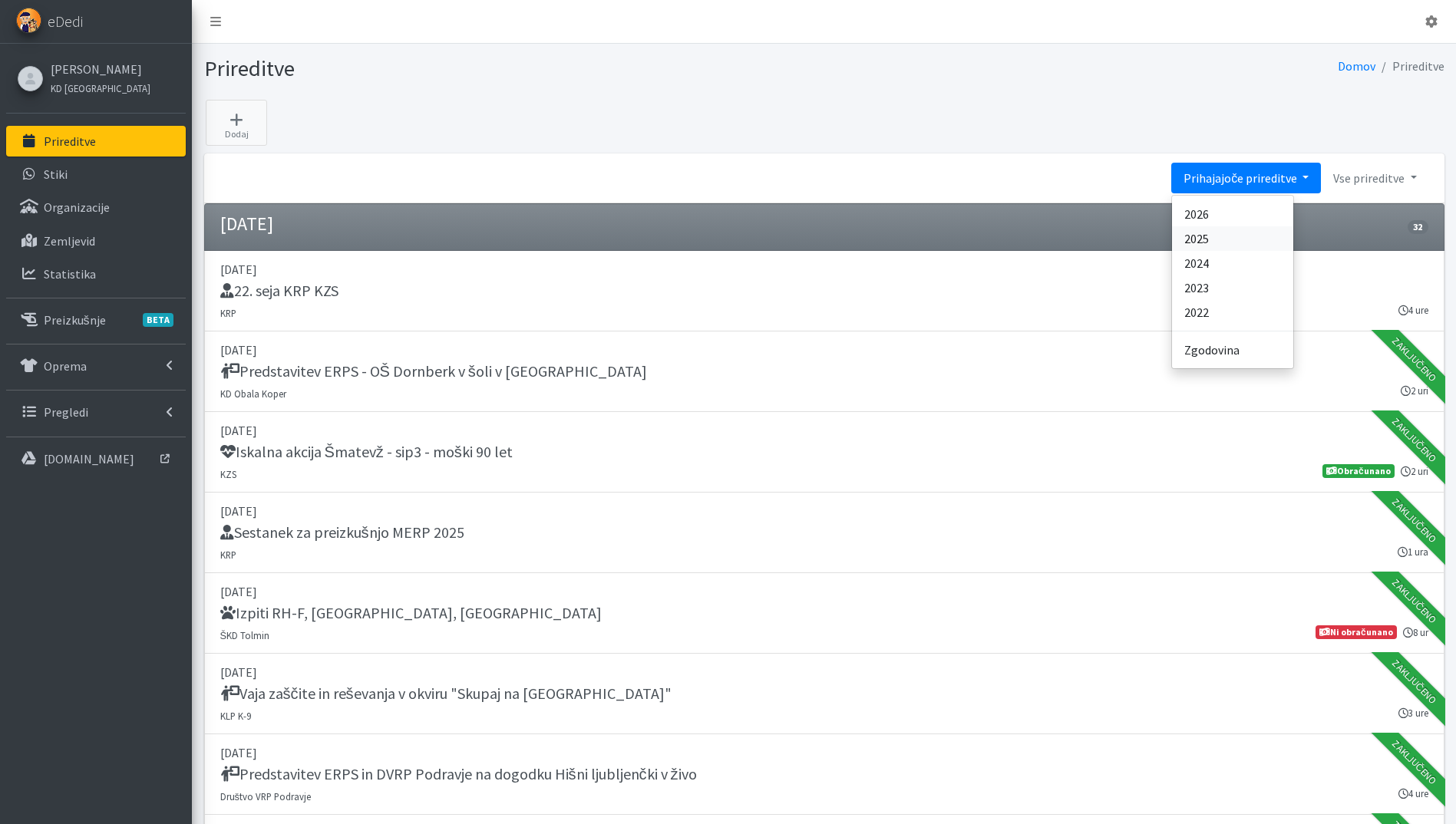
click at [1264, 242] on link "2025" at bounding box center [1233, 238] width 121 height 24
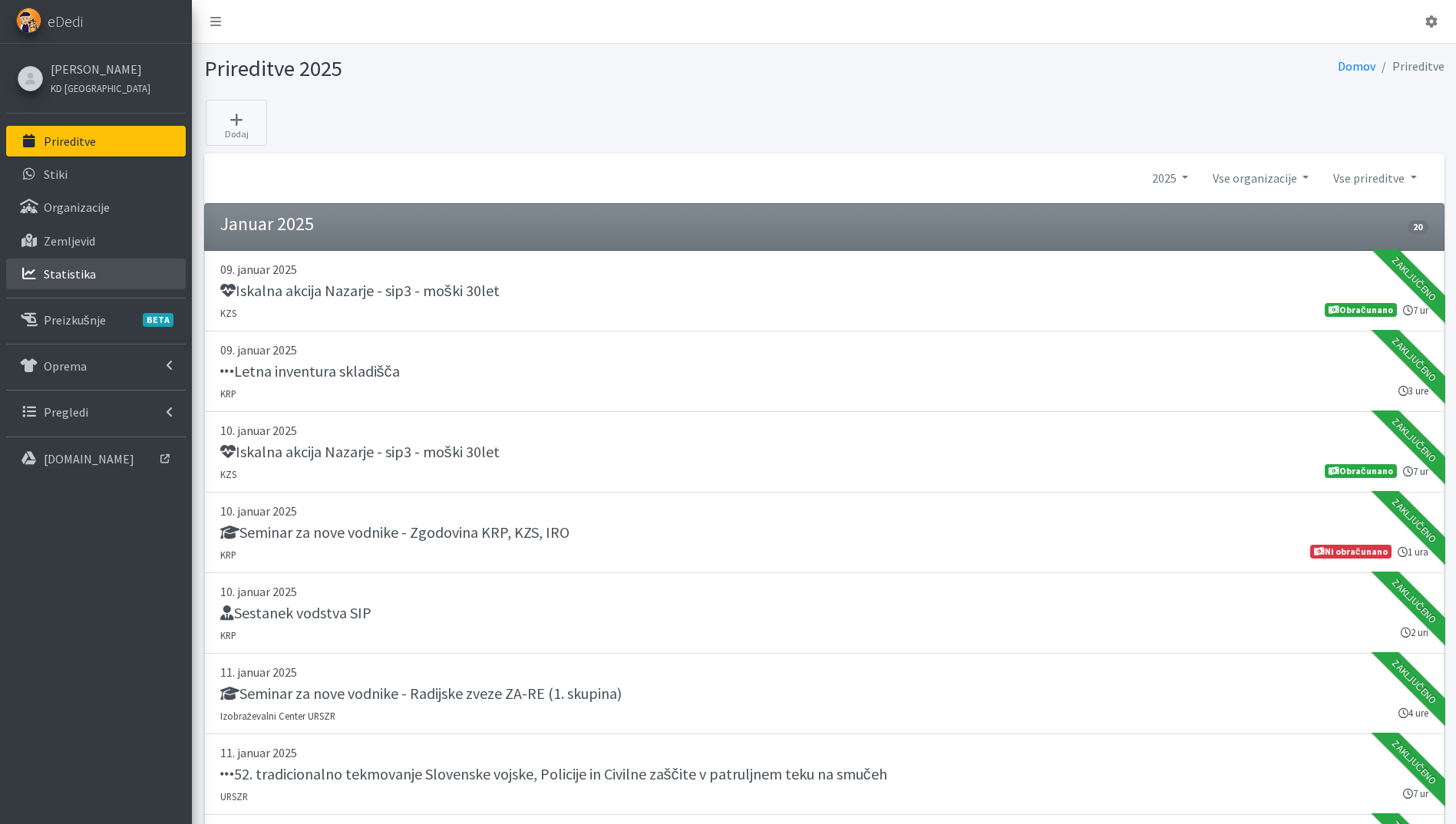
click at [81, 273] on p "Statistika" at bounding box center [70, 274] width 52 height 16
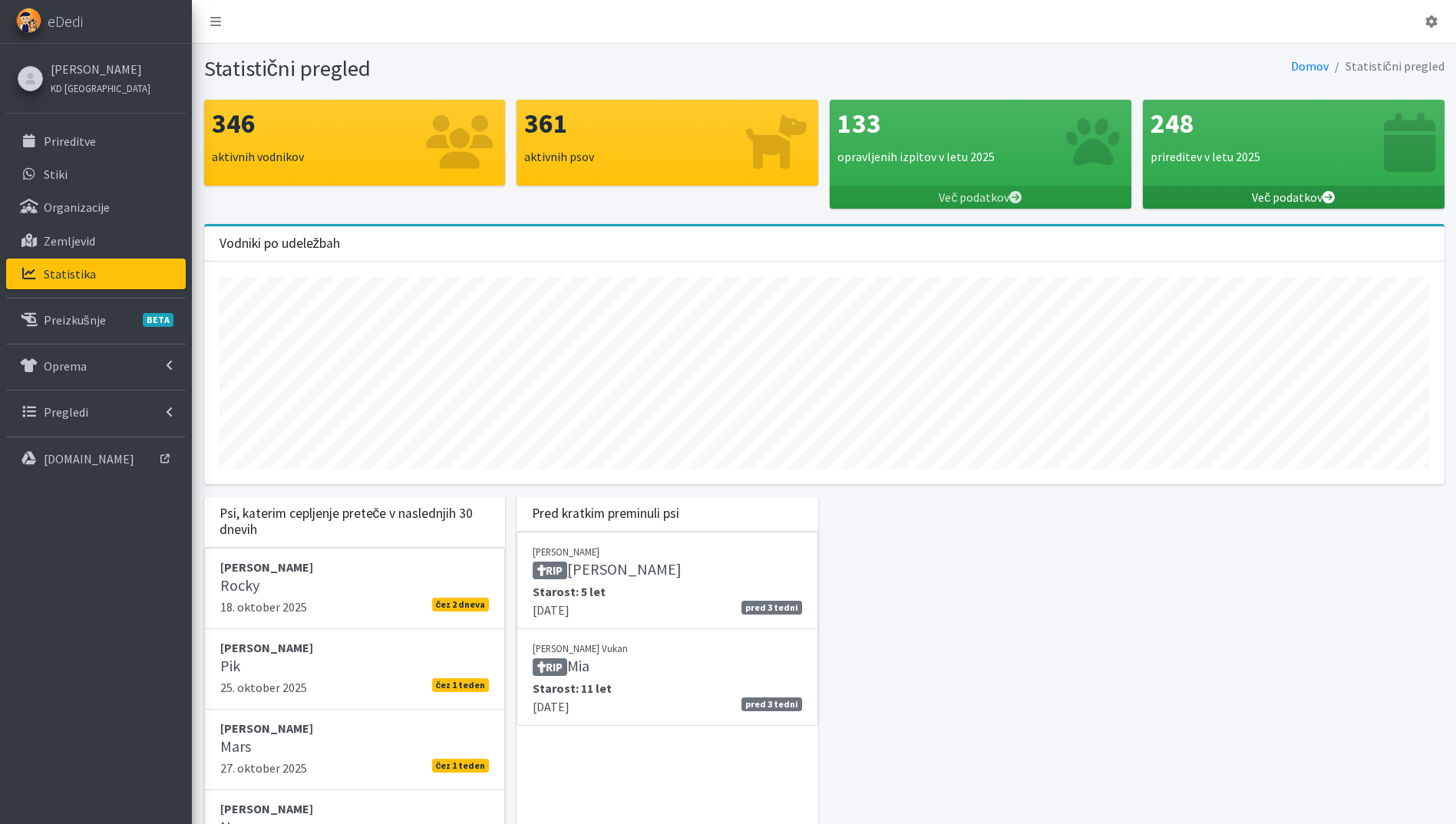
click at [1312, 194] on link "Več podatkov" at bounding box center [1293, 198] width 302 height 24
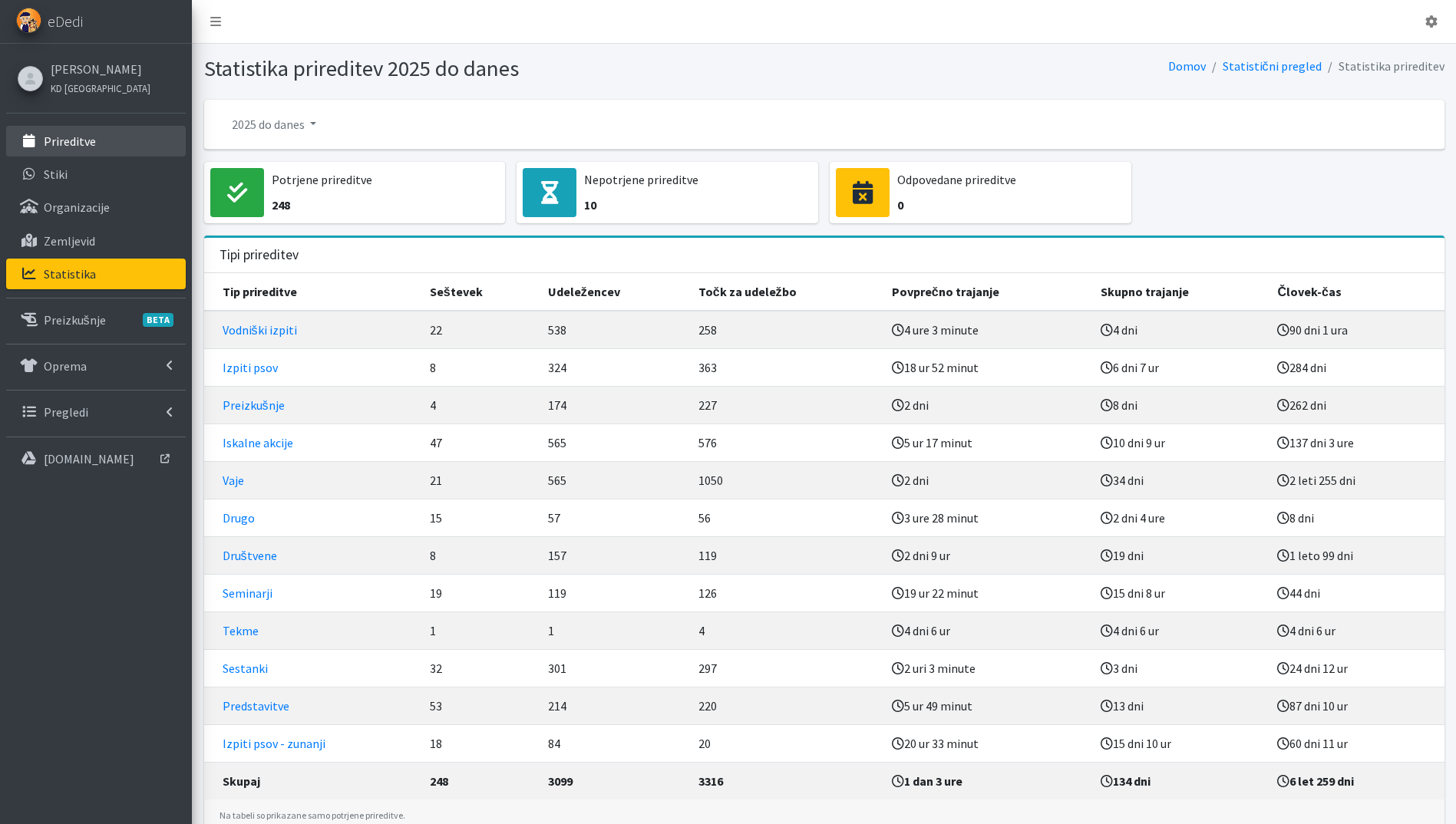
click at [103, 144] on link "Prireditve" at bounding box center [95, 140] width 179 height 30
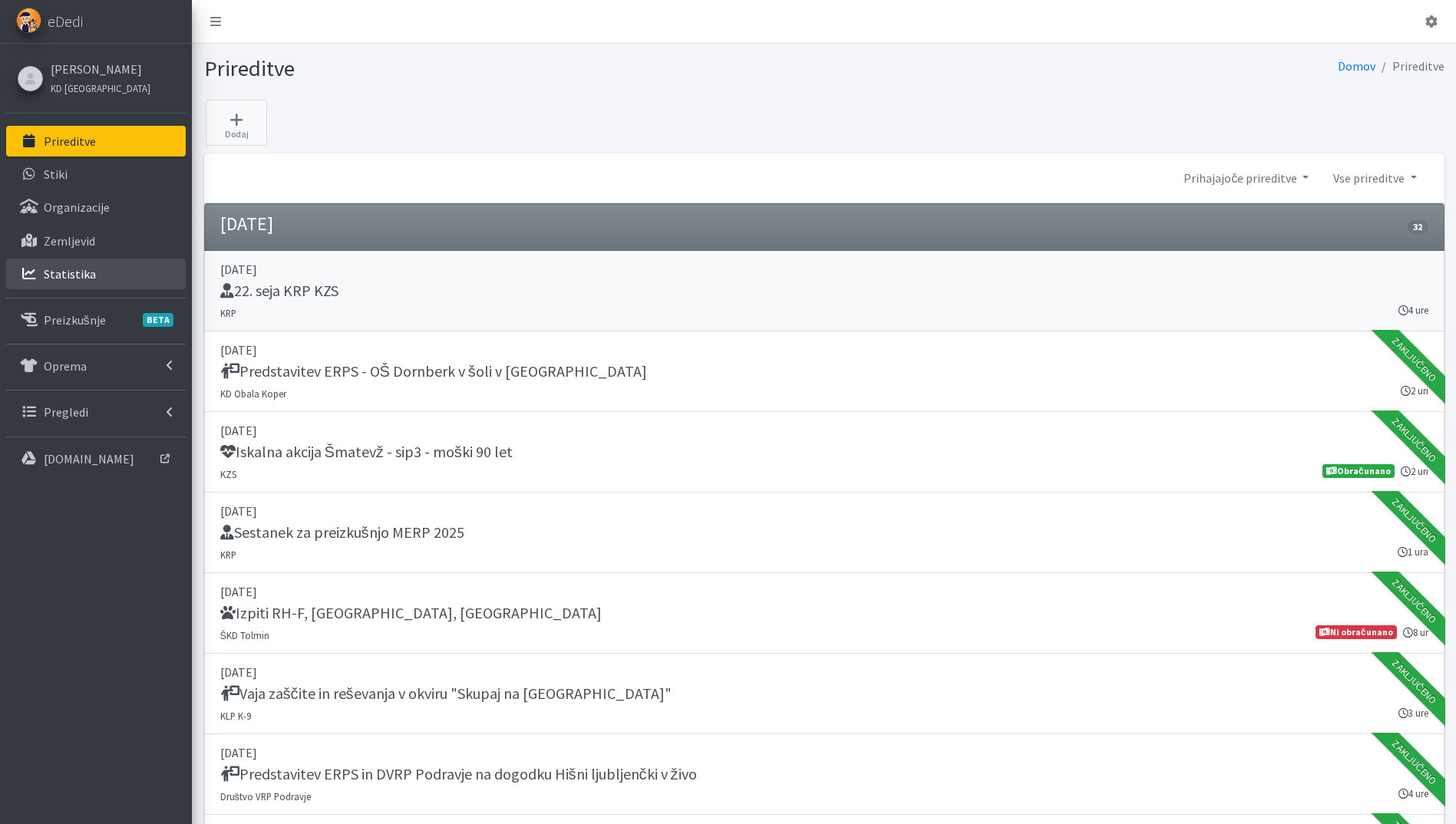
drag, startPoint x: 51, startPoint y: 270, endPoint x: 480, endPoint y: 290, distance: 429.5
click at [51, 270] on p "Statistika" at bounding box center [70, 274] width 52 height 16
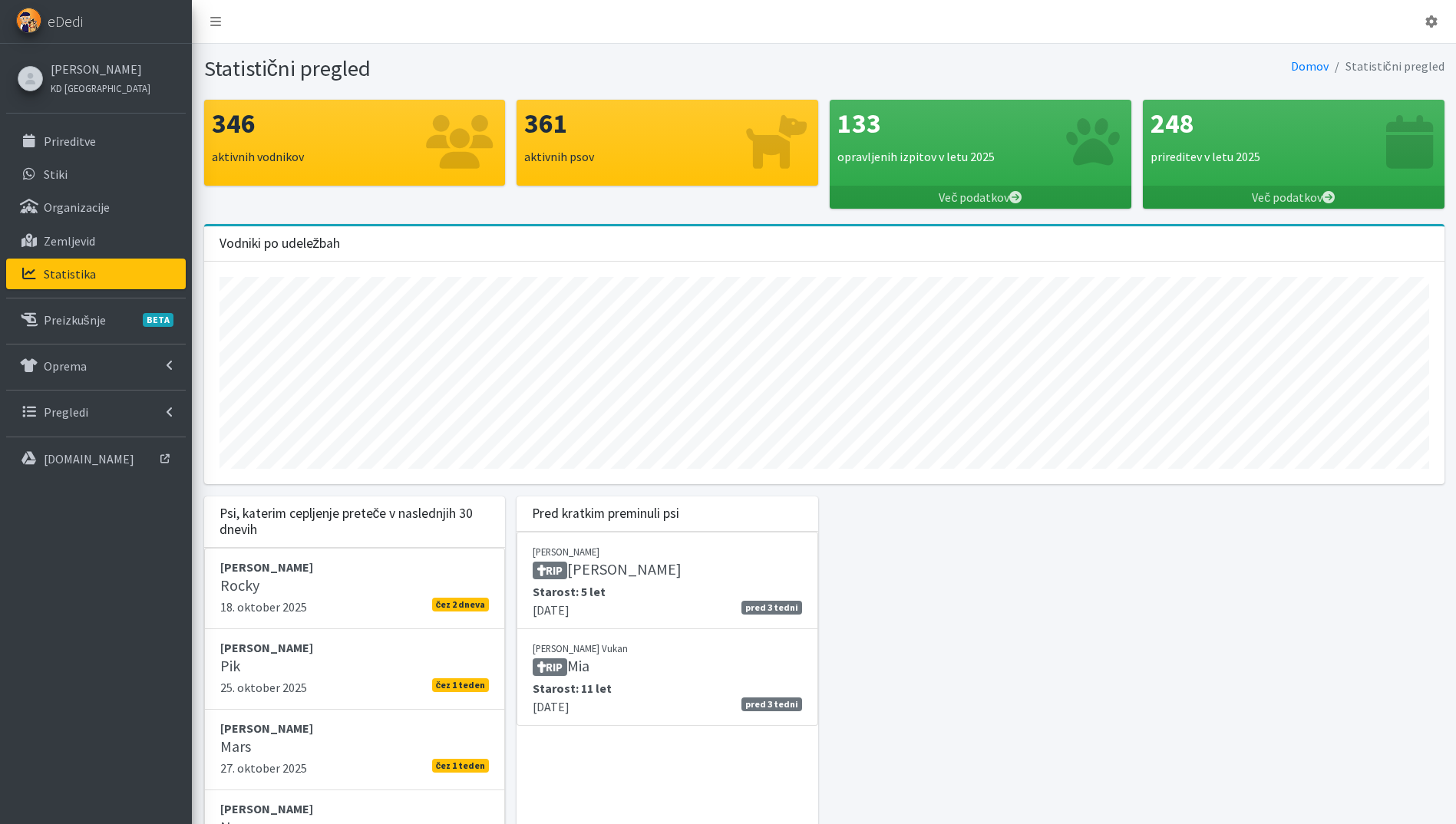
click at [1293, 188] on link "Več podatkov" at bounding box center [1293, 198] width 302 height 24
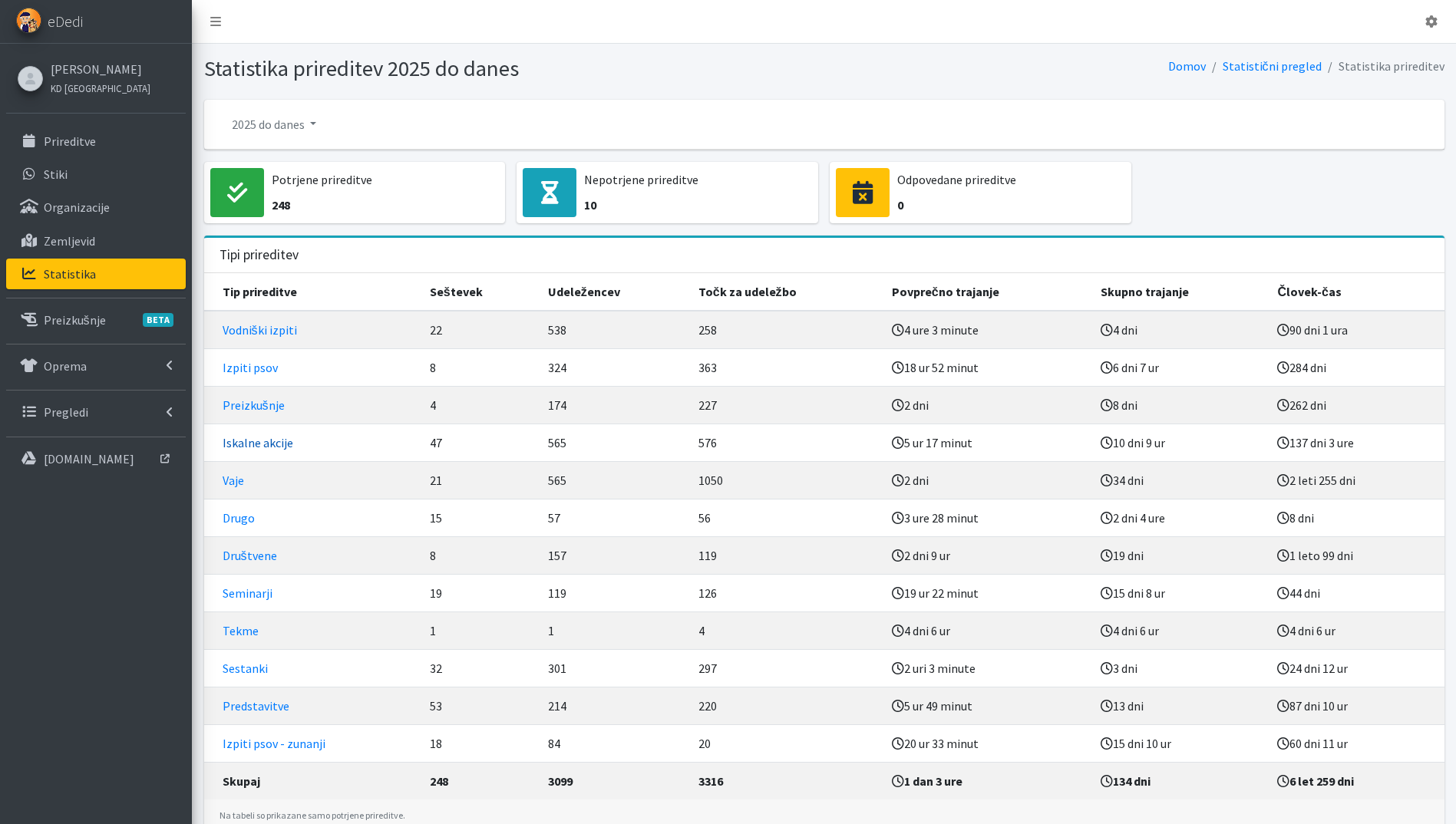
click at [244, 440] on link "Iskalne akcije" at bounding box center [258, 443] width 71 height 16
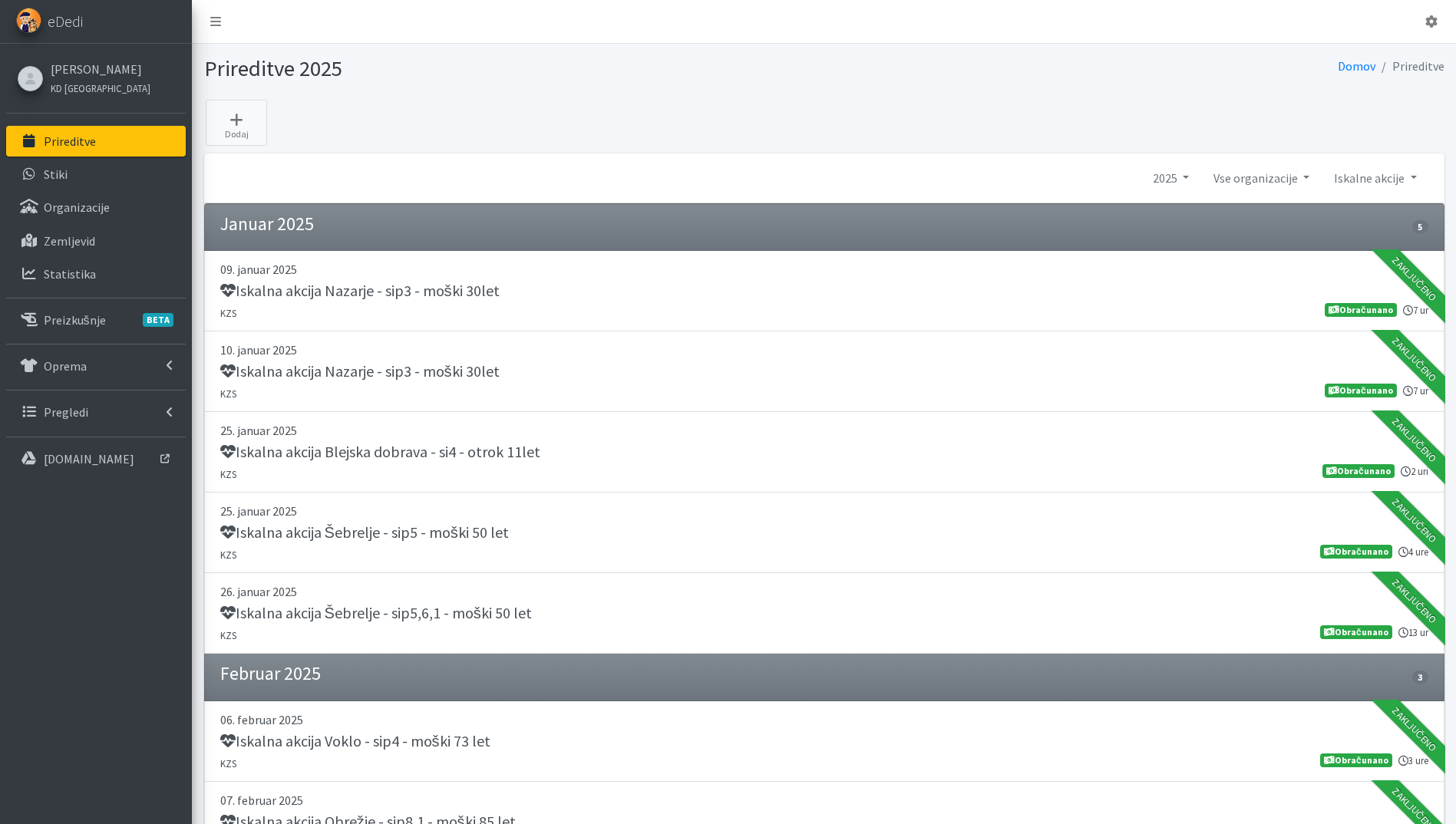
click at [83, 143] on p "Prireditve" at bounding box center [70, 141] width 52 height 16
